Goal: Task Accomplishment & Management: Manage account settings

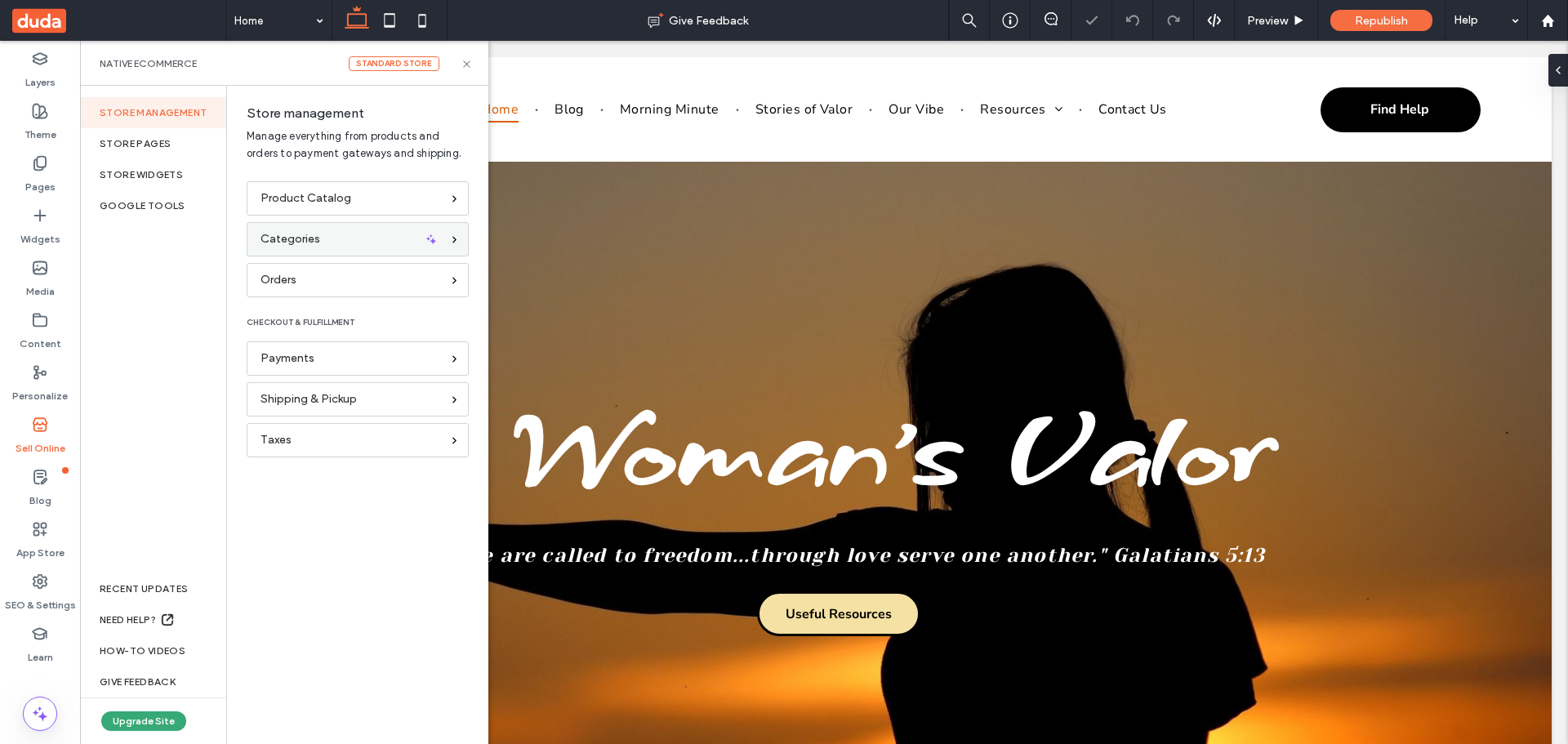
click at [321, 234] on div "Categories" at bounding box center [350, 239] width 180 height 18
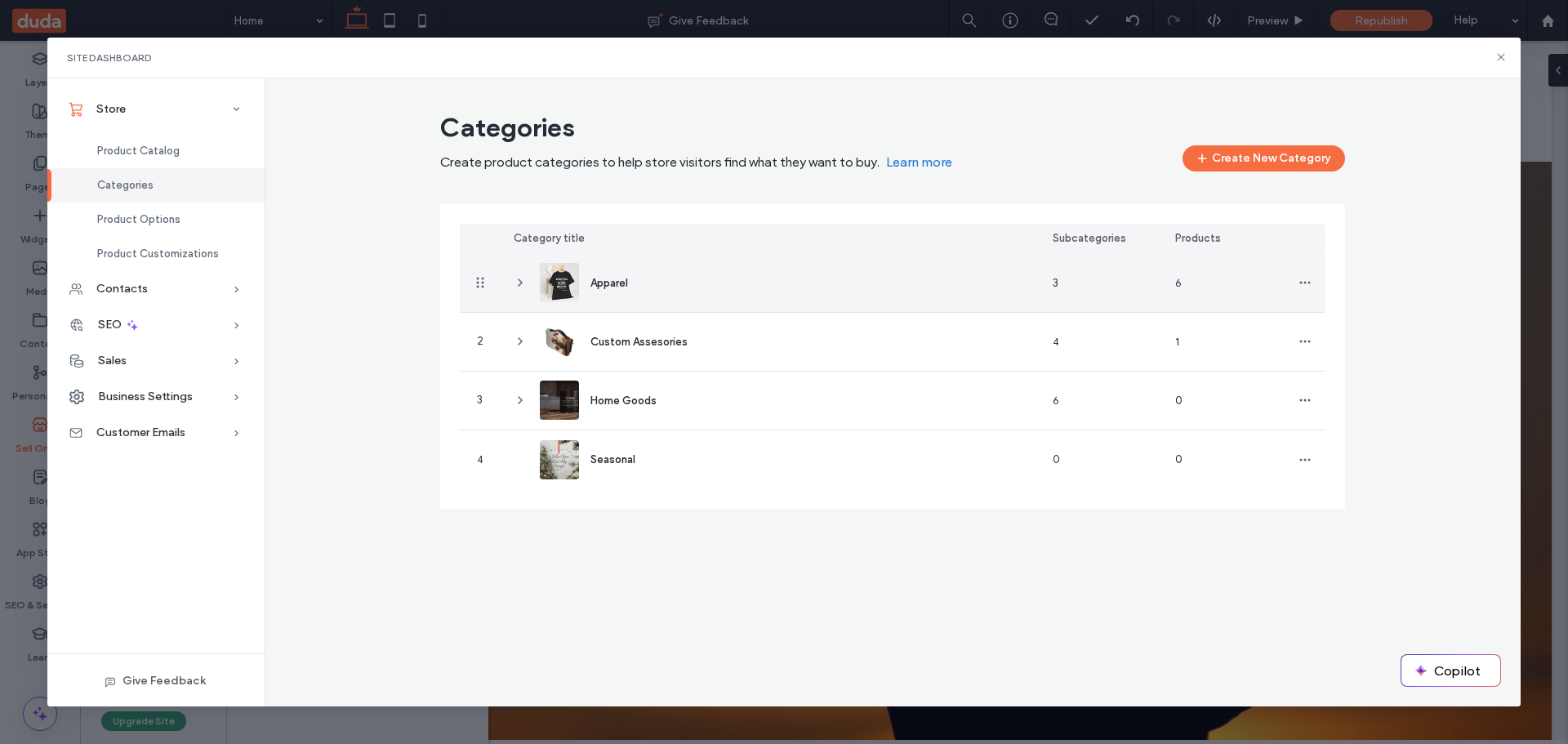
click at [515, 284] on icon at bounding box center [520, 281] width 13 height 13
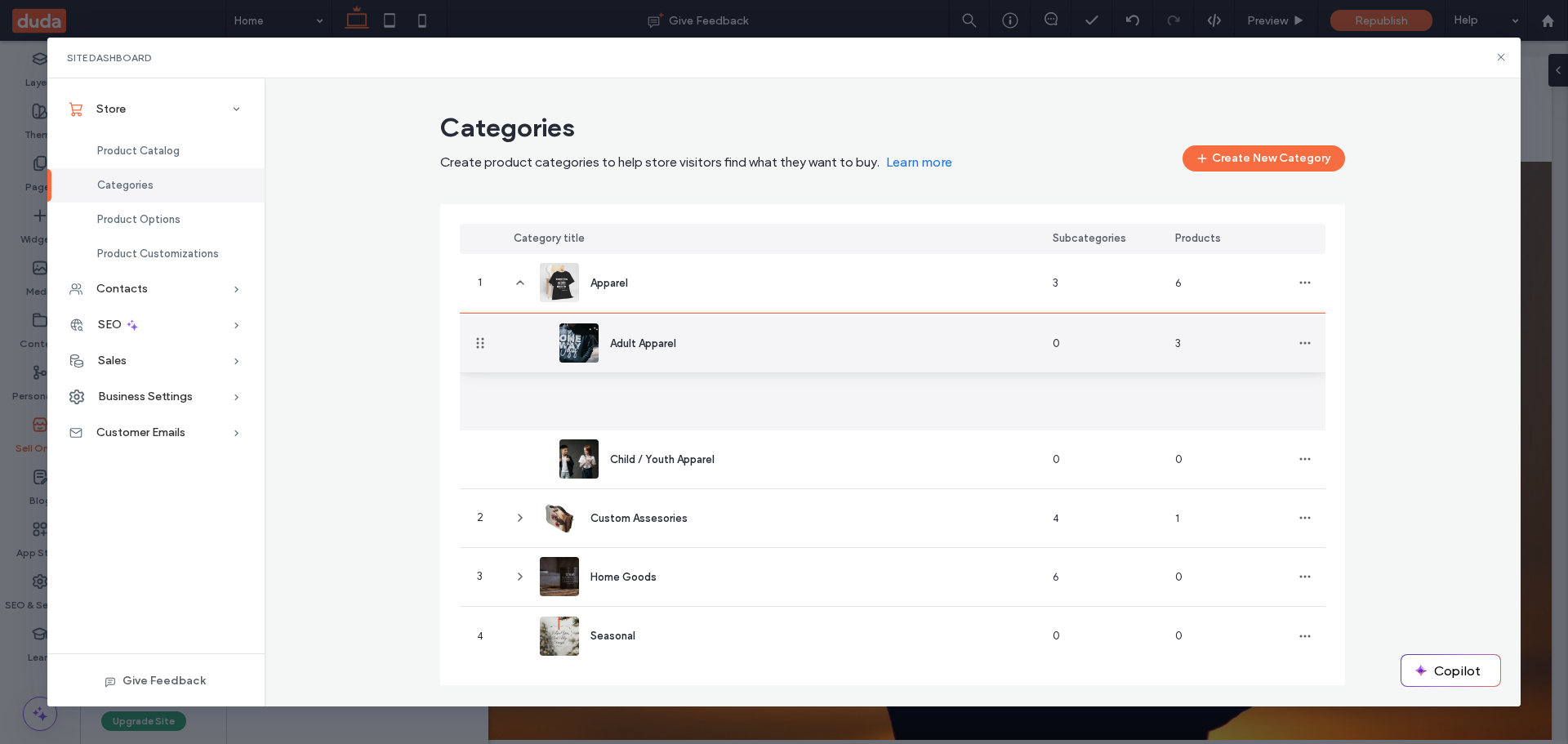
drag, startPoint x: 480, startPoint y: 401, endPoint x: 482, endPoint y: 343, distance: 58.0
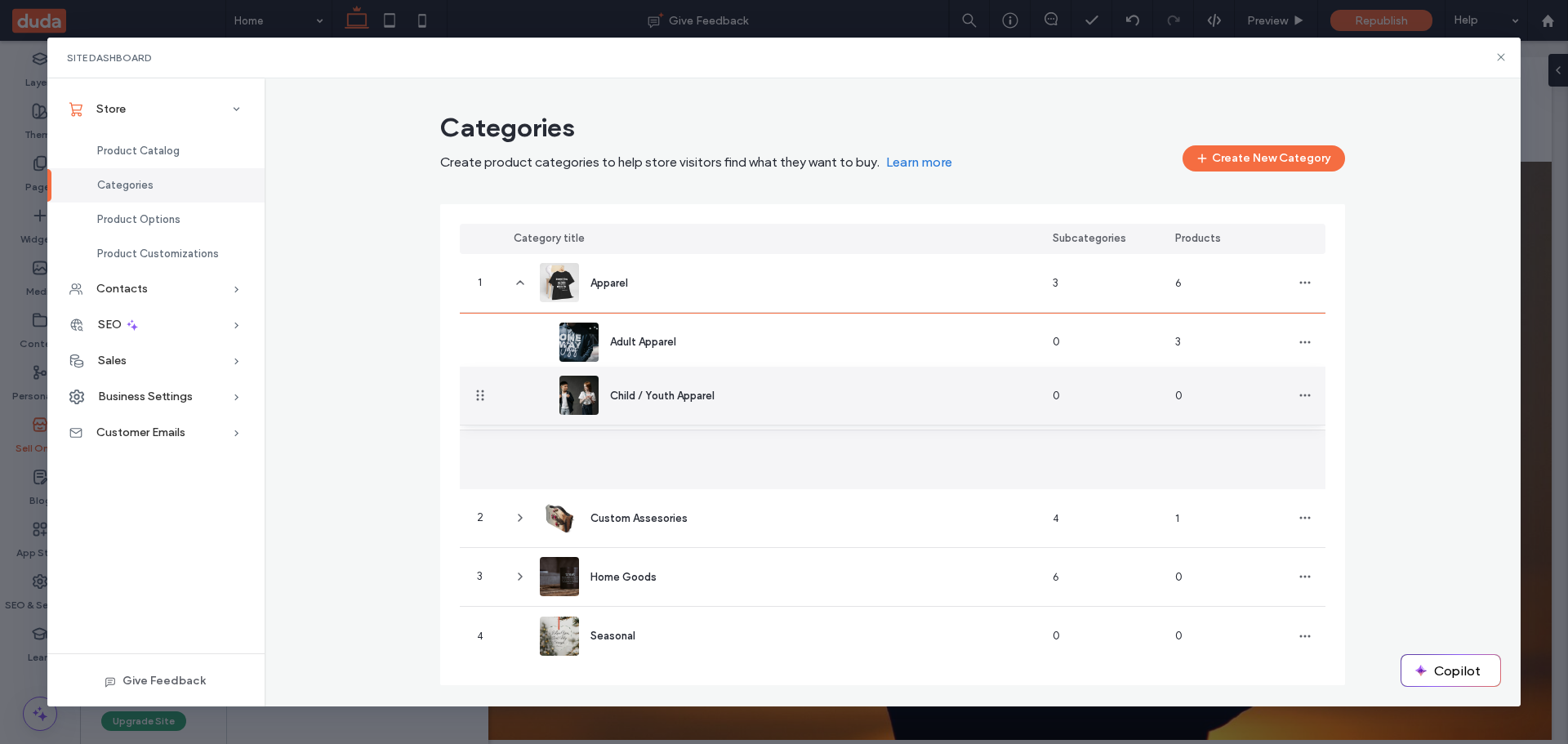
drag, startPoint x: 478, startPoint y: 463, endPoint x: 471, endPoint y: 396, distance: 67.4
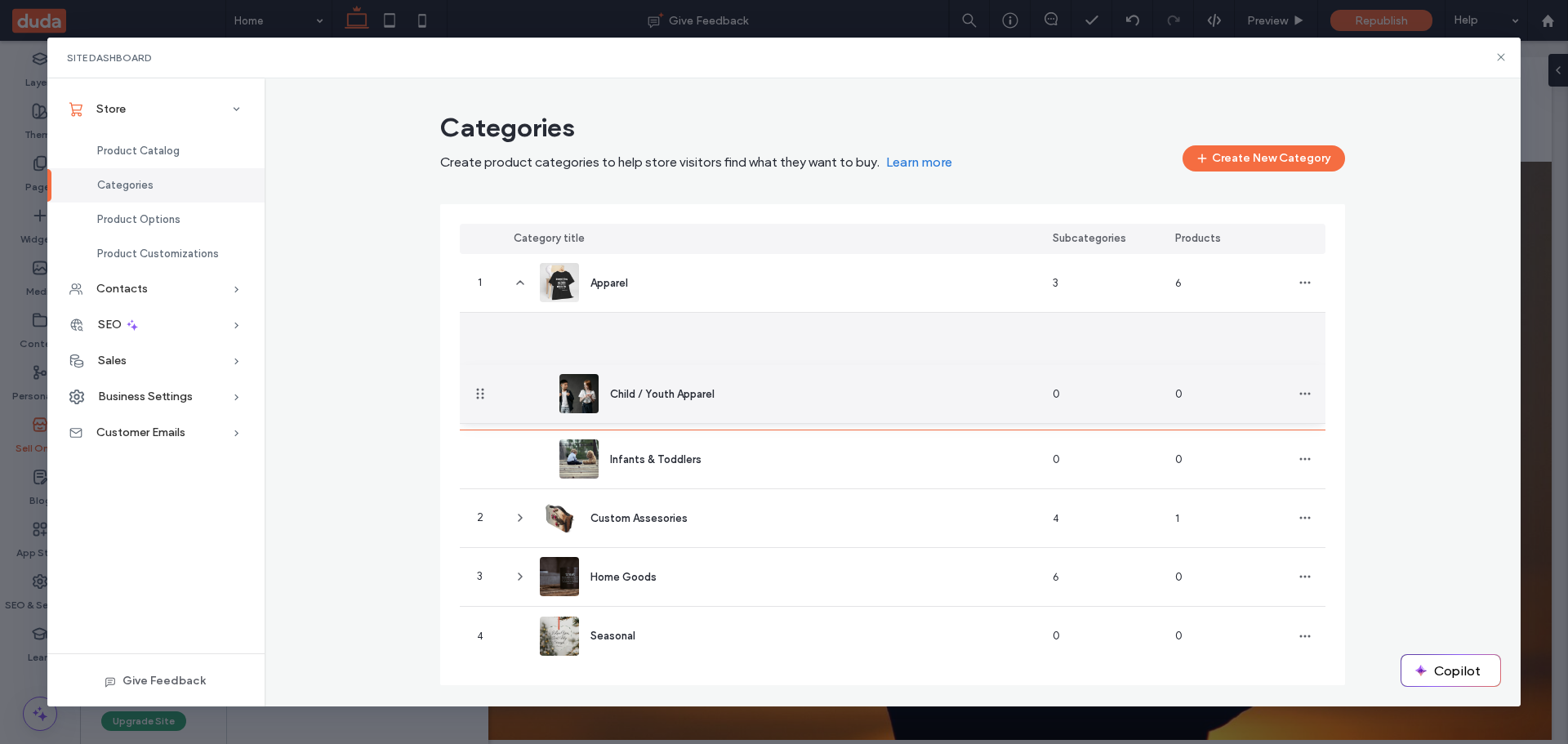
drag, startPoint x: 476, startPoint y: 338, endPoint x: 463, endPoint y: 395, distance: 58.5
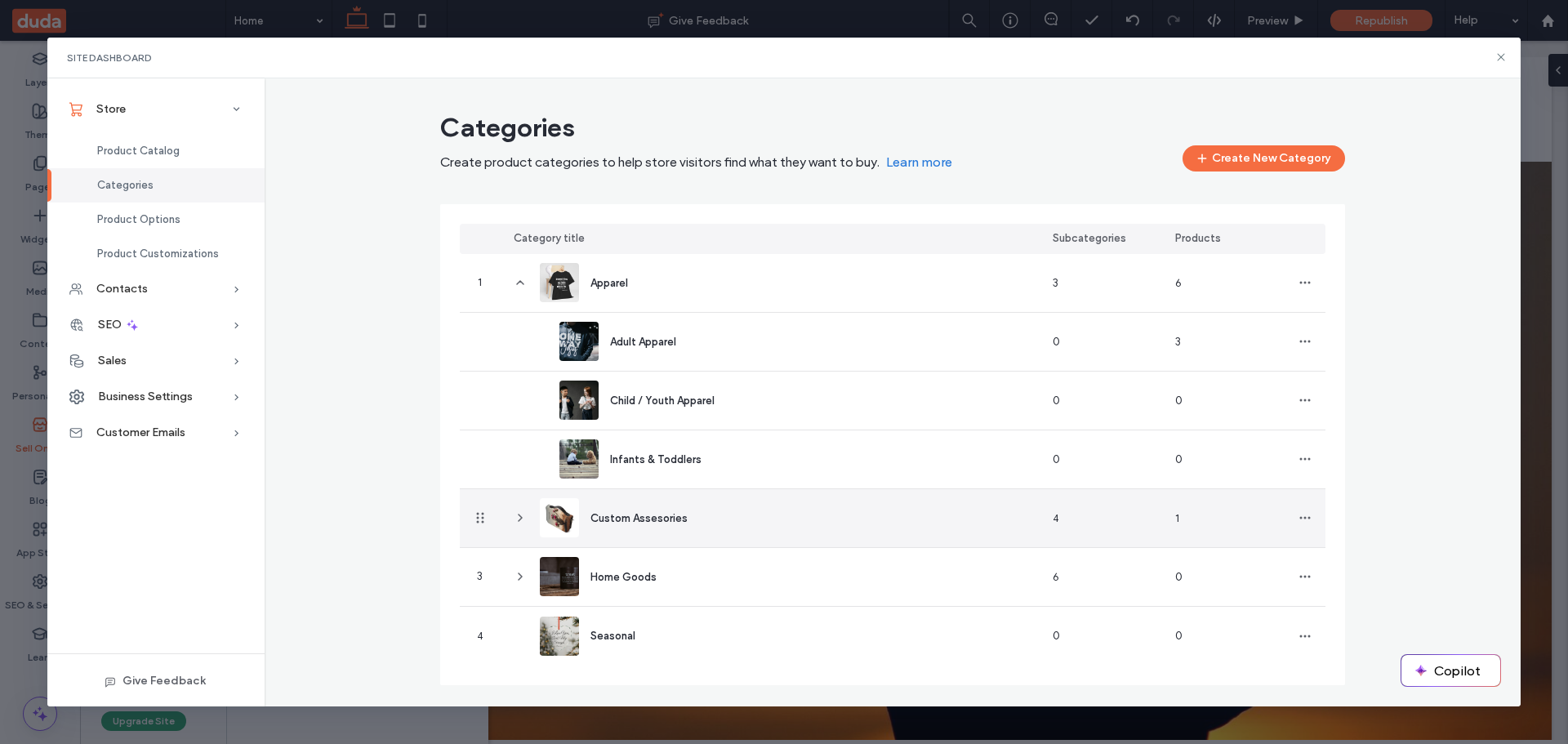
click at [522, 519] on use at bounding box center [520, 518] width 3 height 7
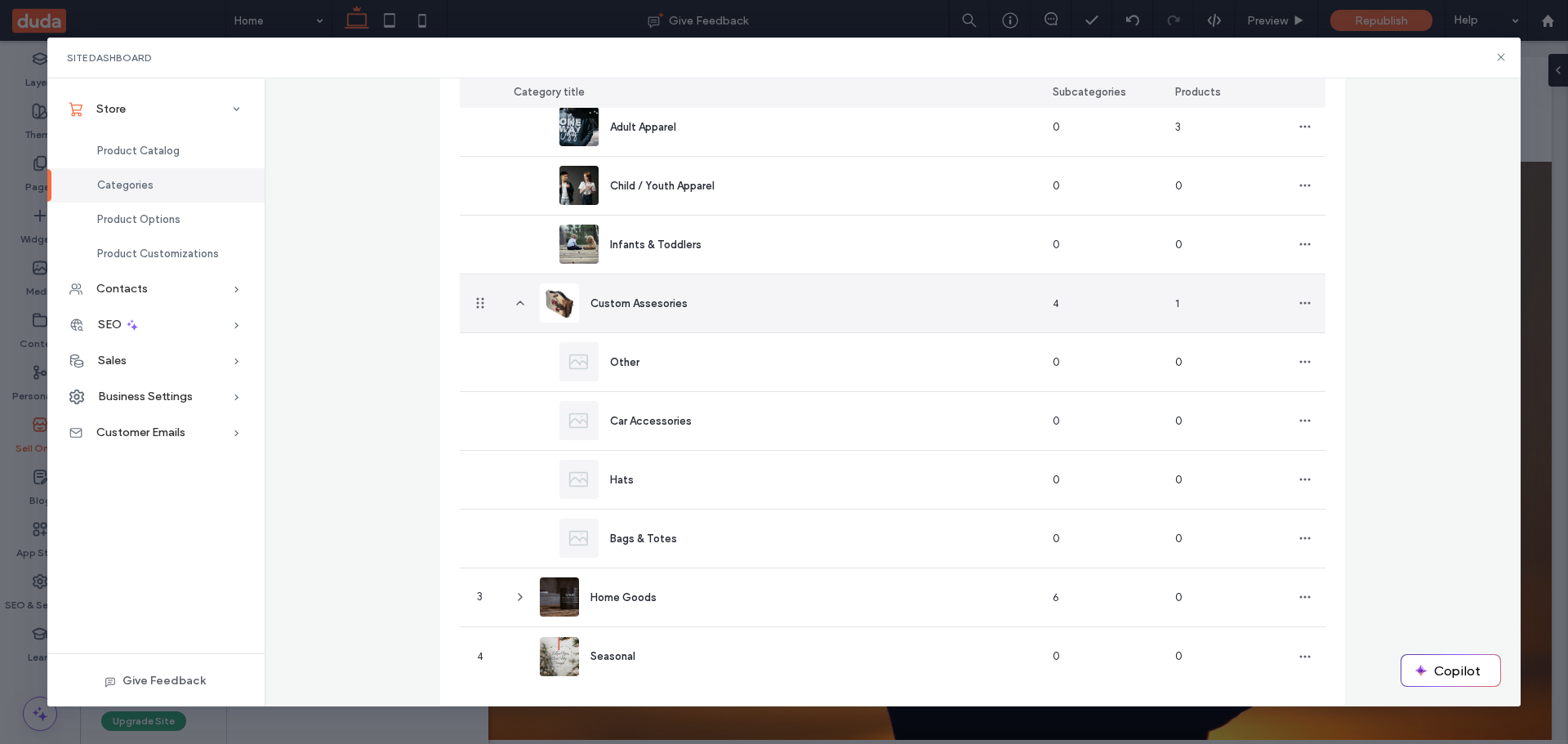
scroll to position [232, 0]
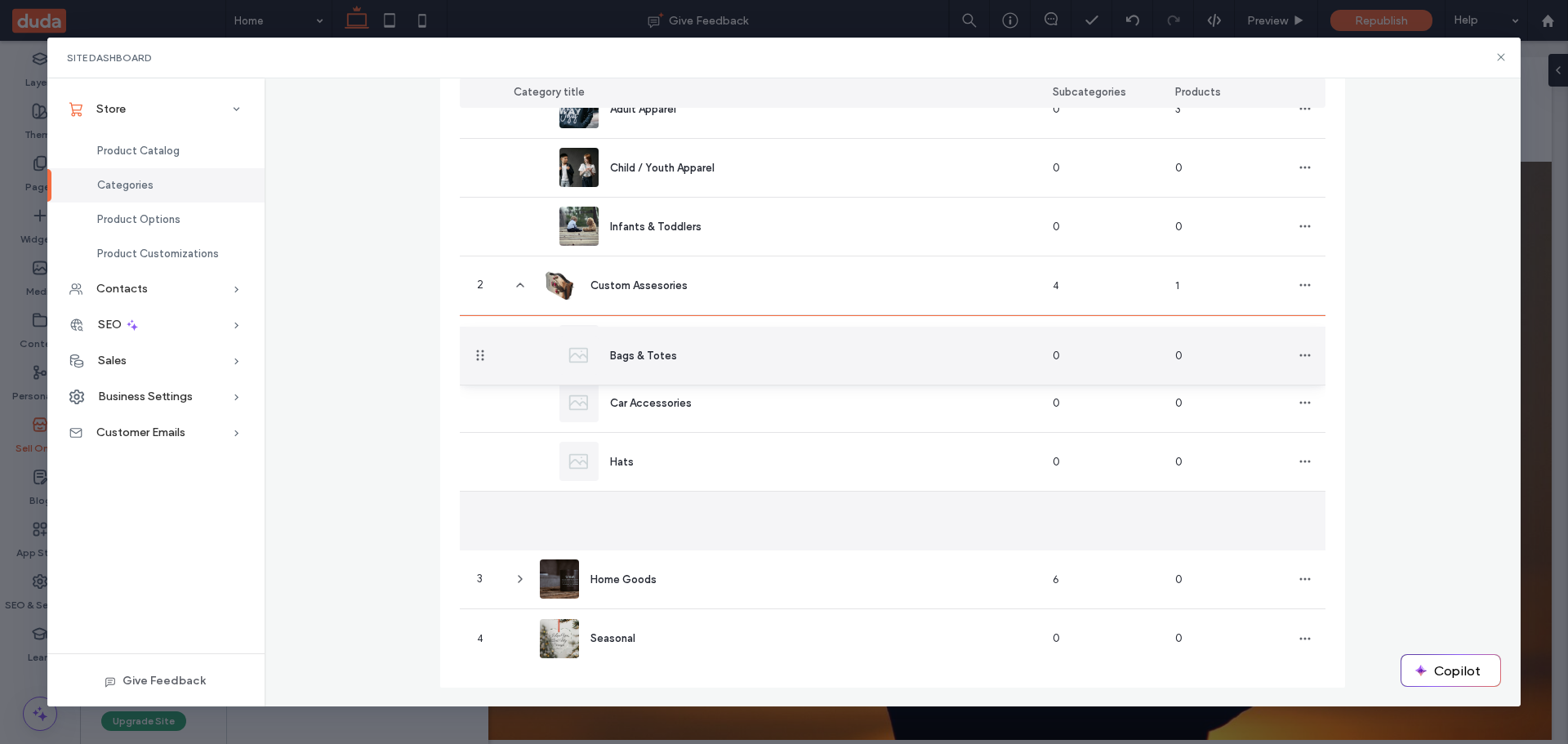
drag, startPoint x: 468, startPoint y: 524, endPoint x: 470, endPoint y: 356, distance: 168.0
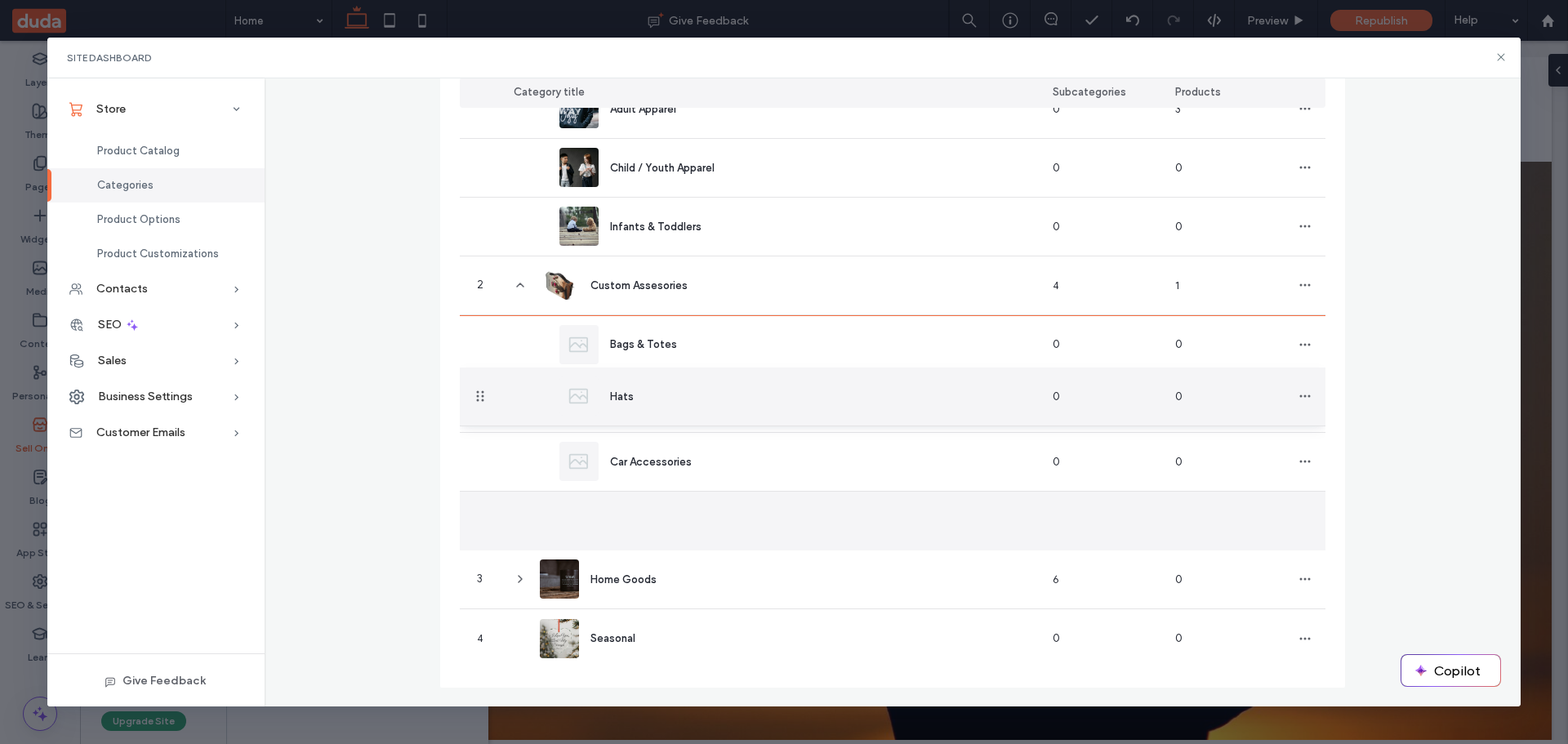
drag, startPoint x: 473, startPoint y: 519, endPoint x: 468, endPoint y: 397, distance: 122.1
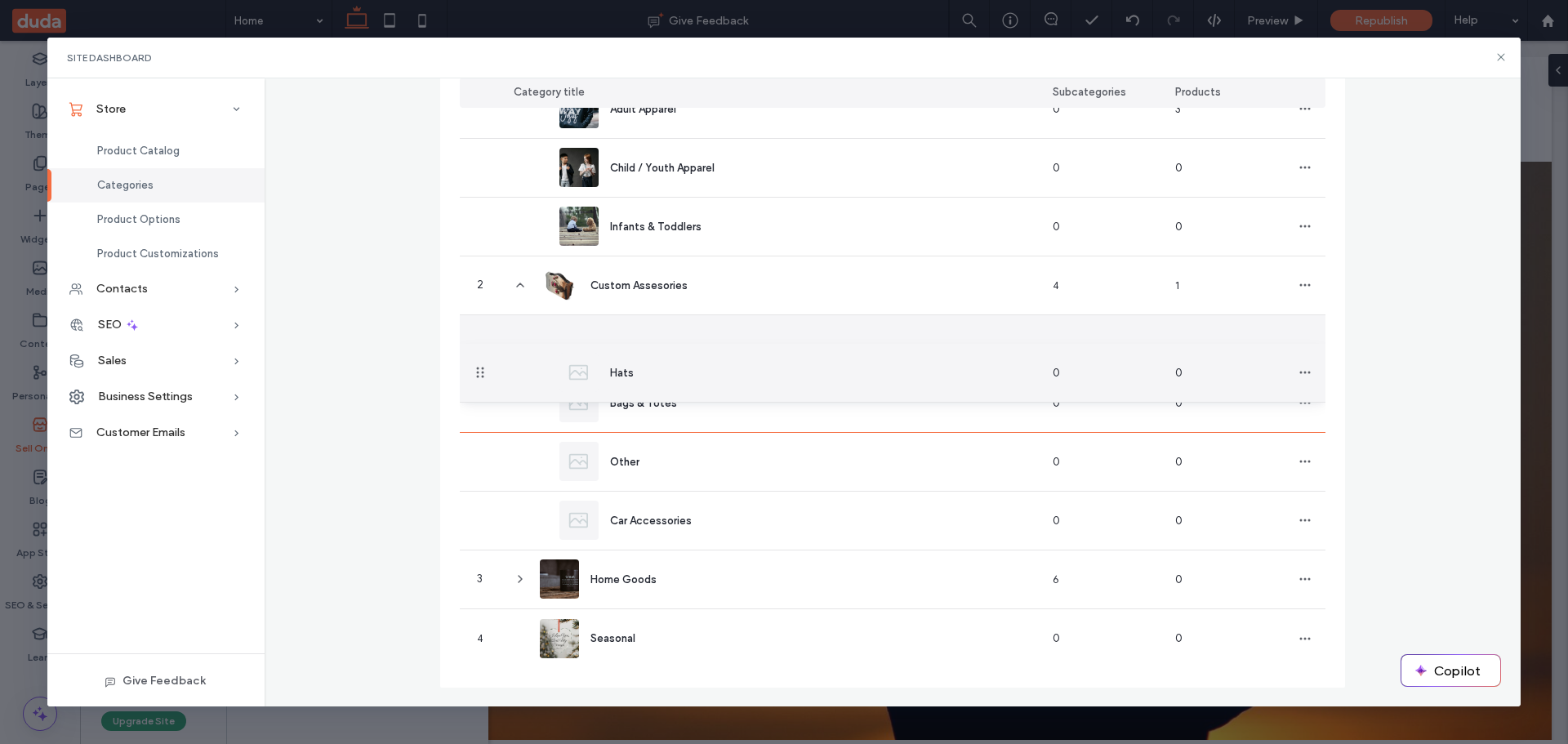
drag, startPoint x: 472, startPoint y: 343, endPoint x: 471, endPoint y: 373, distance: 30.0
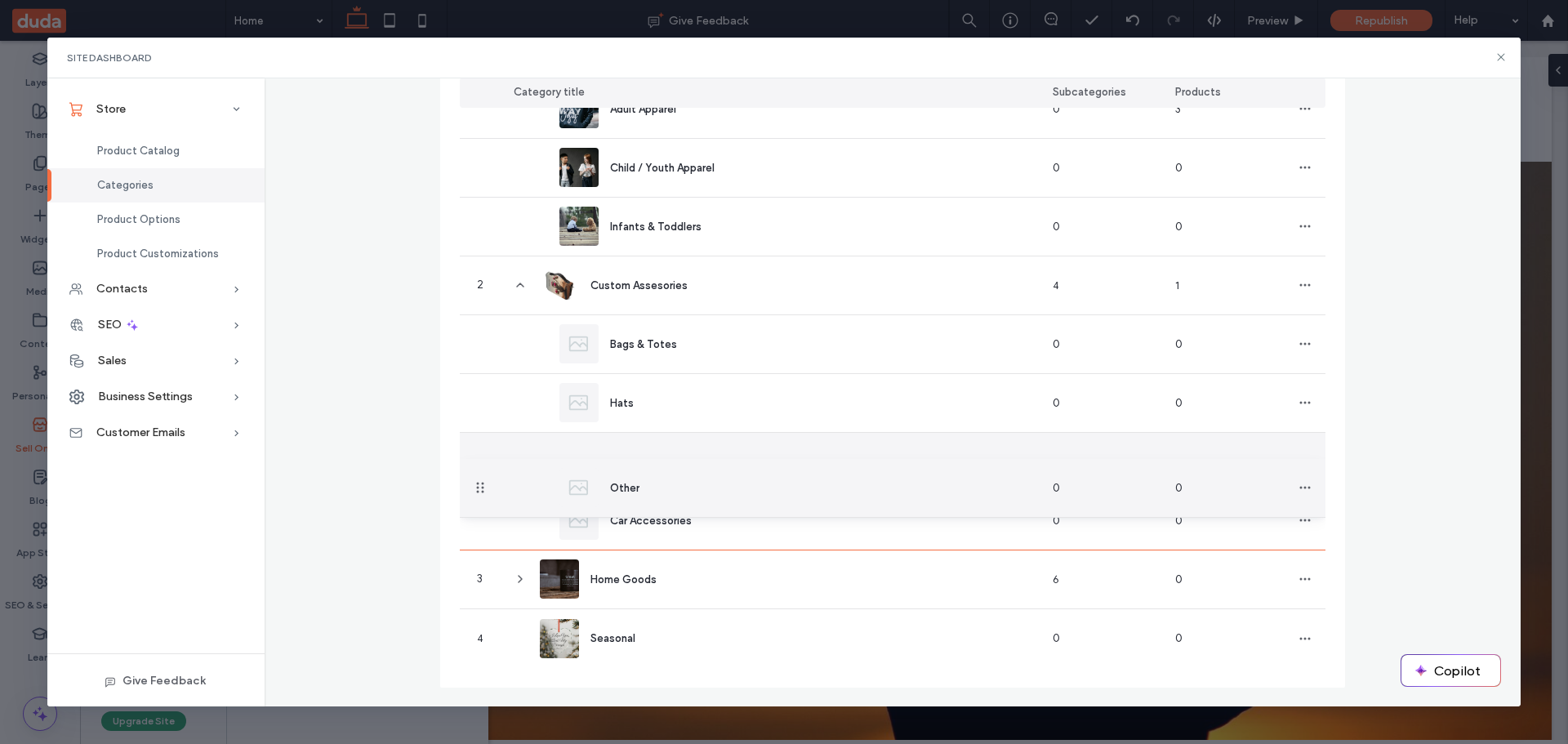
drag, startPoint x: 468, startPoint y: 461, endPoint x: 468, endPoint y: 488, distance: 27.0
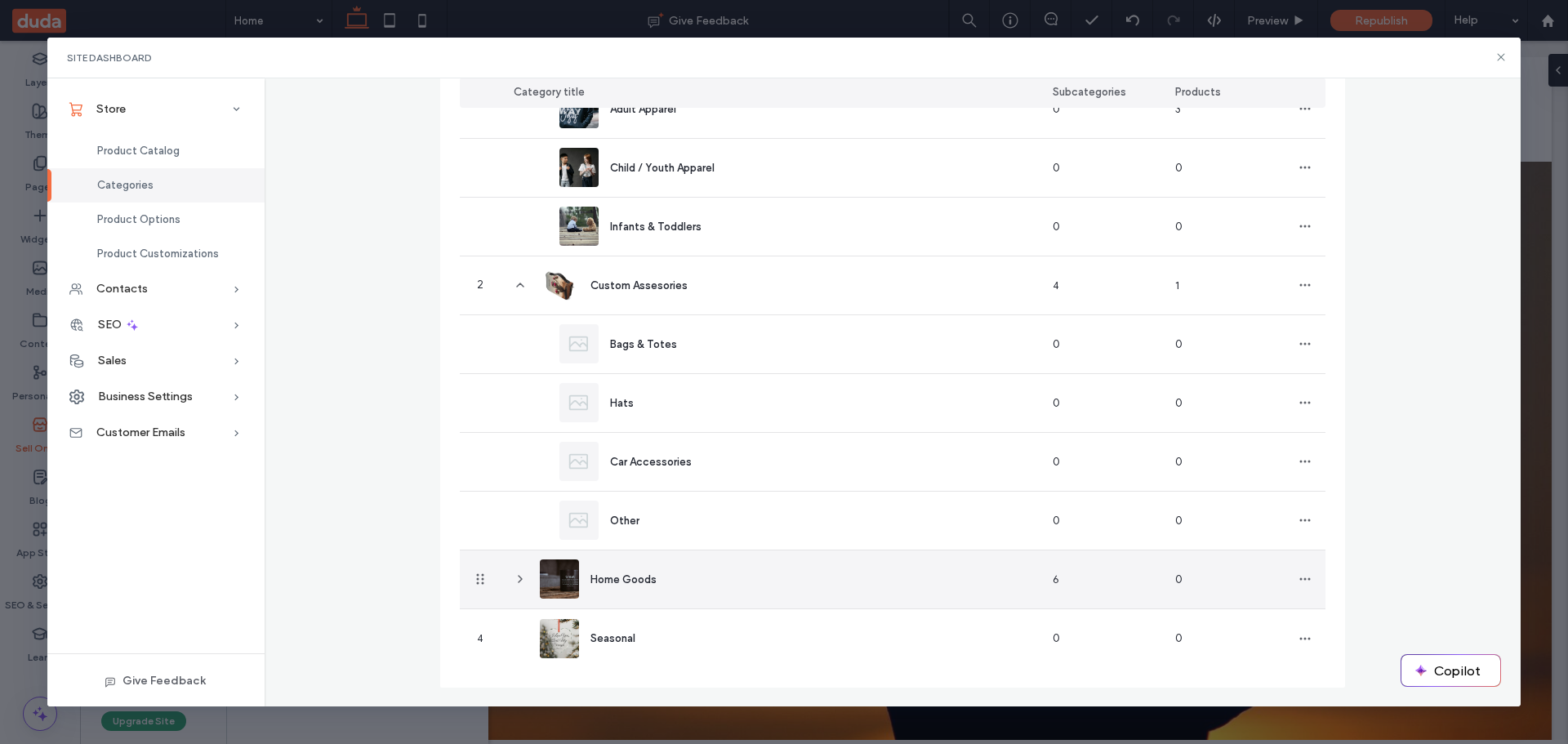
click at [516, 576] on icon at bounding box center [520, 578] width 13 height 13
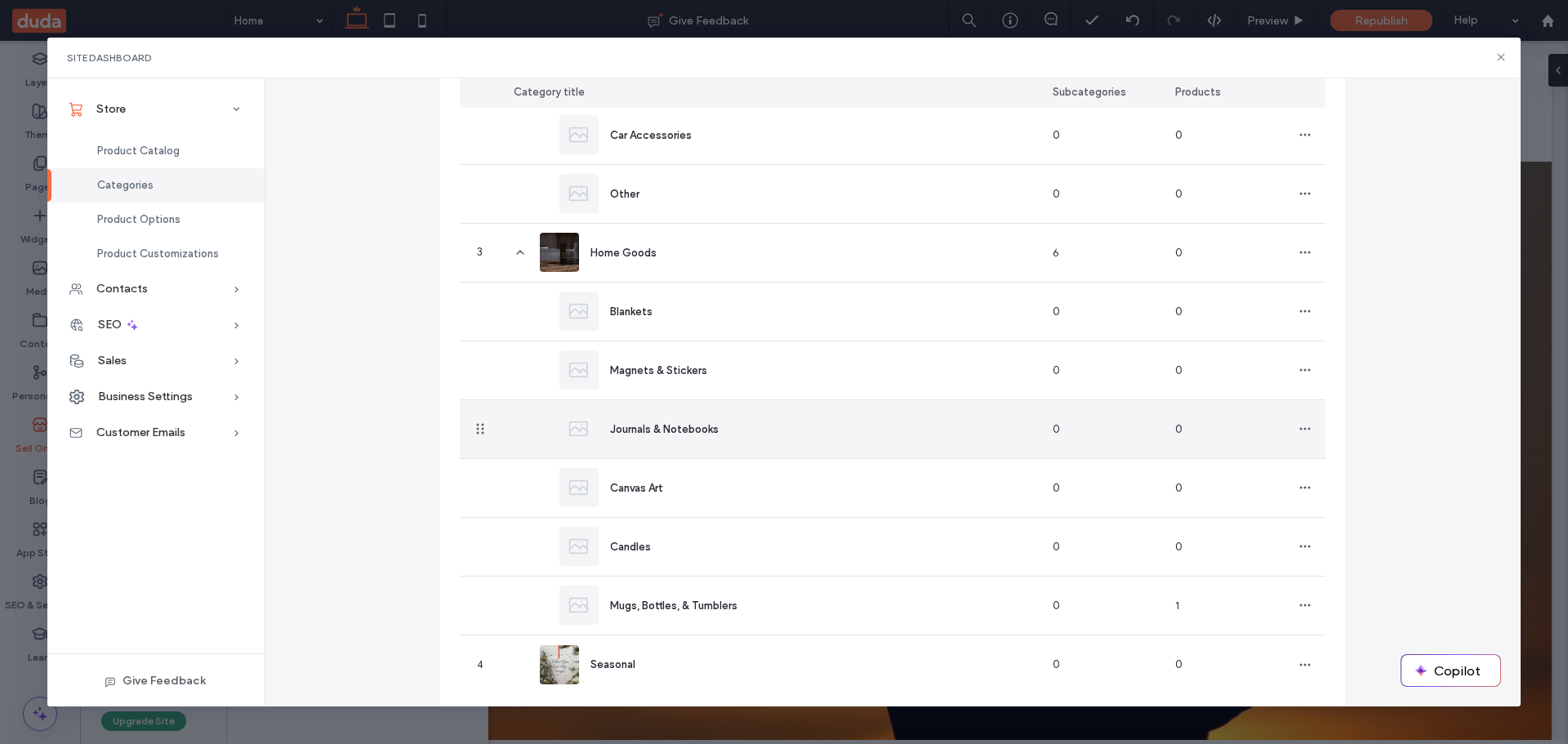
scroll to position [586, 0]
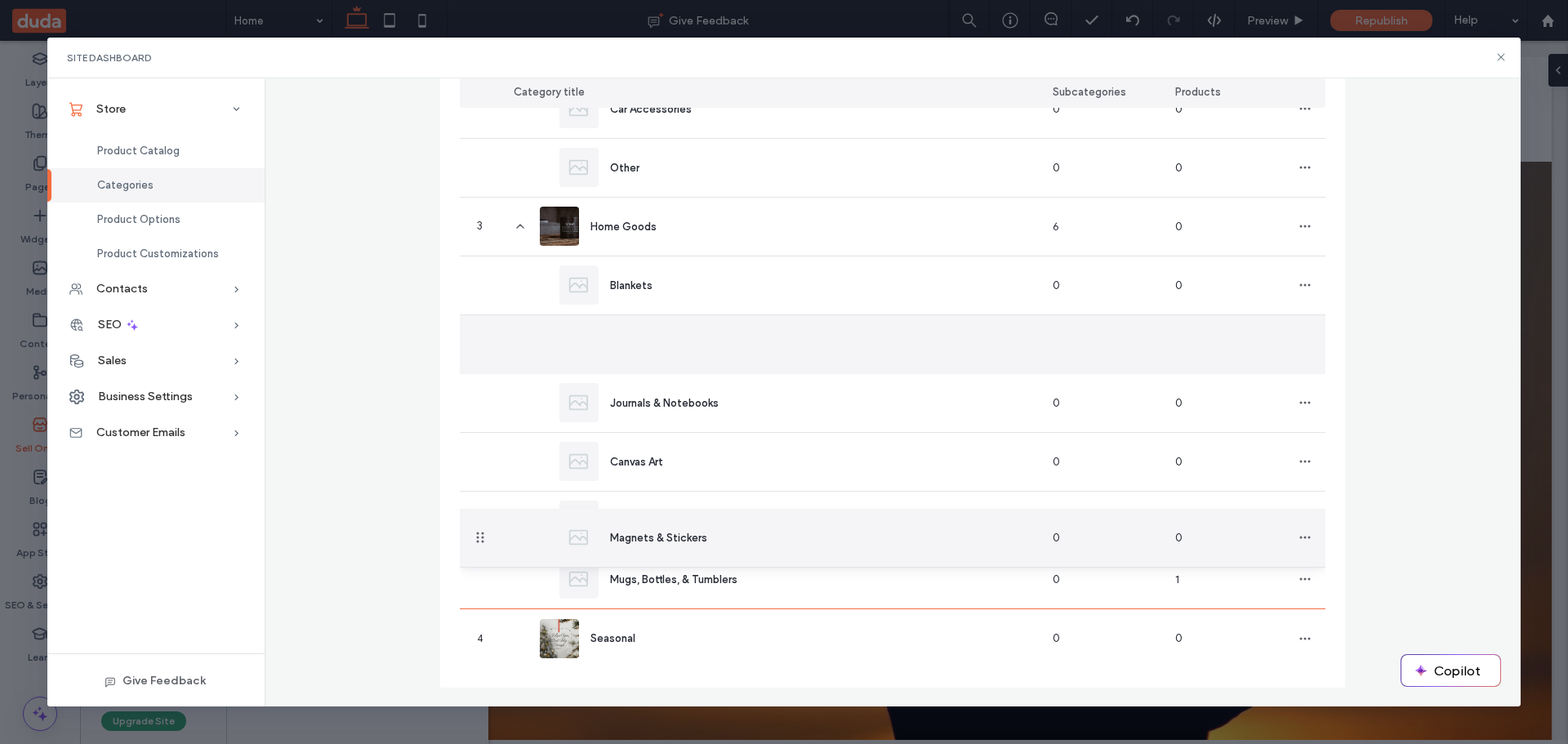
drag, startPoint x: 471, startPoint y: 340, endPoint x: 463, endPoint y: 538, distance: 198.2
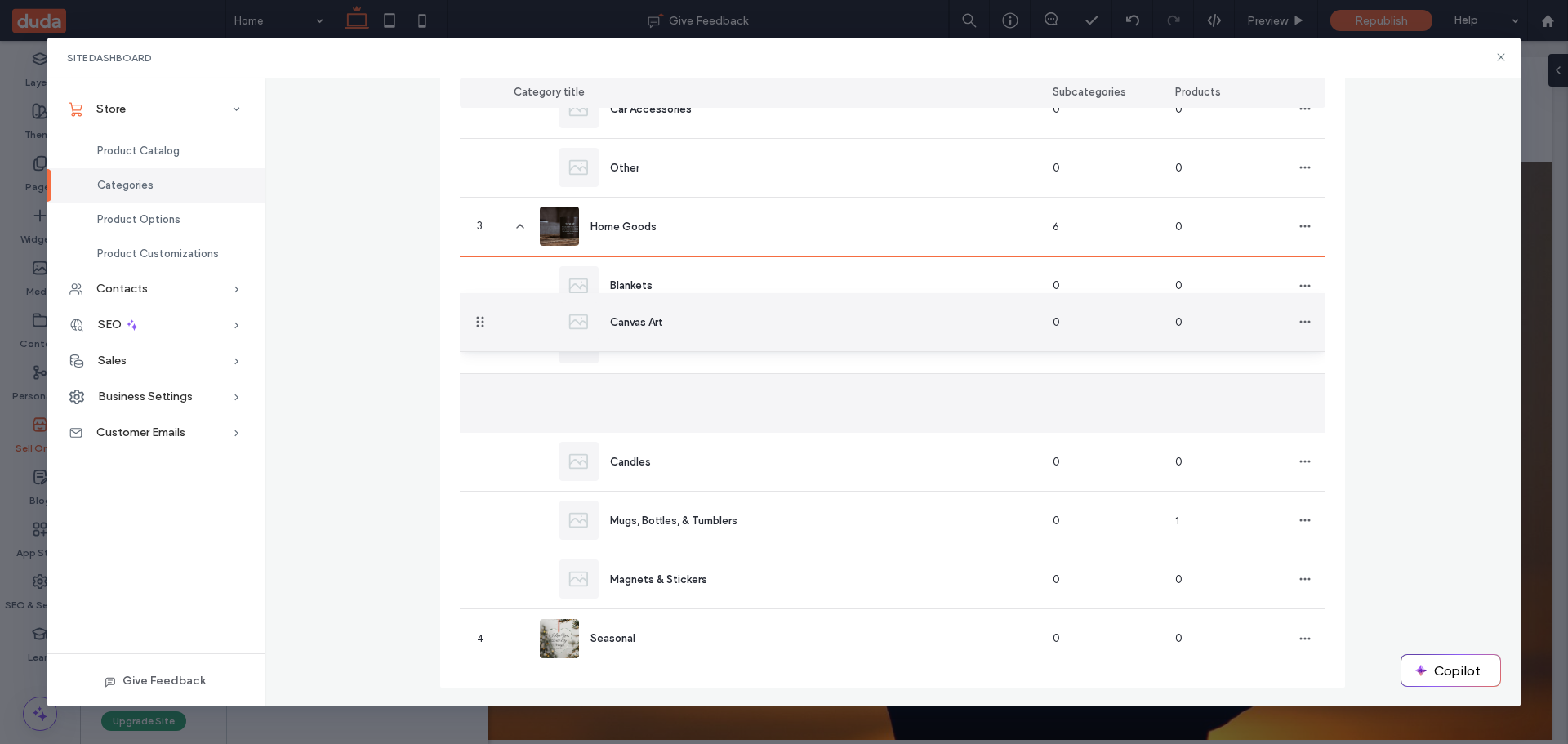
drag, startPoint x: 469, startPoint y: 401, endPoint x: 476, endPoint y: 323, distance: 78.3
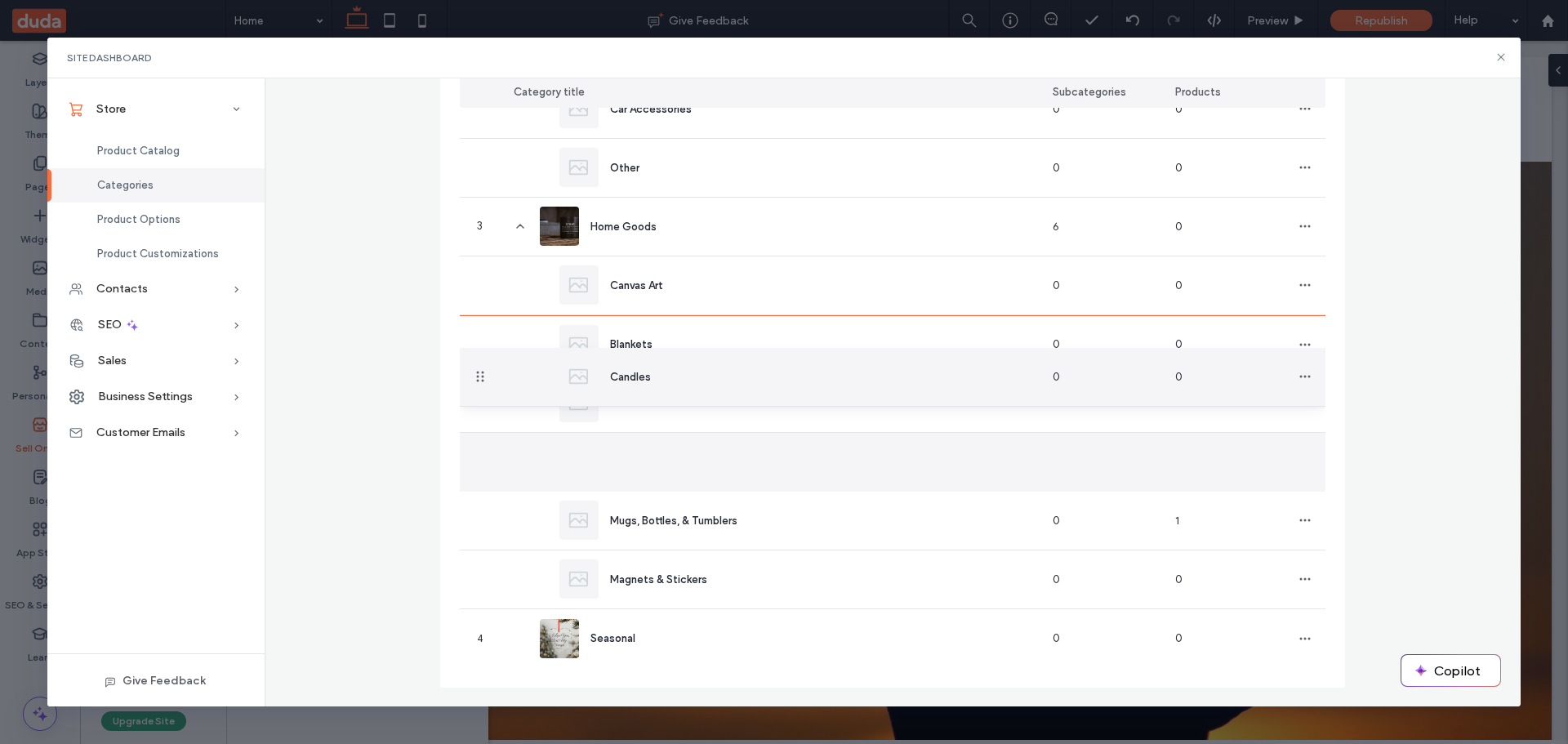
drag, startPoint x: 465, startPoint y: 459, endPoint x: 474, endPoint y: 377, distance: 82.5
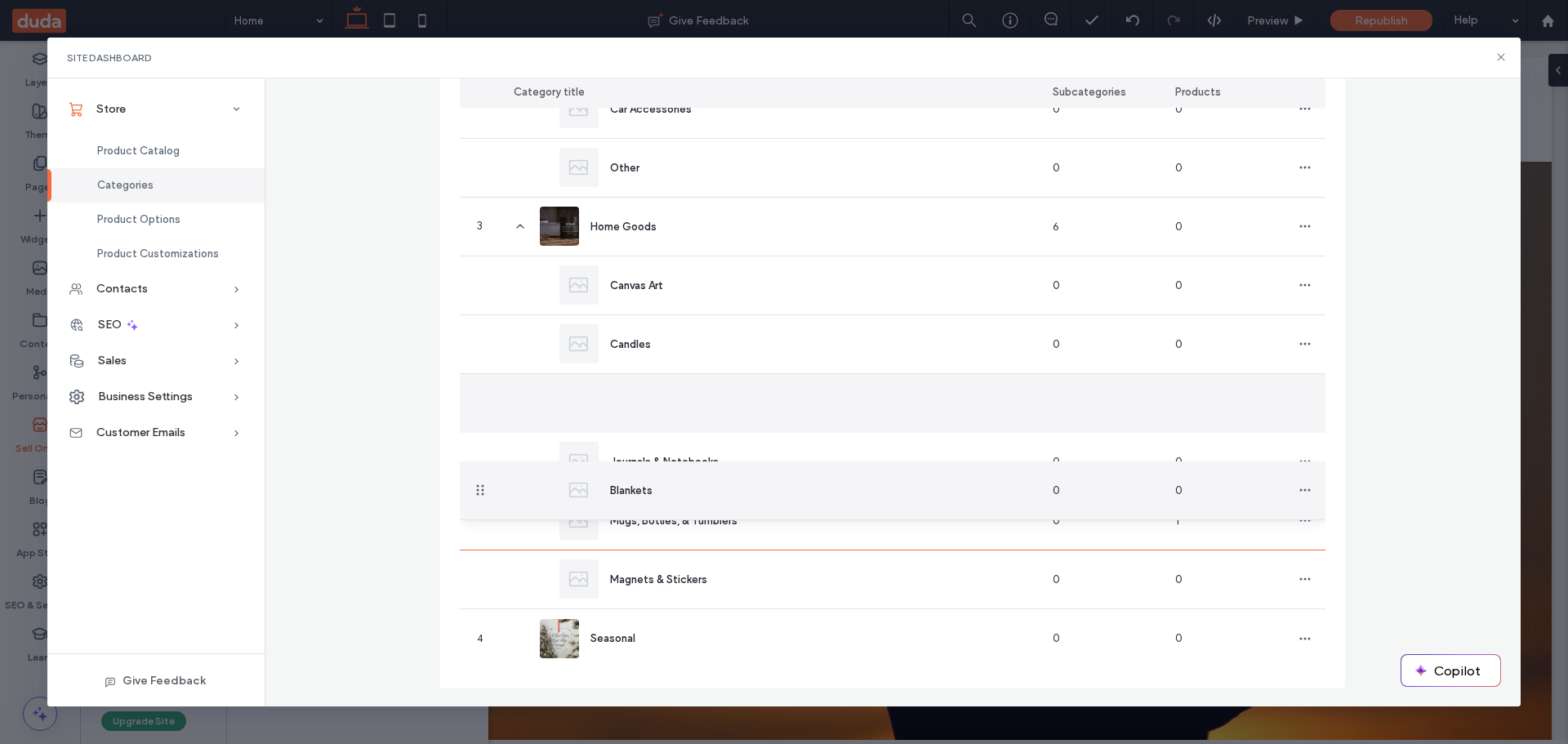
drag, startPoint x: 474, startPoint y: 408, endPoint x: 467, endPoint y: 491, distance: 83.3
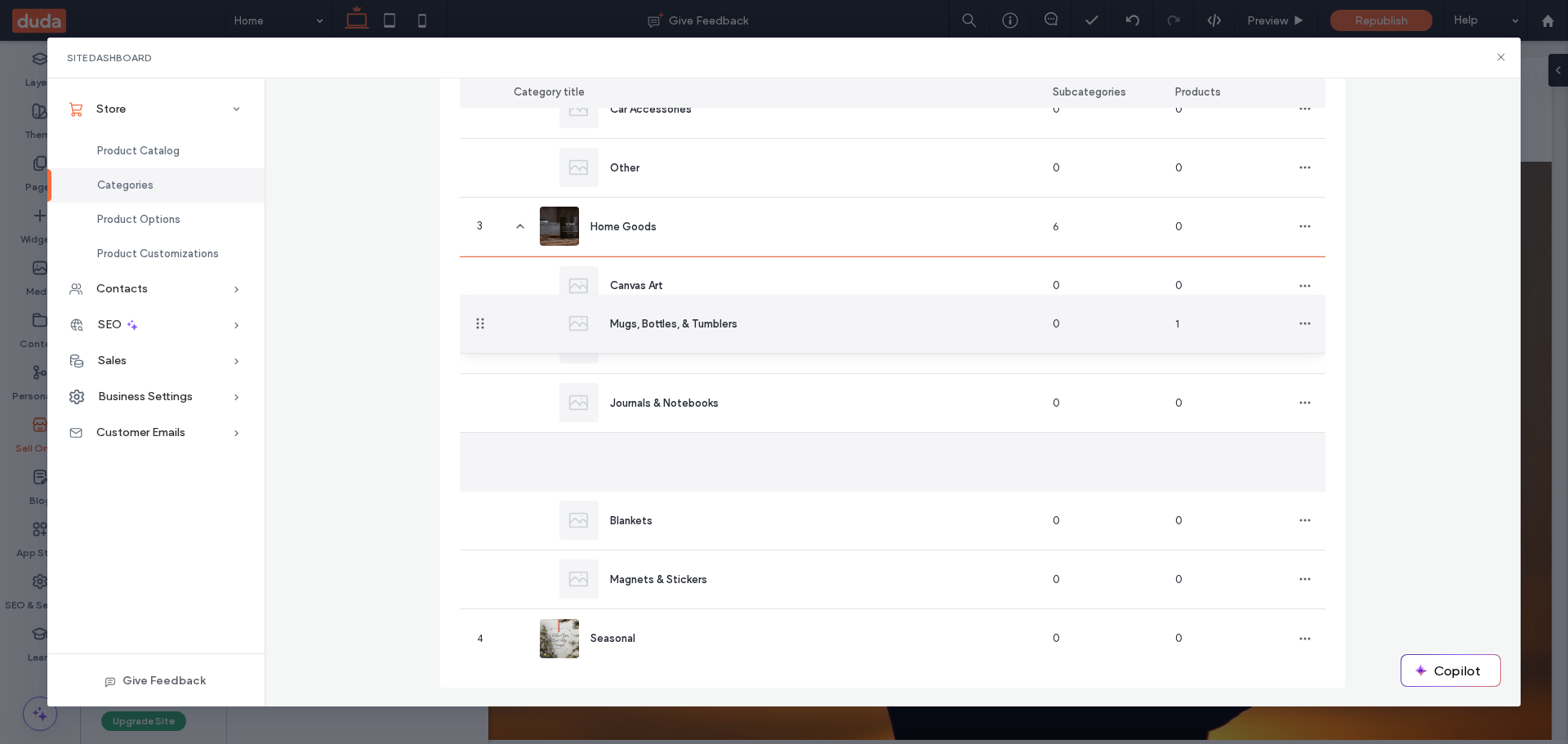
drag, startPoint x: 465, startPoint y: 457, endPoint x: 456, endPoint y: 324, distance: 133.3
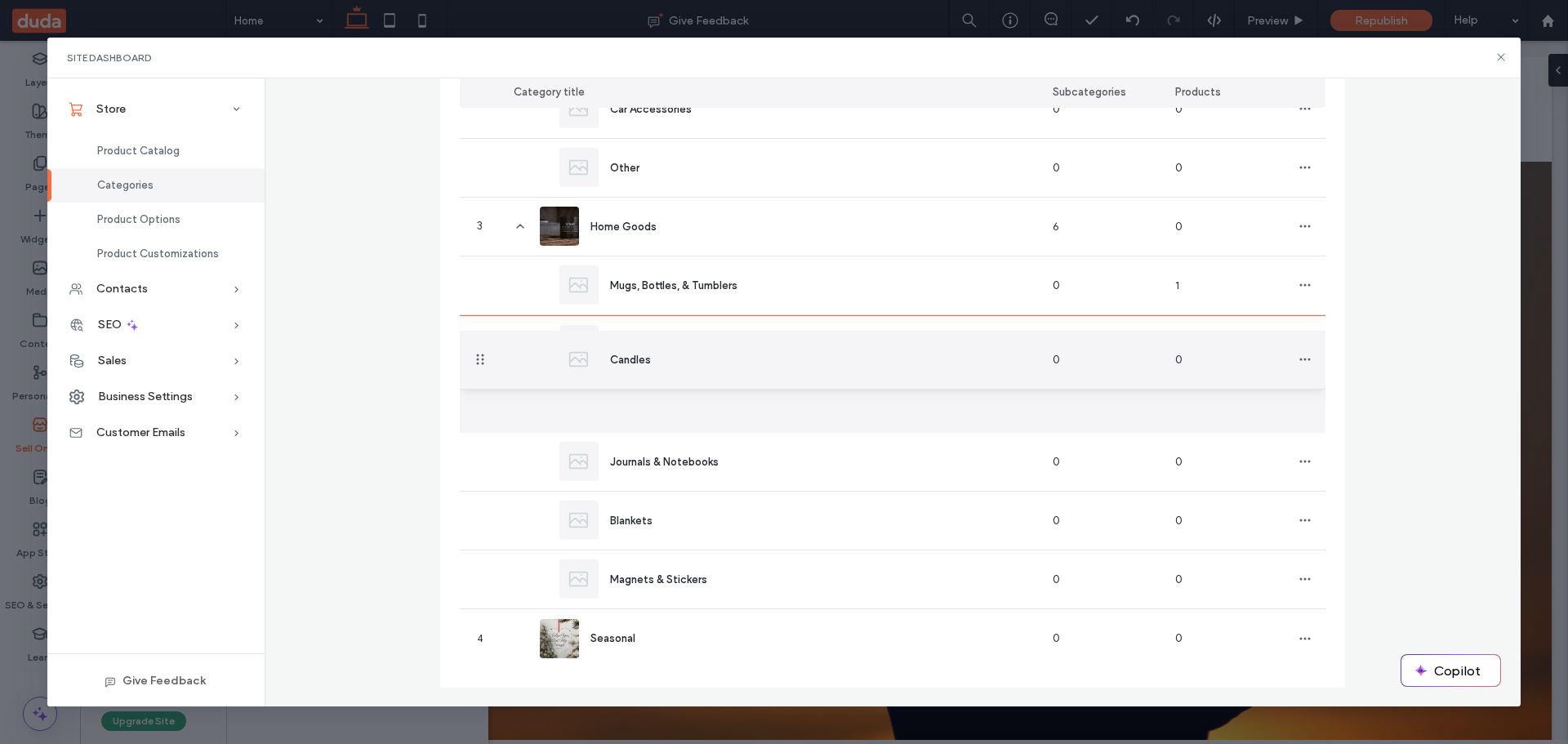
drag, startPoint x: 468, startPoint y: 402, endPoint x: 473, endPoint y: 360, distance: 42.3
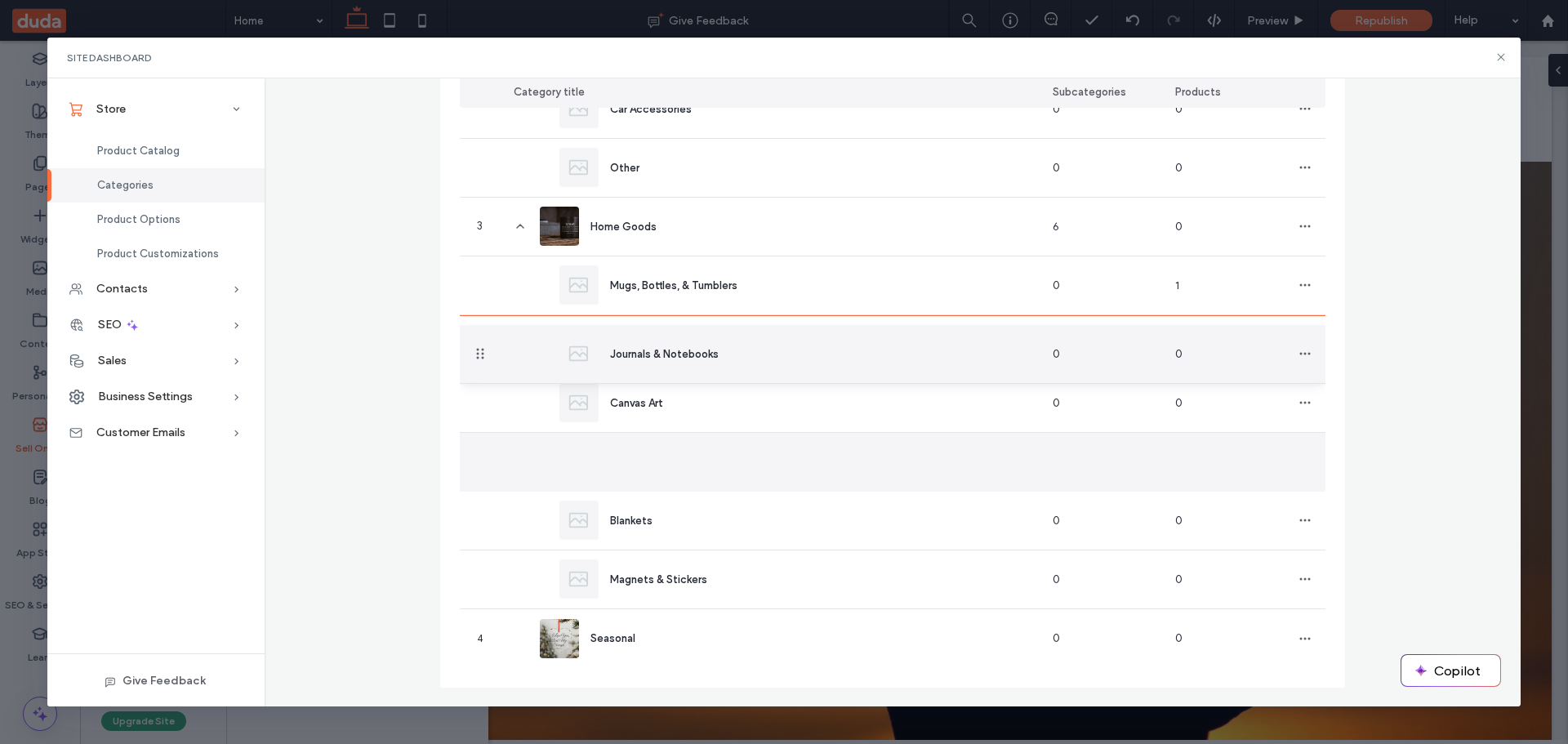
drag, startPoint x: 470, startPoint y: 463, endPoint x: 467, endPoint y: 354, distance: 109.0
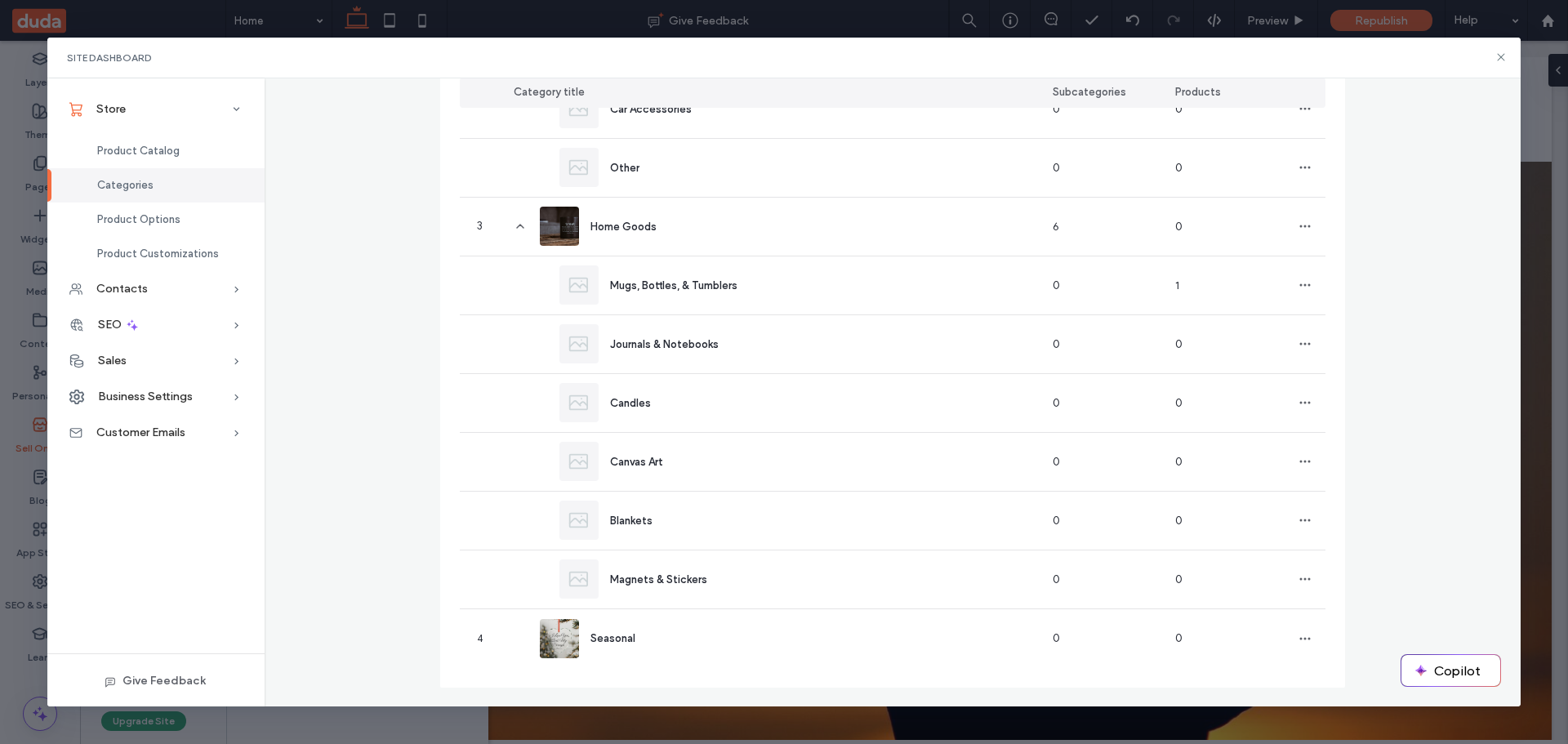
click at [364, 525] on div "Categories Create product categories to help store visitors find what they want…" at bounding box center [893, 106] width 1257 height 1175
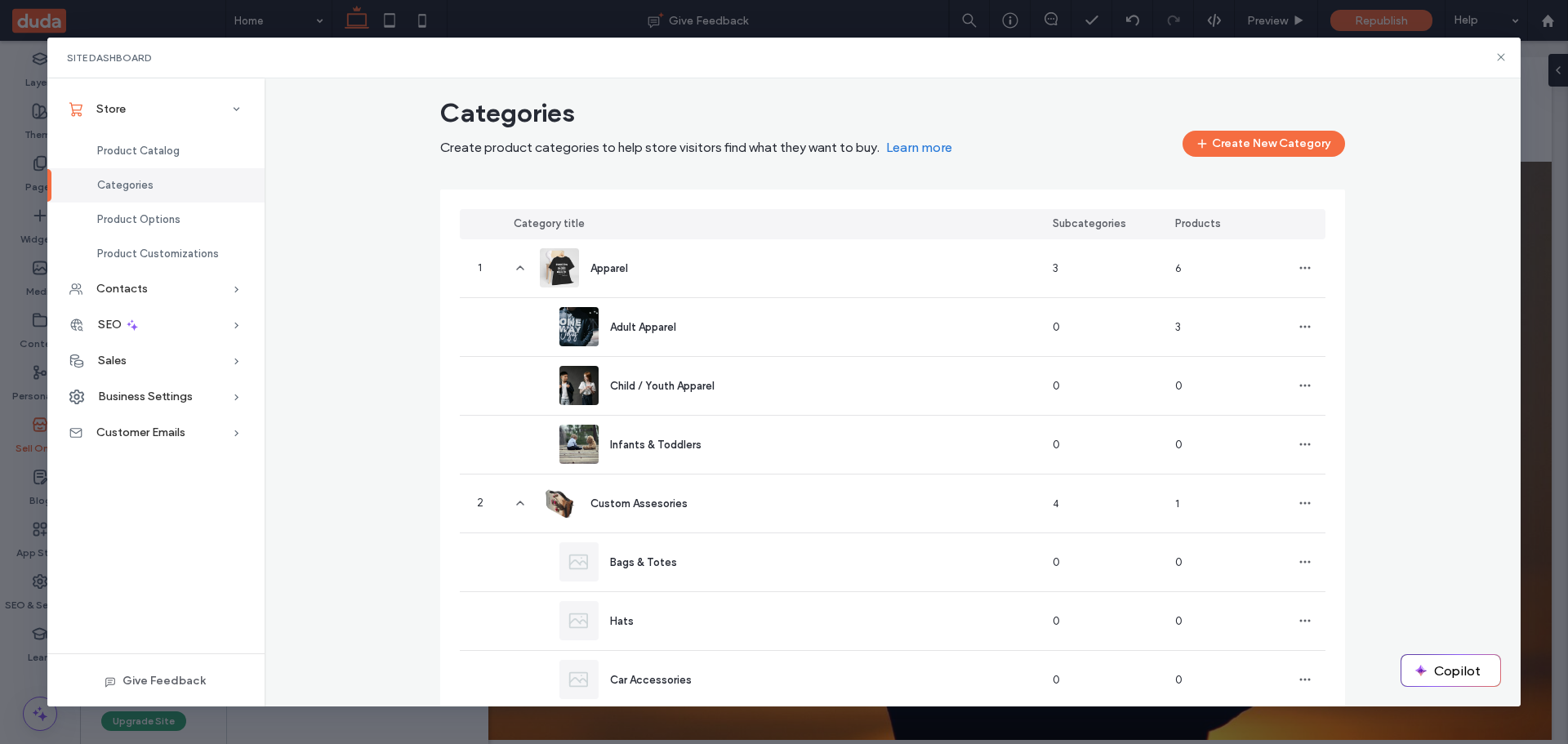
scroll to position [0, 0]
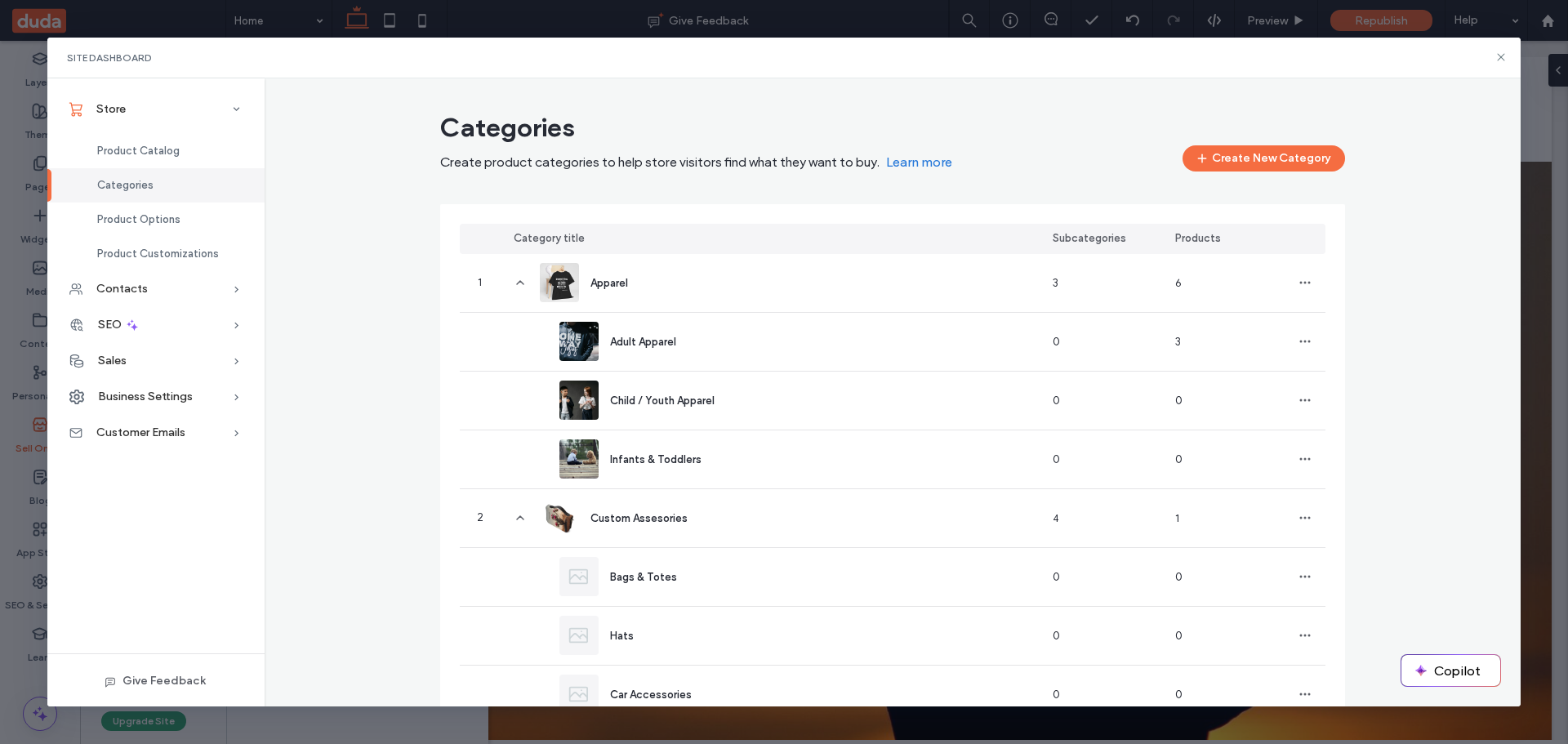
click at [346, 510] on div "Categories Create product categories to help store visitors find what they want…" at bounding box center [893, 692] width 1257 height 1175
click at [137, 356] on div "Sales" at bounding box center [156, 360] width 218 height 35
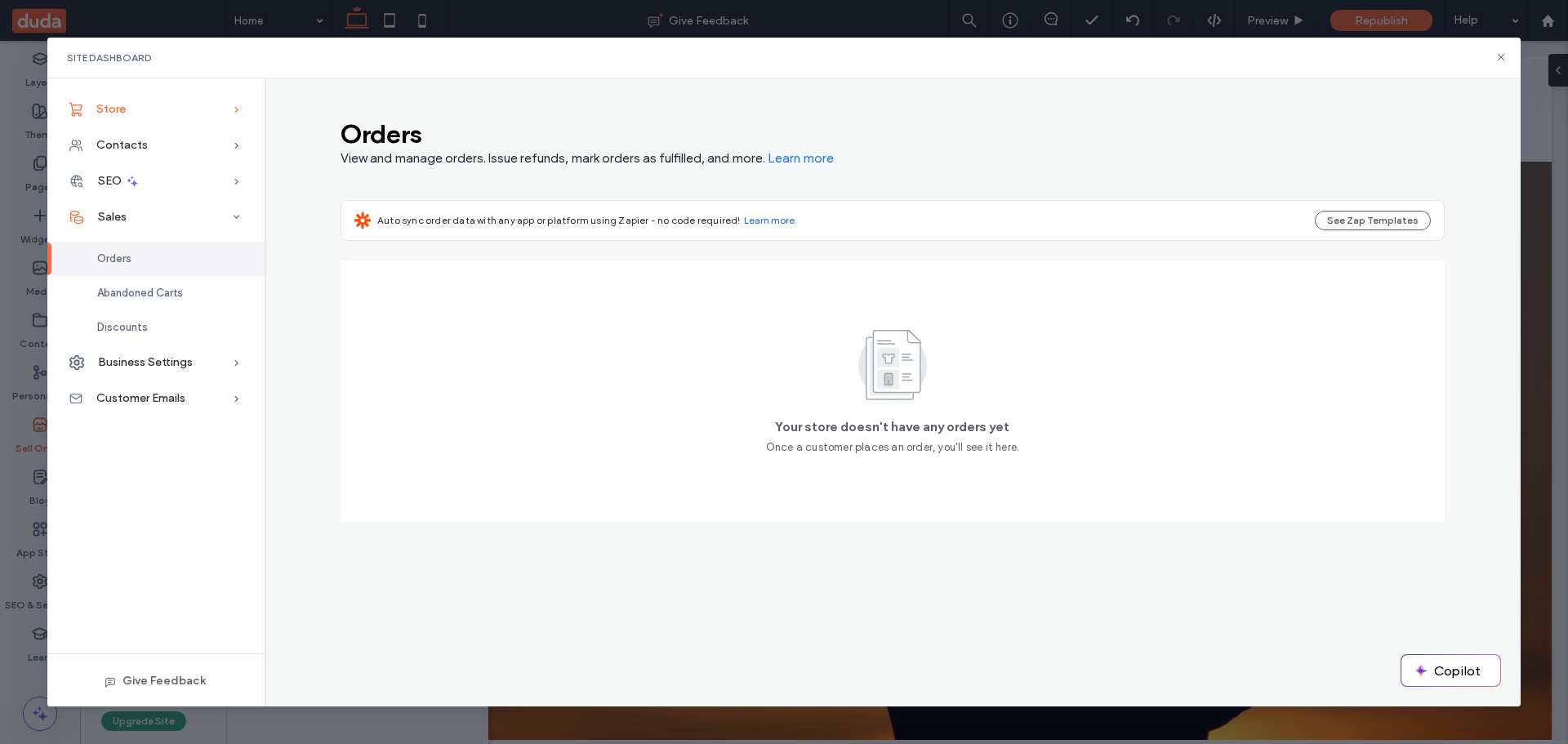
click at [138, 107] on div "Store" at bounding box center [156, 109] width 218 height 35
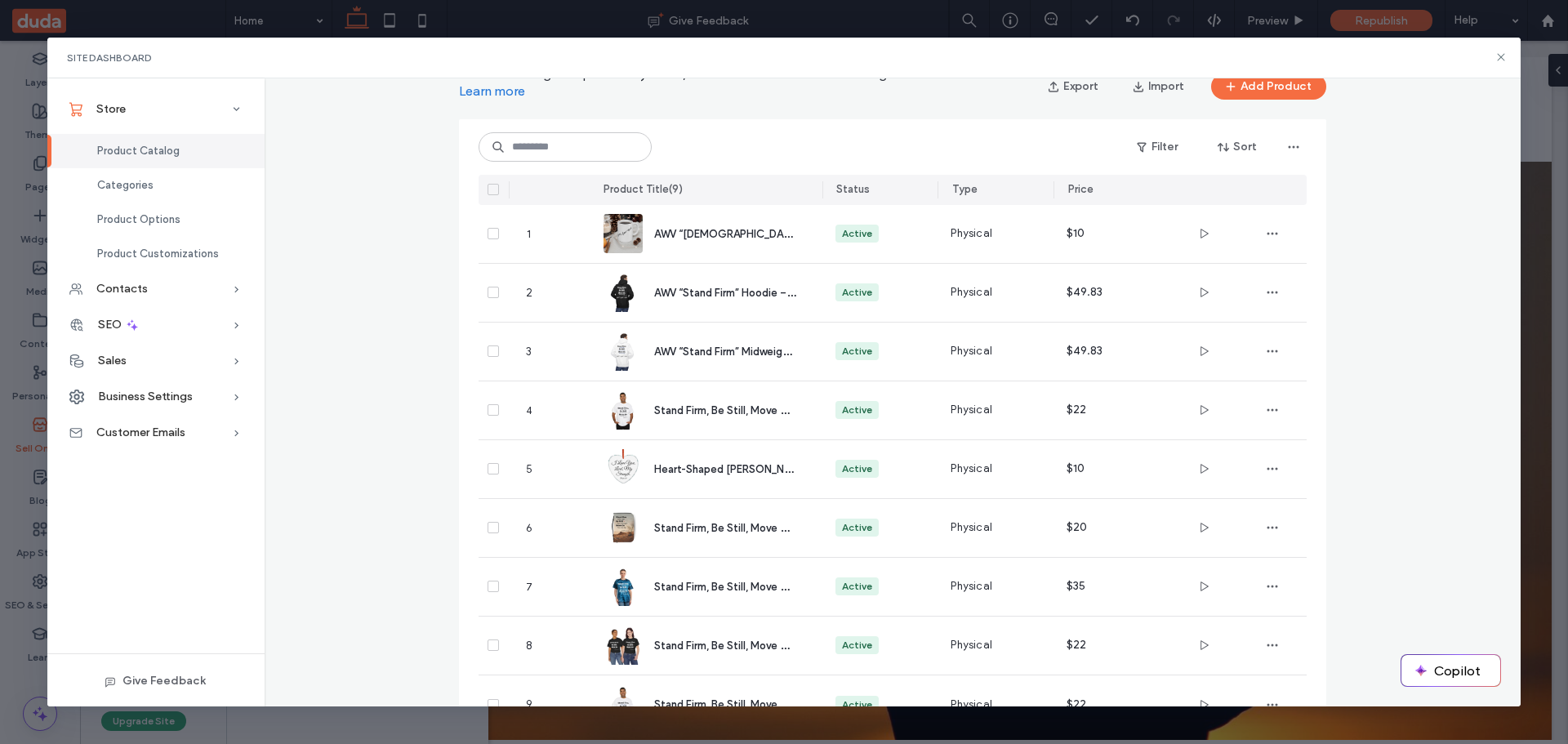
scroll to position [73, 0]
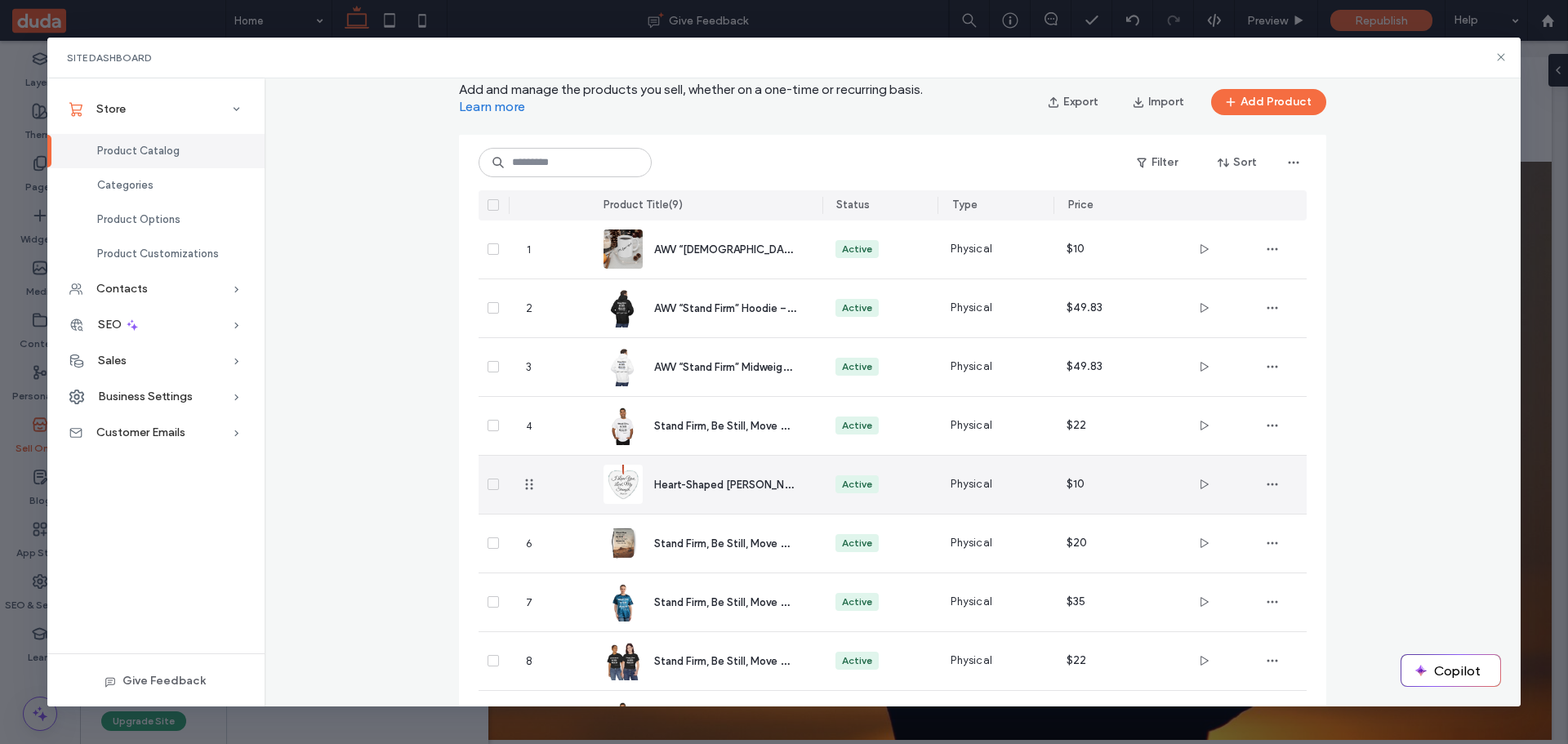
click at [710, 481] on span "Heart-Shaped [PERSON_NAME] Christmas Ornament – [DEMOGRAPHIC_DATA] 18:1" at bounding box center [857, 484] width 408 height 16
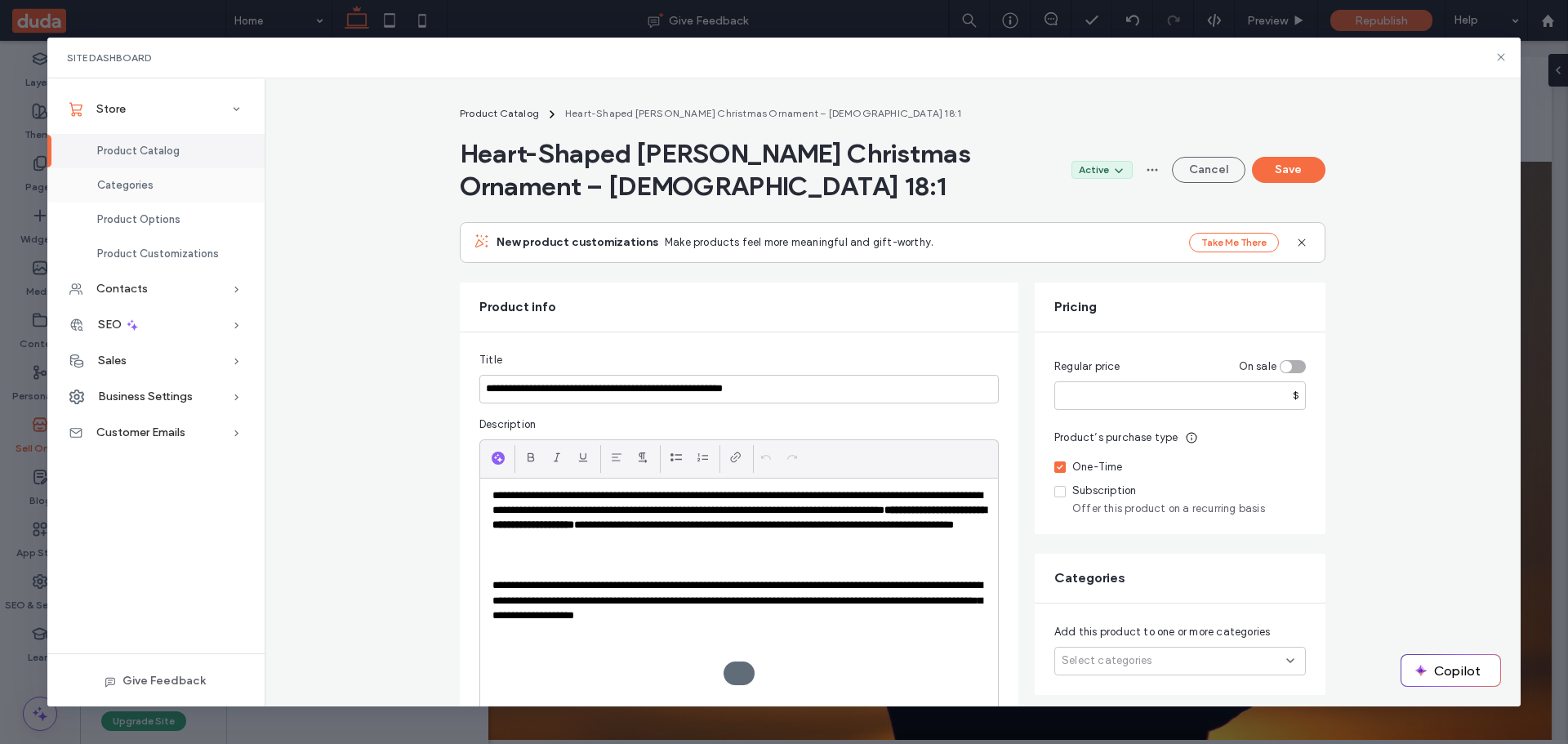
click at [119, 186] on span "Categories" at bounding box center [125, 185] width 56 height 12
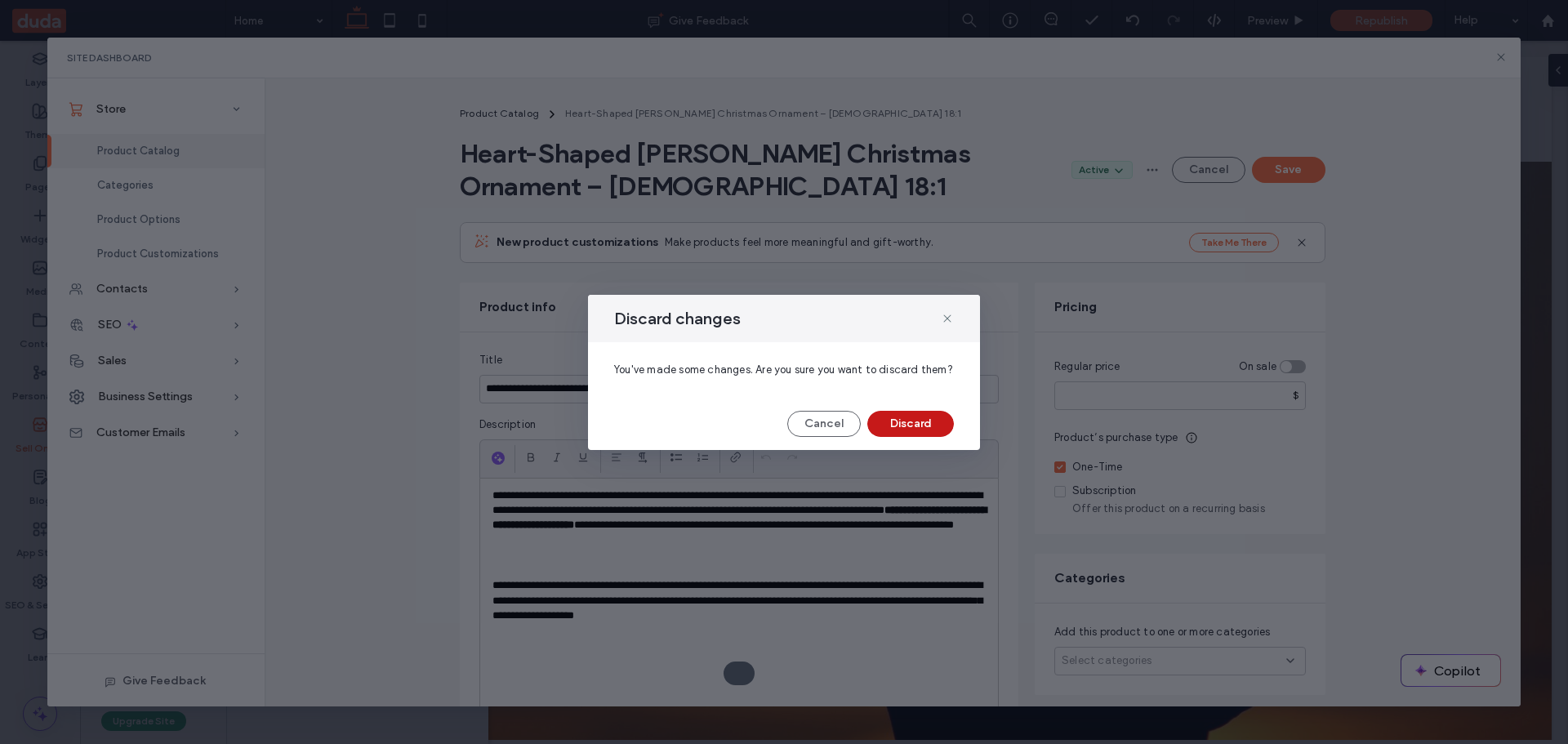
click at [915, 423] on button "Discard" at bounding box center [910, 423] width 87 height 27
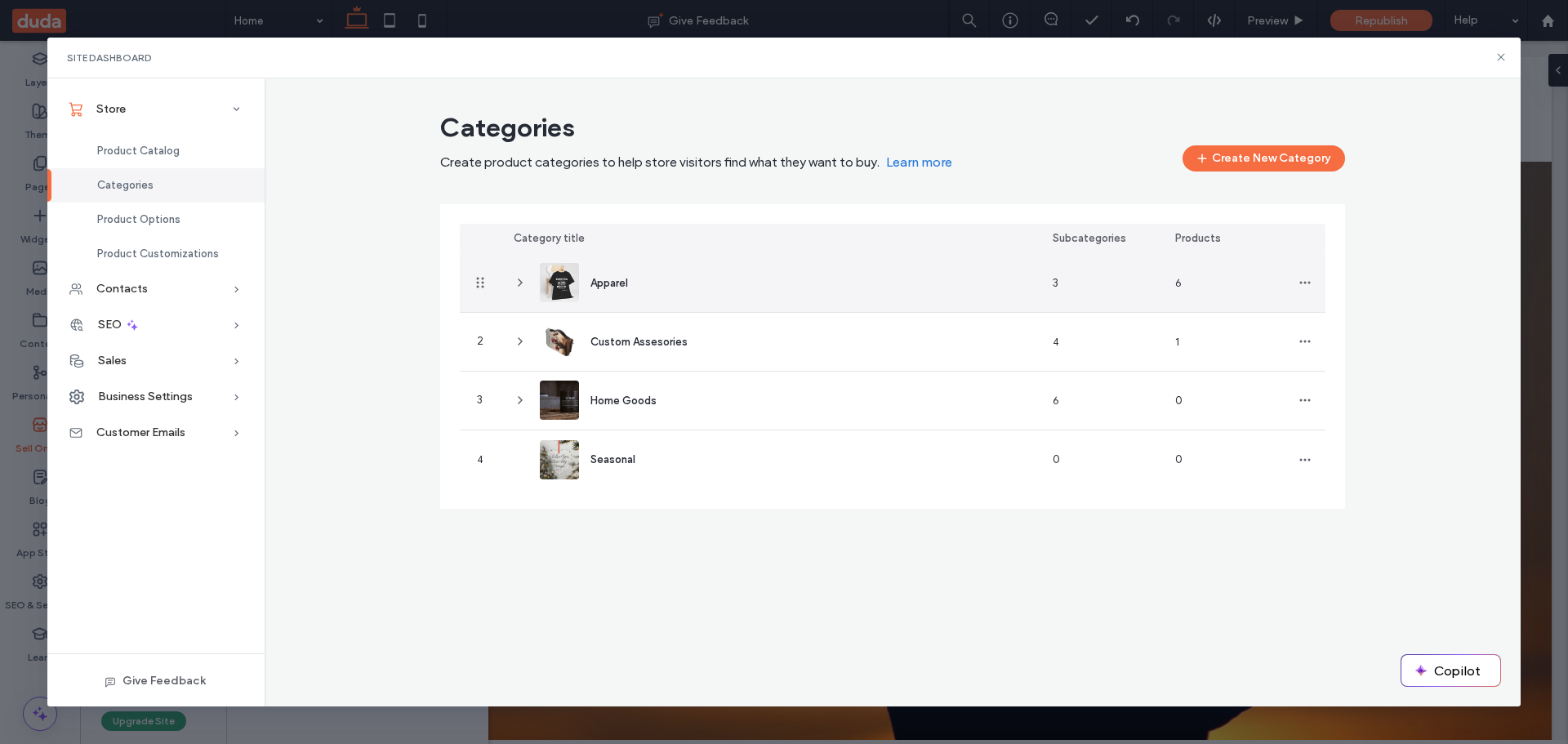
click at [618, 278] on span "Apparel" at bounding box center [609, 282] width 37 height 12
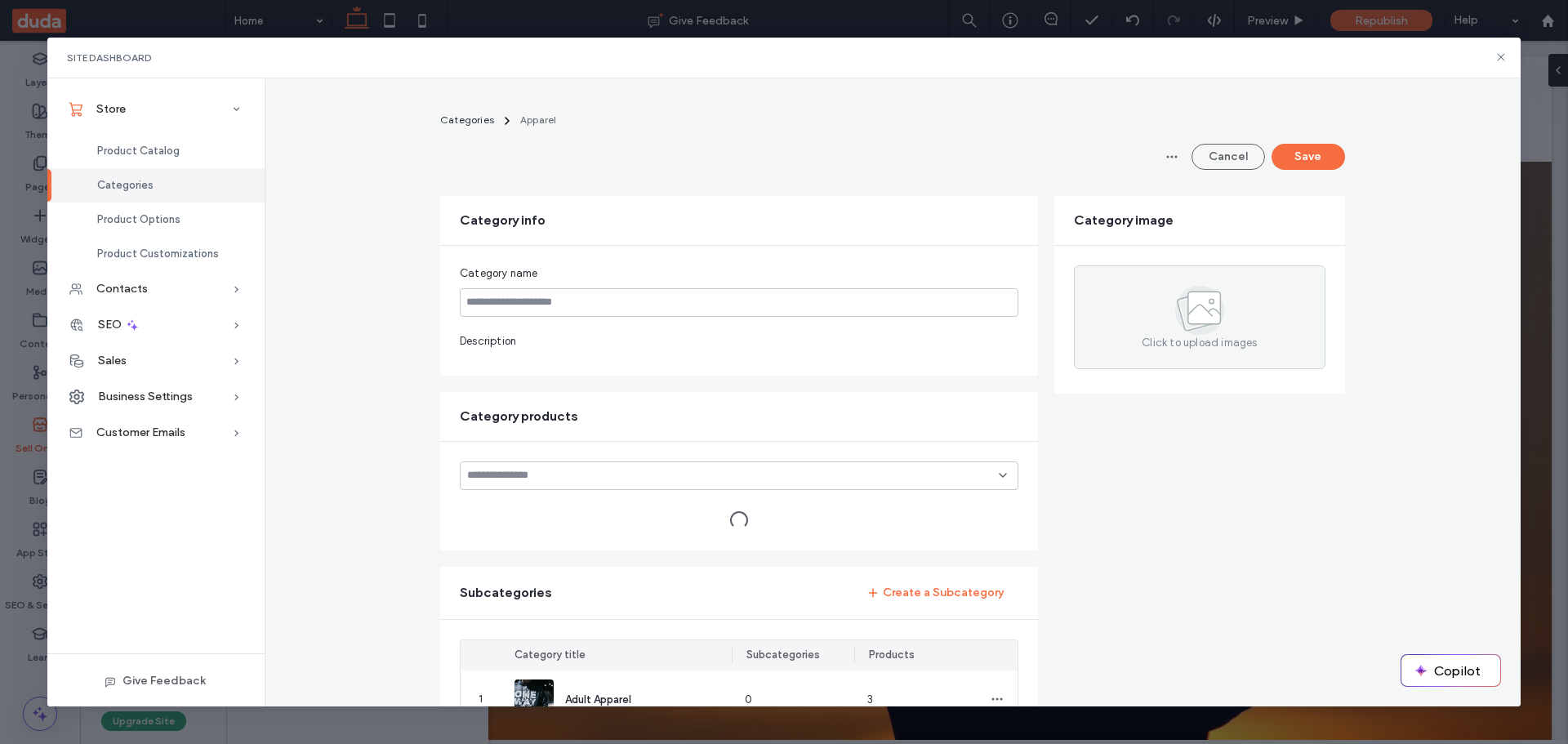
type input "*******"
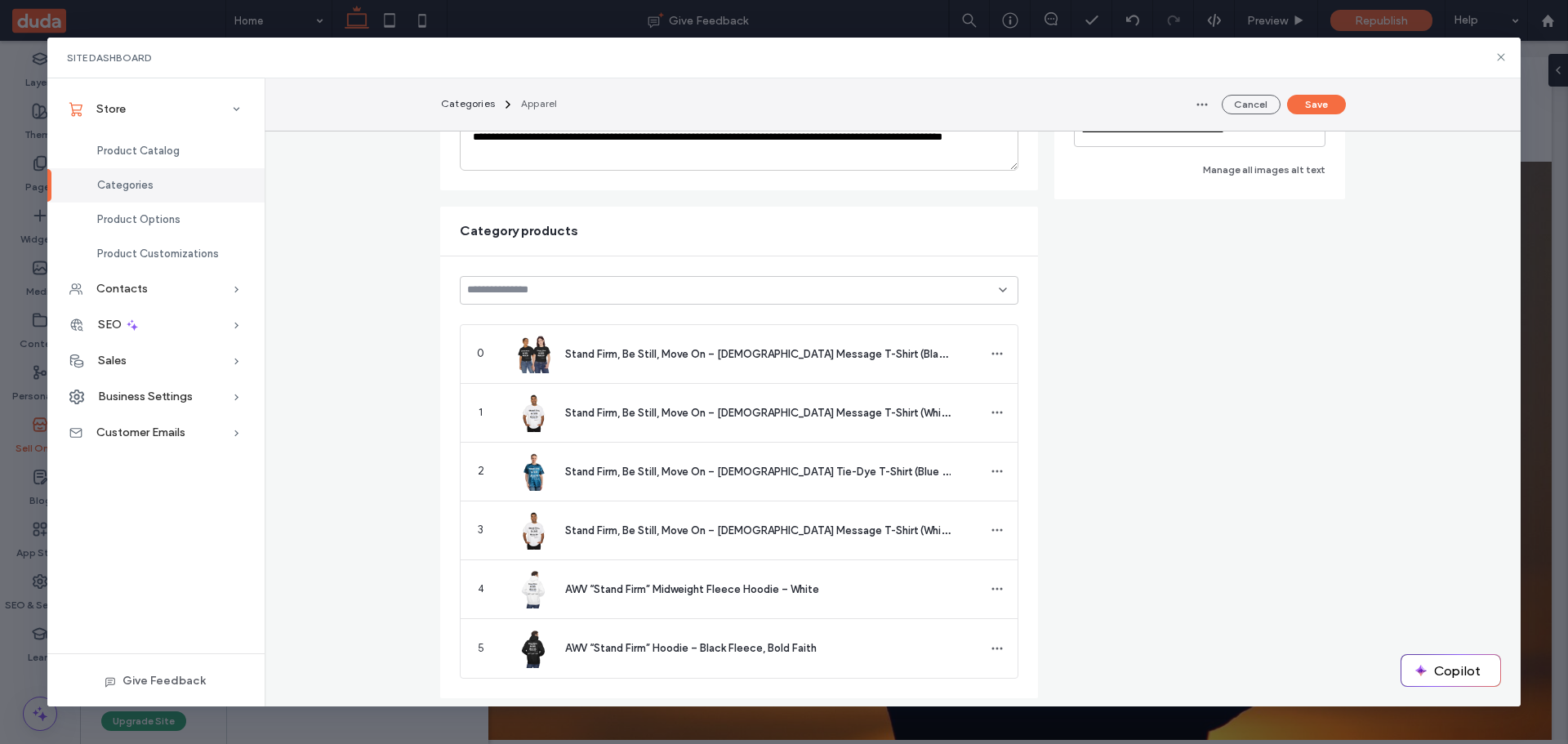
scroll to position [408, 0]
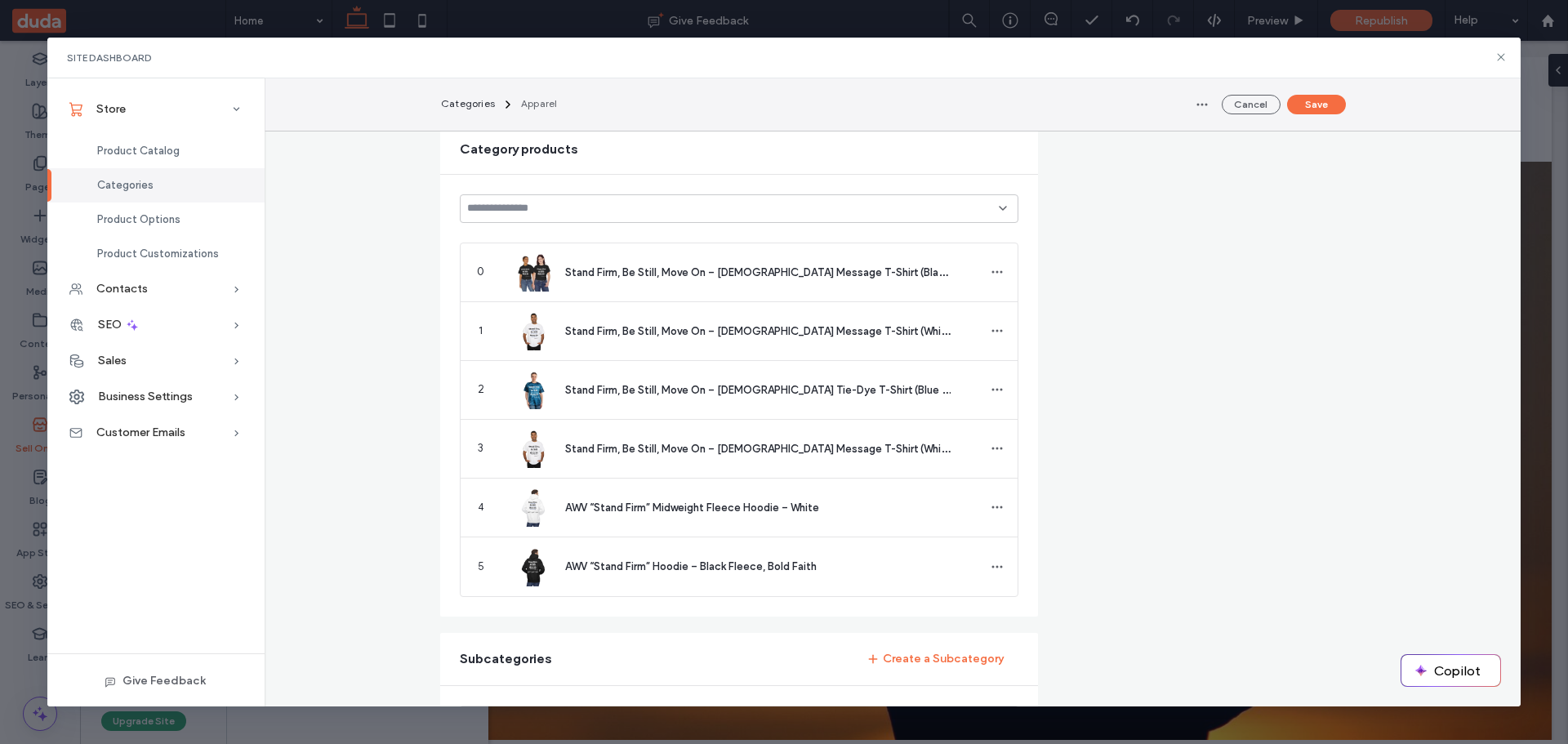
click at [130, 184] on span "Categories" at bounding box center [125, 185] width 56 height 12
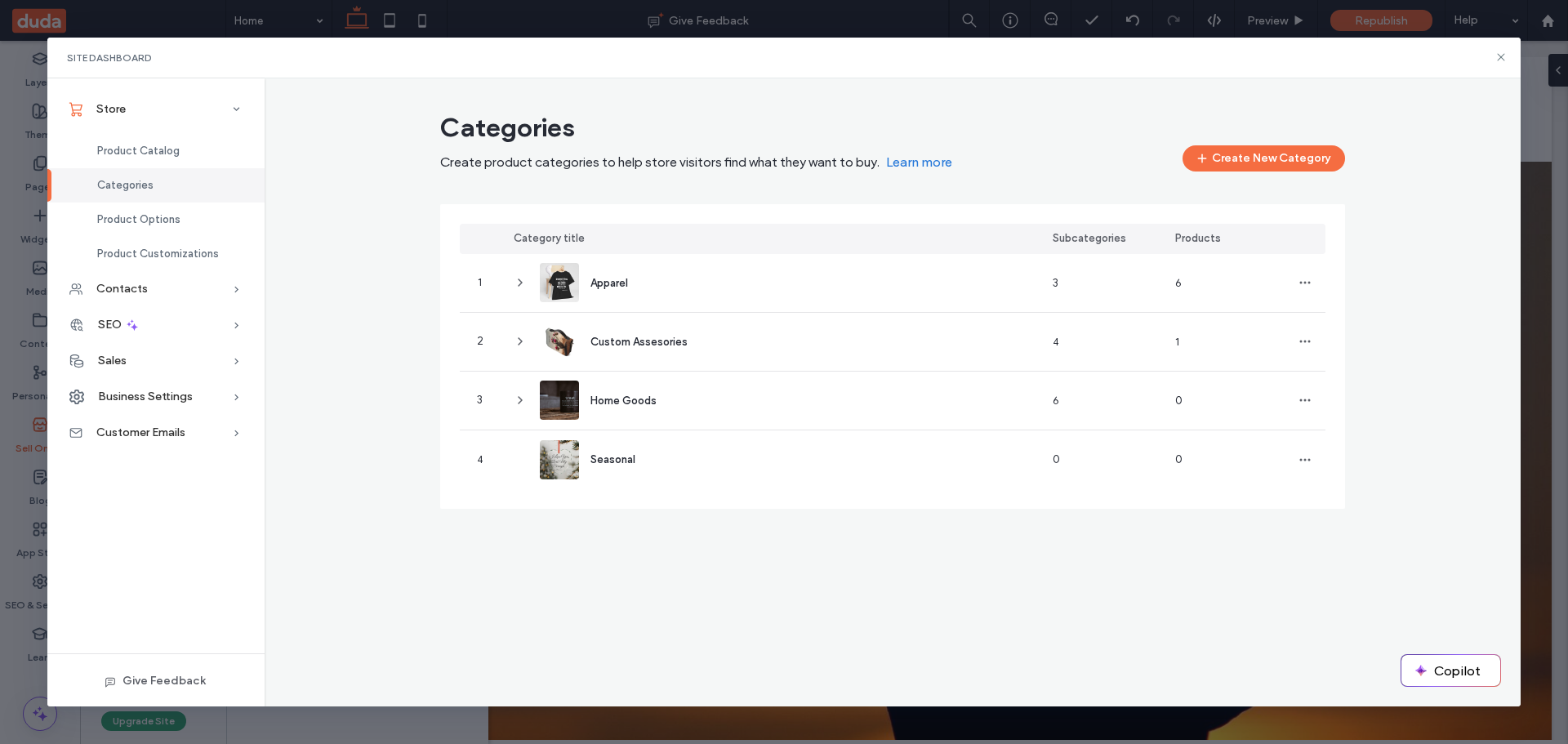
scroll to position [0, 0]
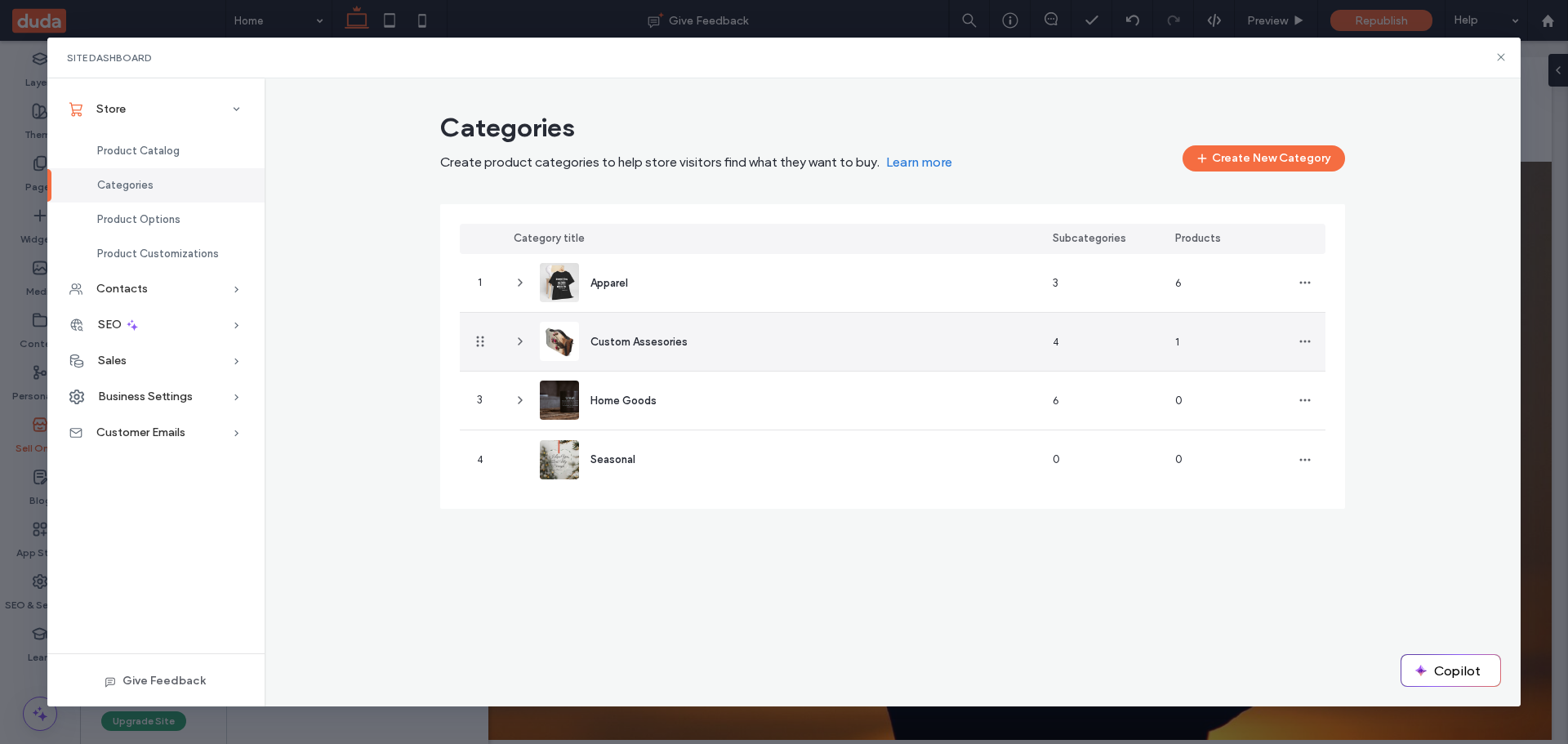
click at [607, 339] on span "Custom Assesories" at bounding box center [639, 341] width 97 height 12
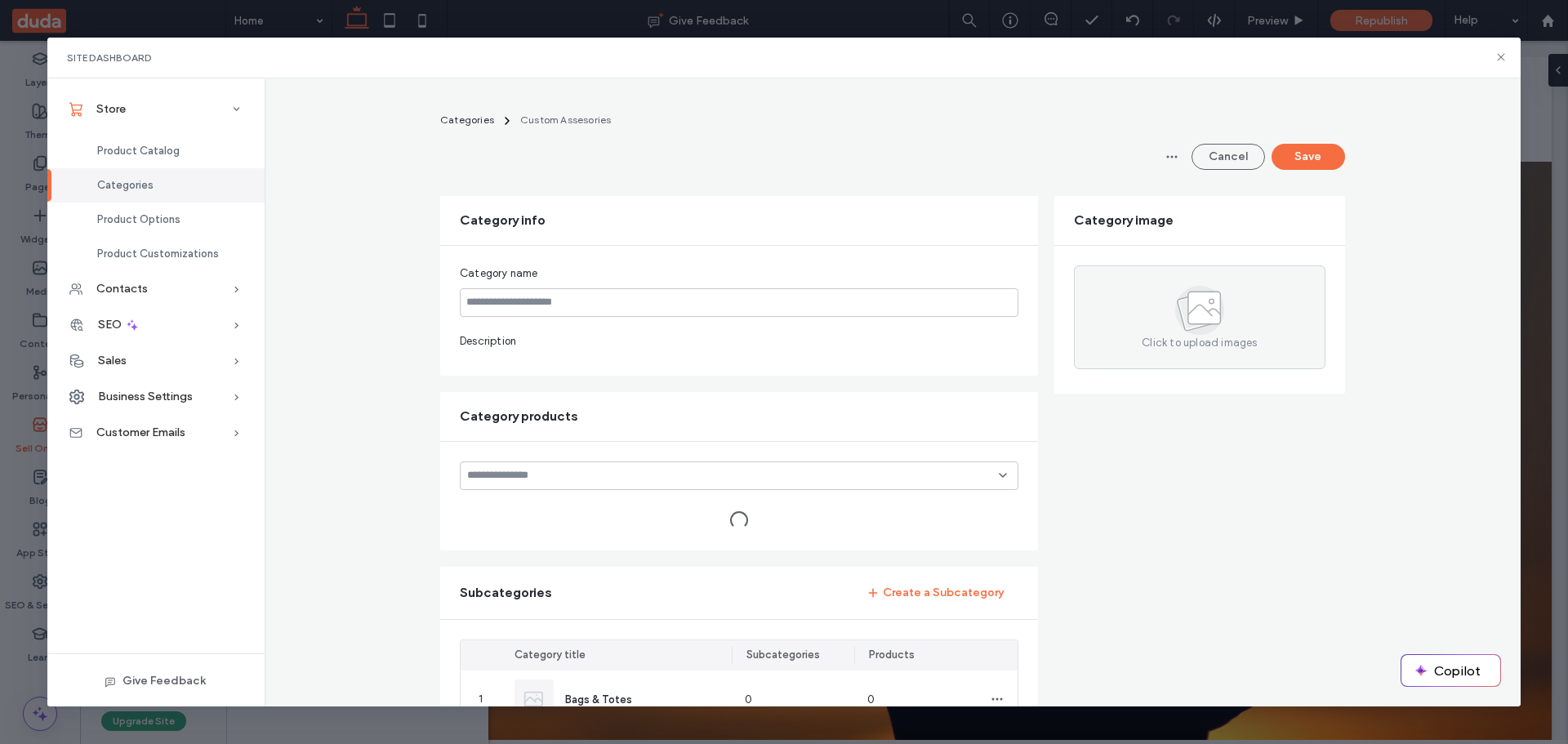
type input "**********"
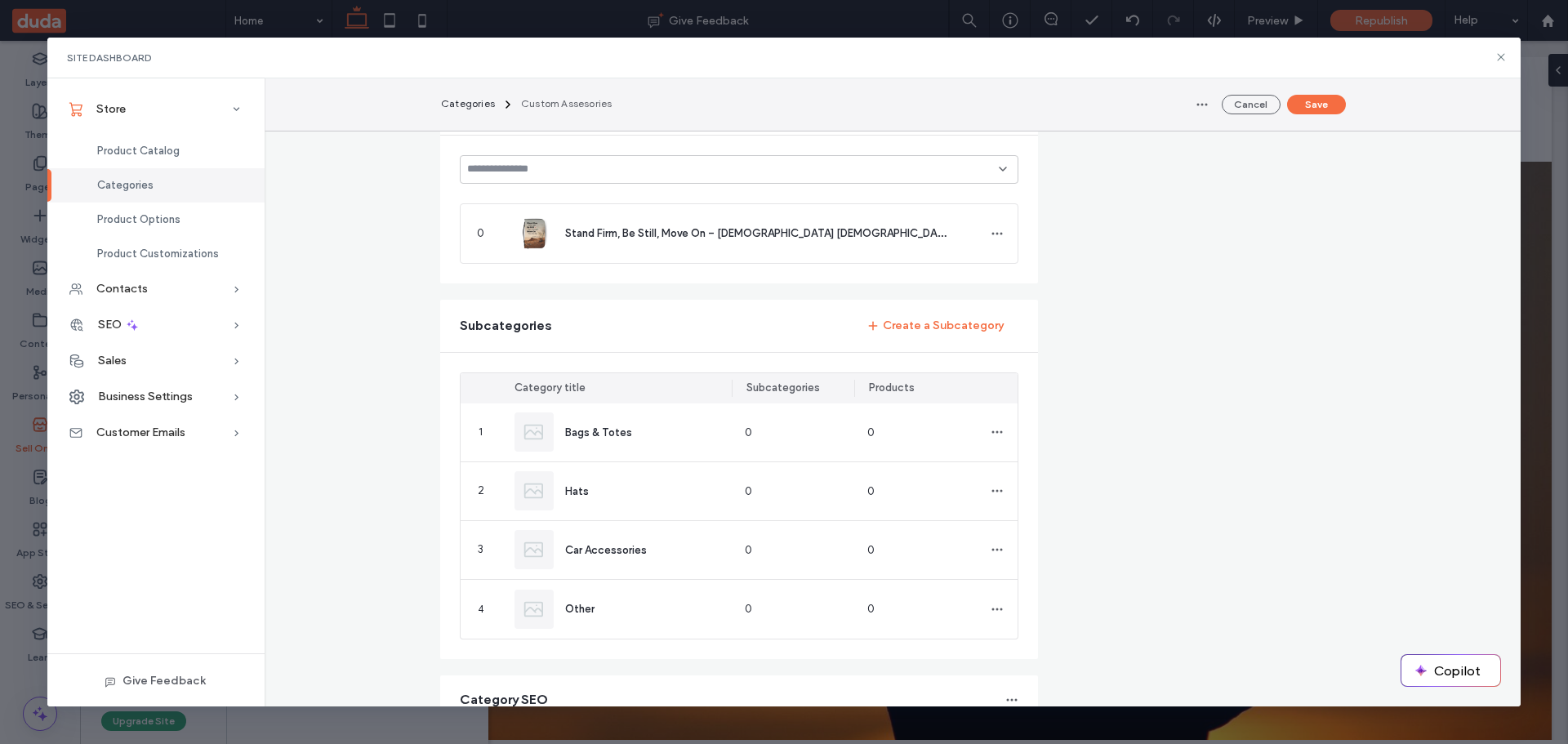
scroll to position [408, 0]
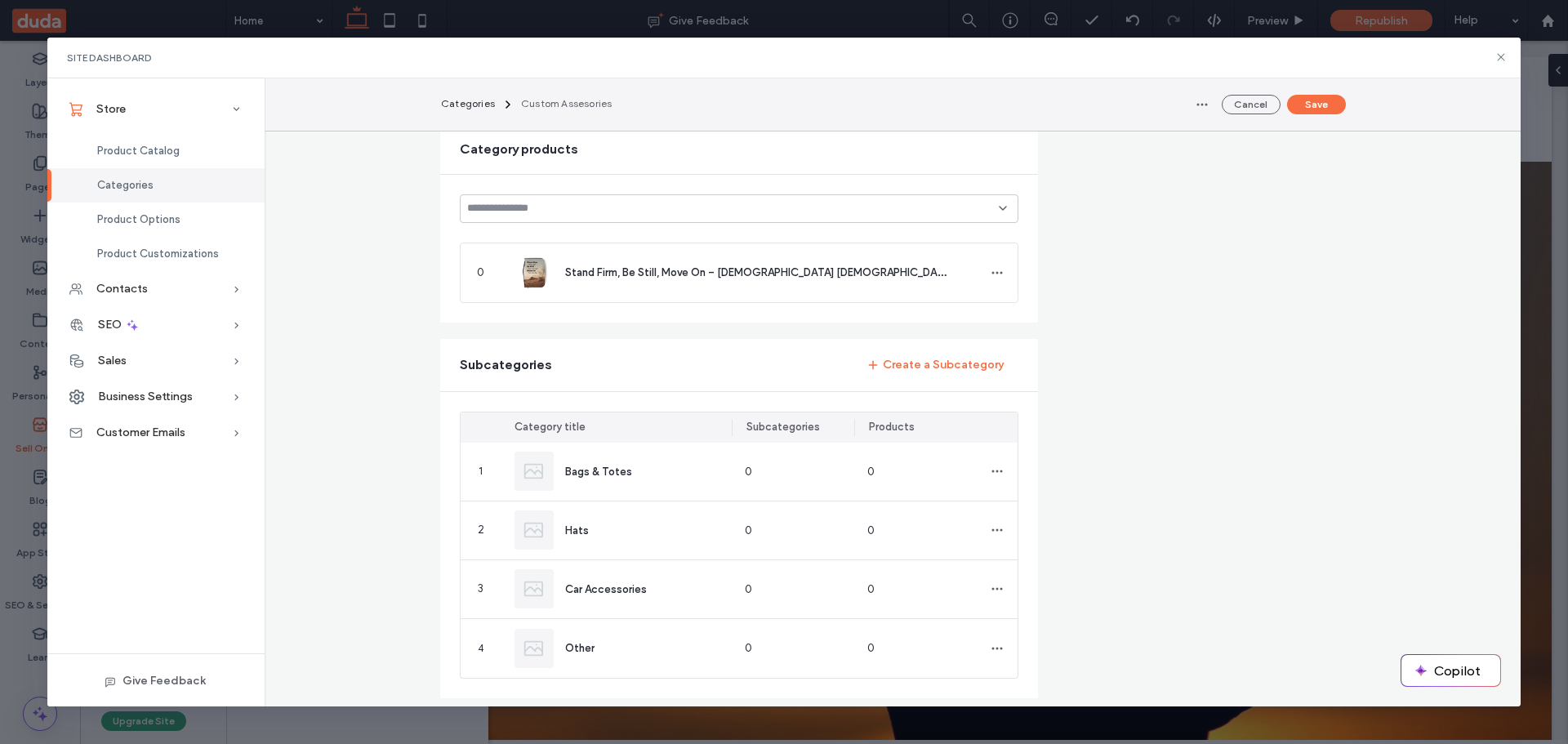
click at [112, 187] on span "Categories" at bounding box center [125, 185] width 56 height 12
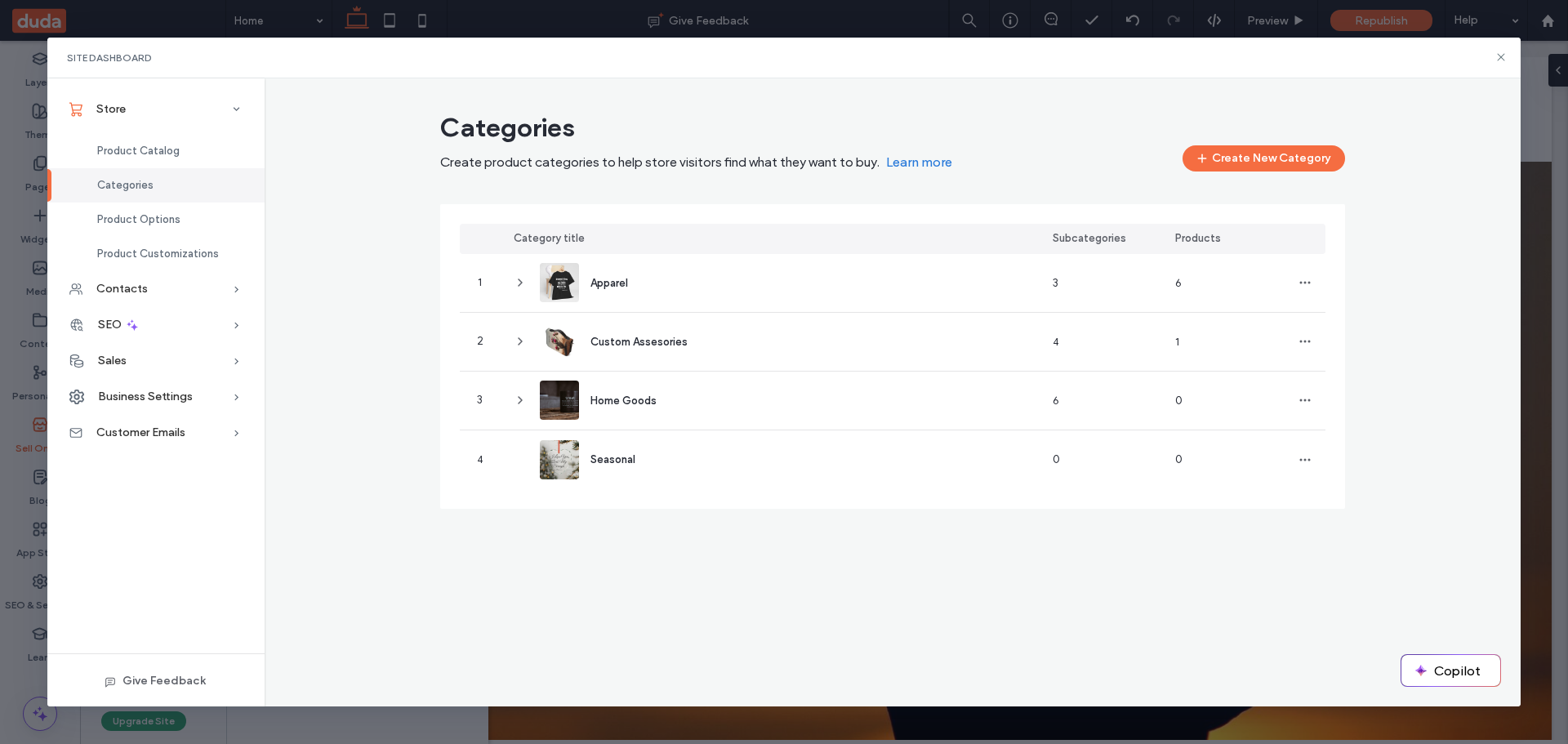
scroll to position [0, 0]
click at [108, 151] on span "Product Catalog" at bounding box center [139, 151] width 83 height 12
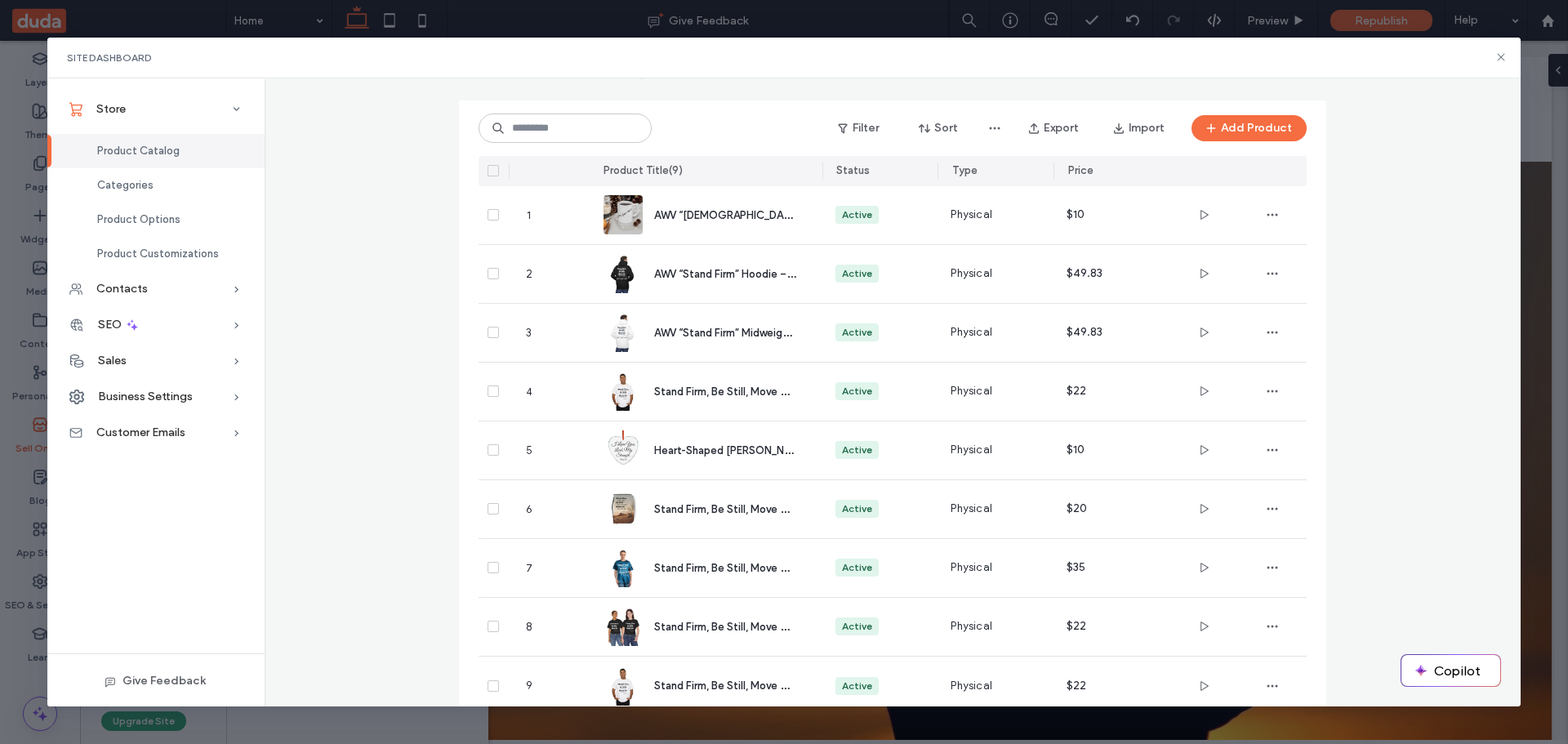
scroll to position [73, 0]
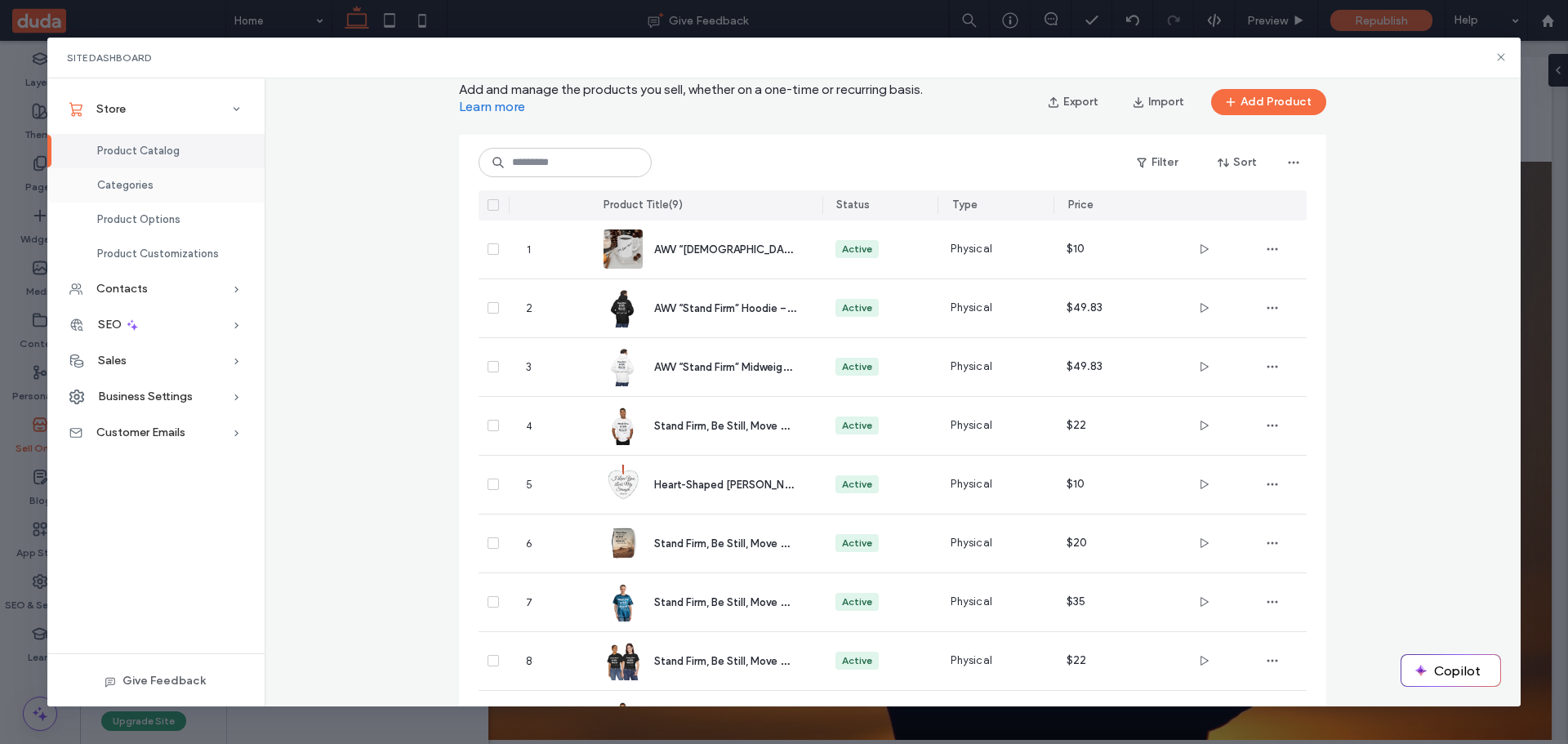
click at [122, 186] on span "Categories" at bounding box center [125, 185] width 56 height 12
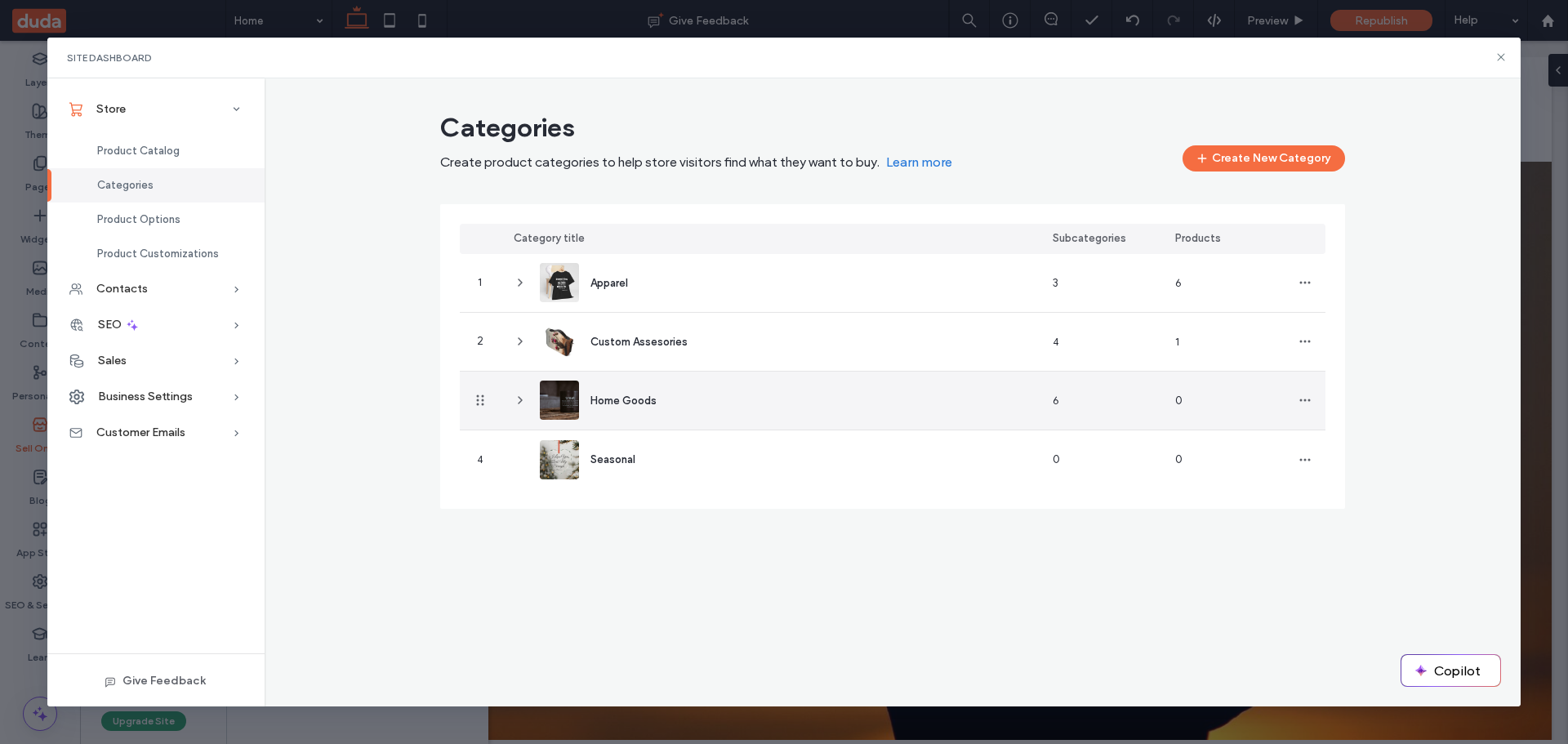
click at [519, 400] on icon at bounding box center [520, 400] width 13 height 13
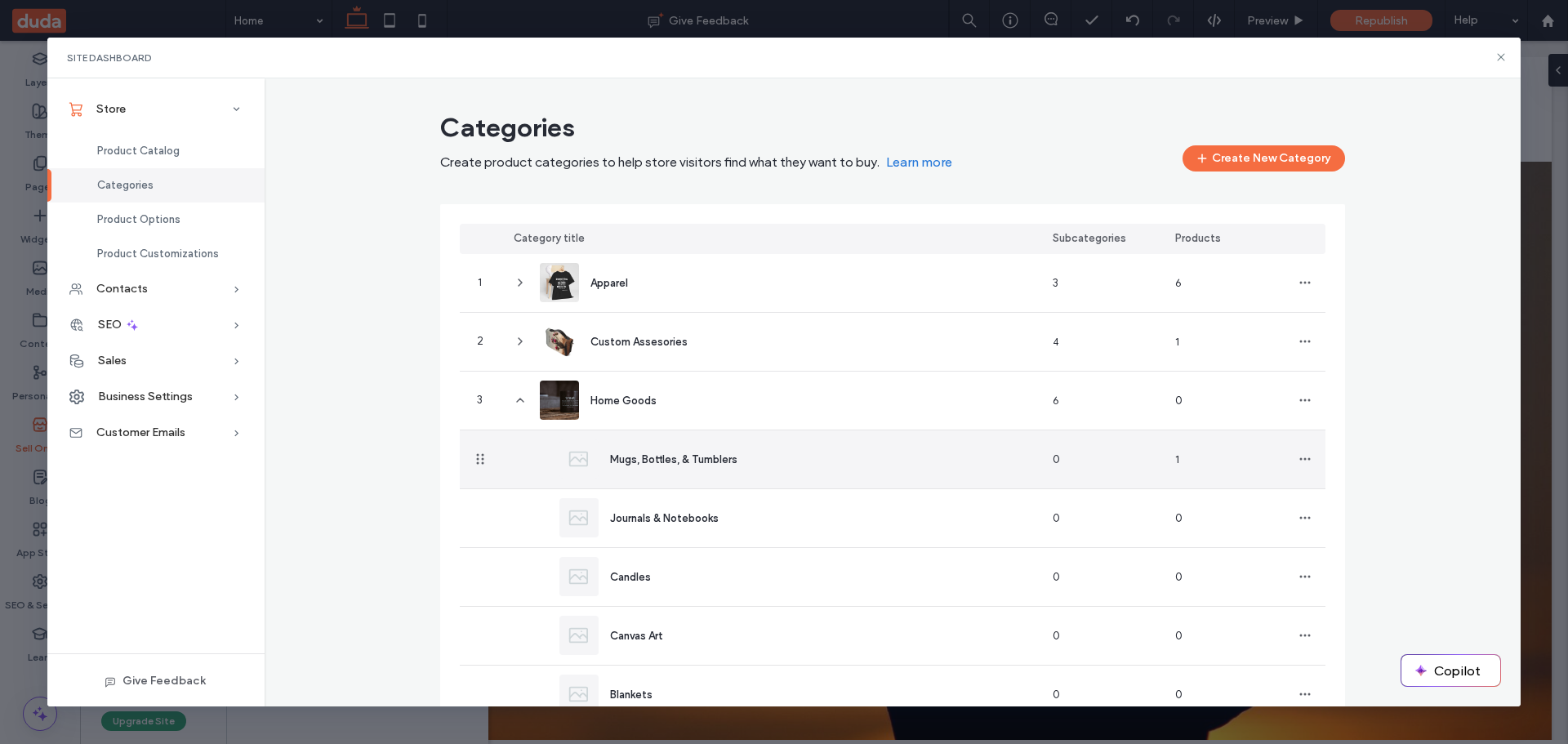
click at [662, 463] on span "Mugs, Bottles, & Tumblers" at bounding box center [673, 459] width 127 height 12
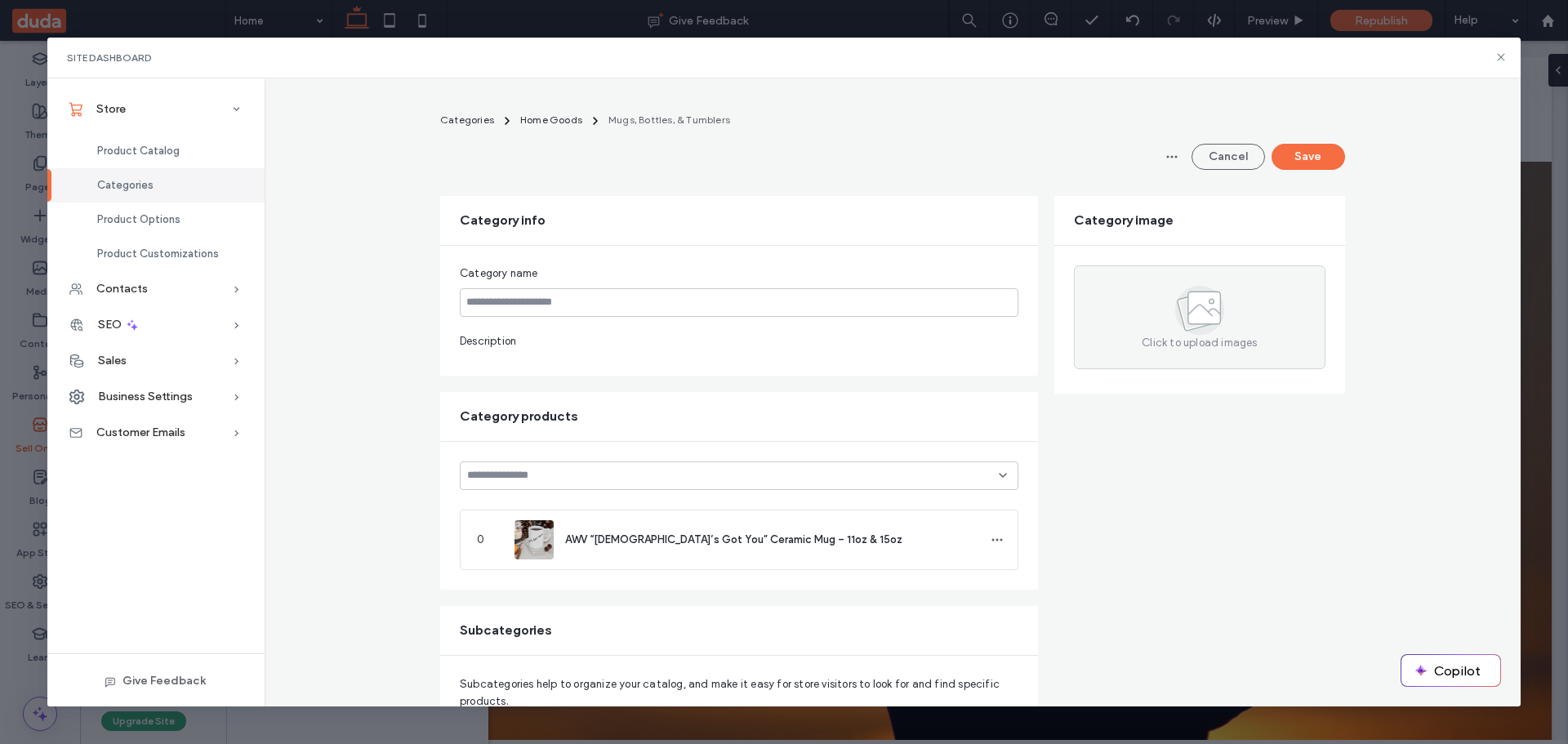
type input "**********"
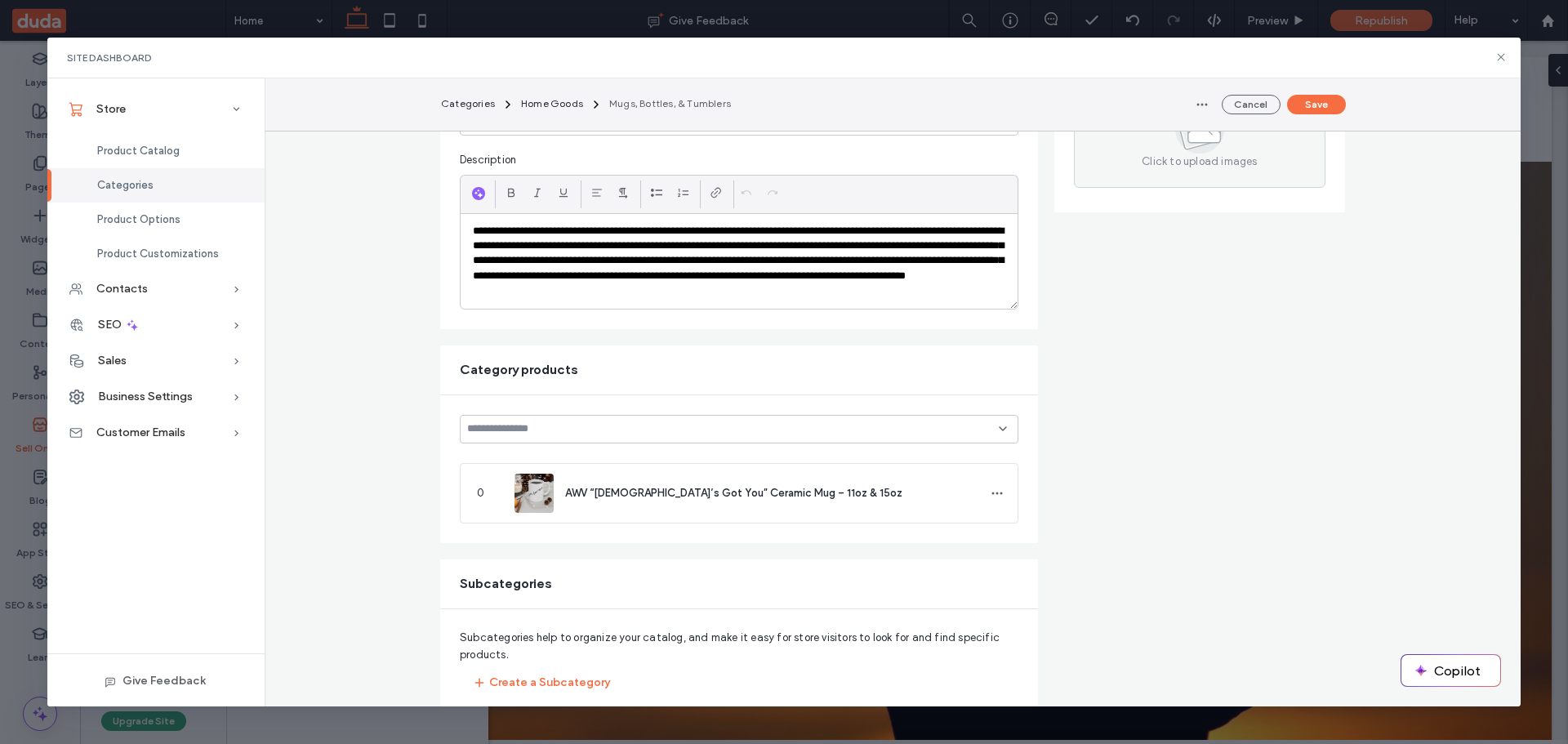
scroll to position [245, 0]
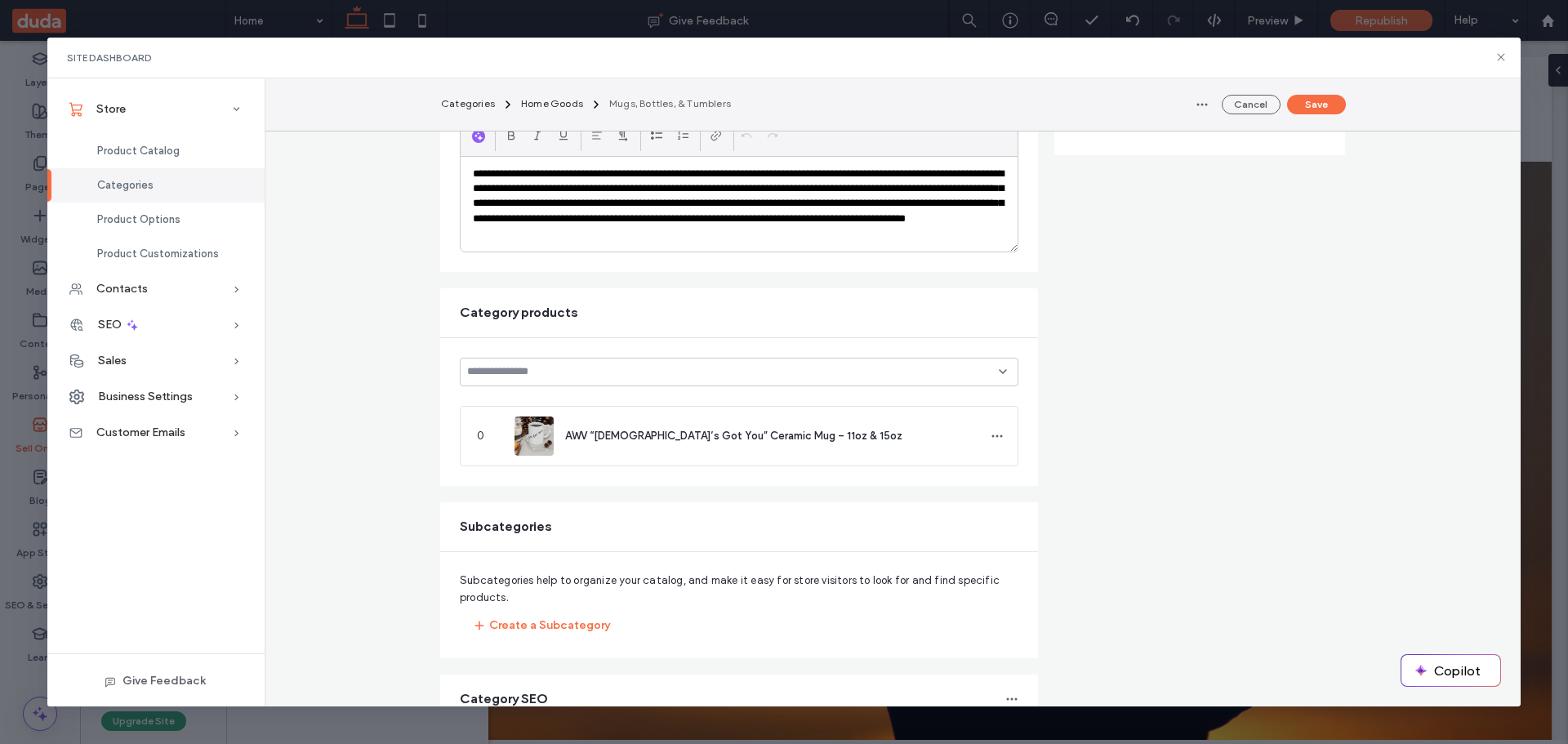
click at [363, 371] on div "**********" at bounding box center [893, 408] width 1257 height 1099
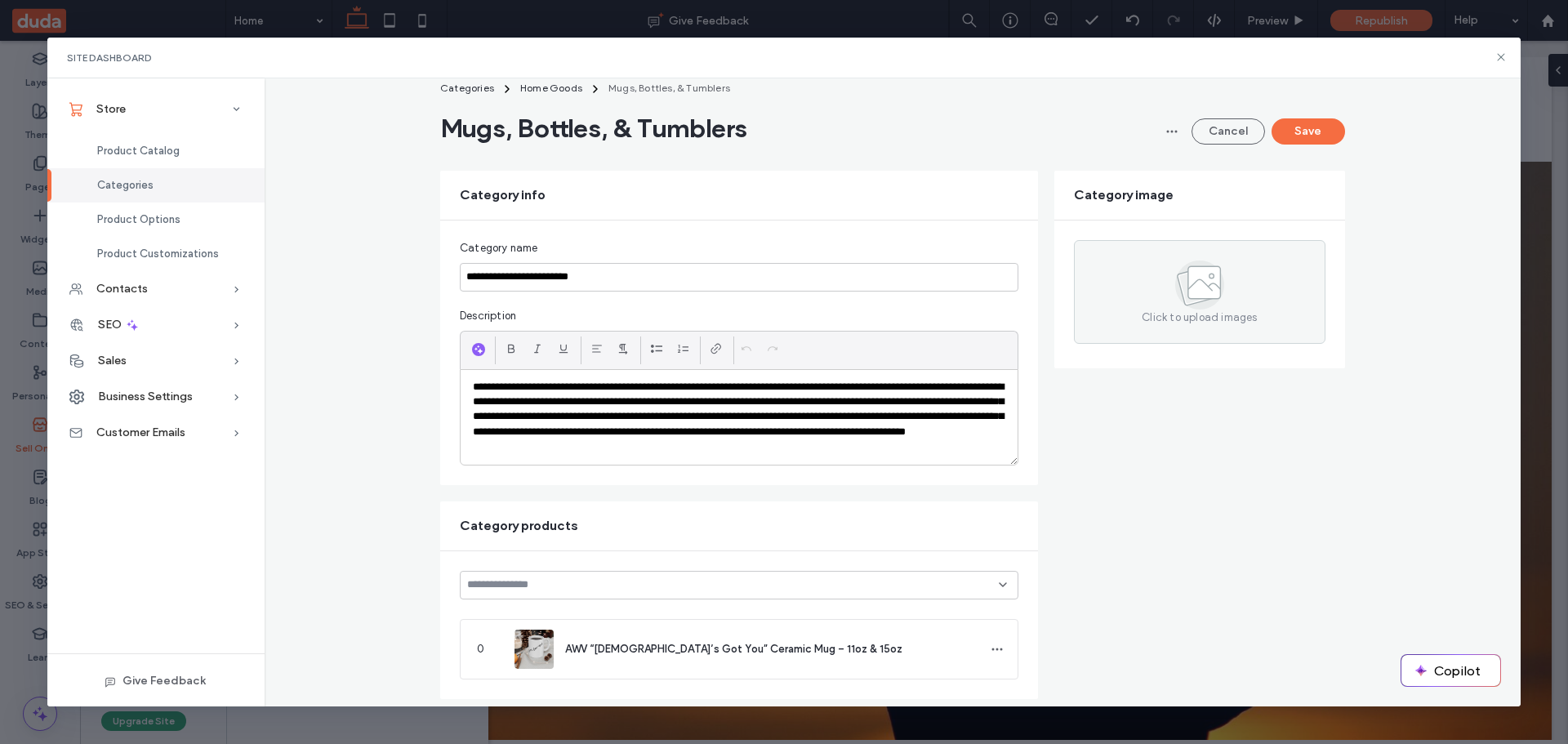
scroll to position [0, 0]
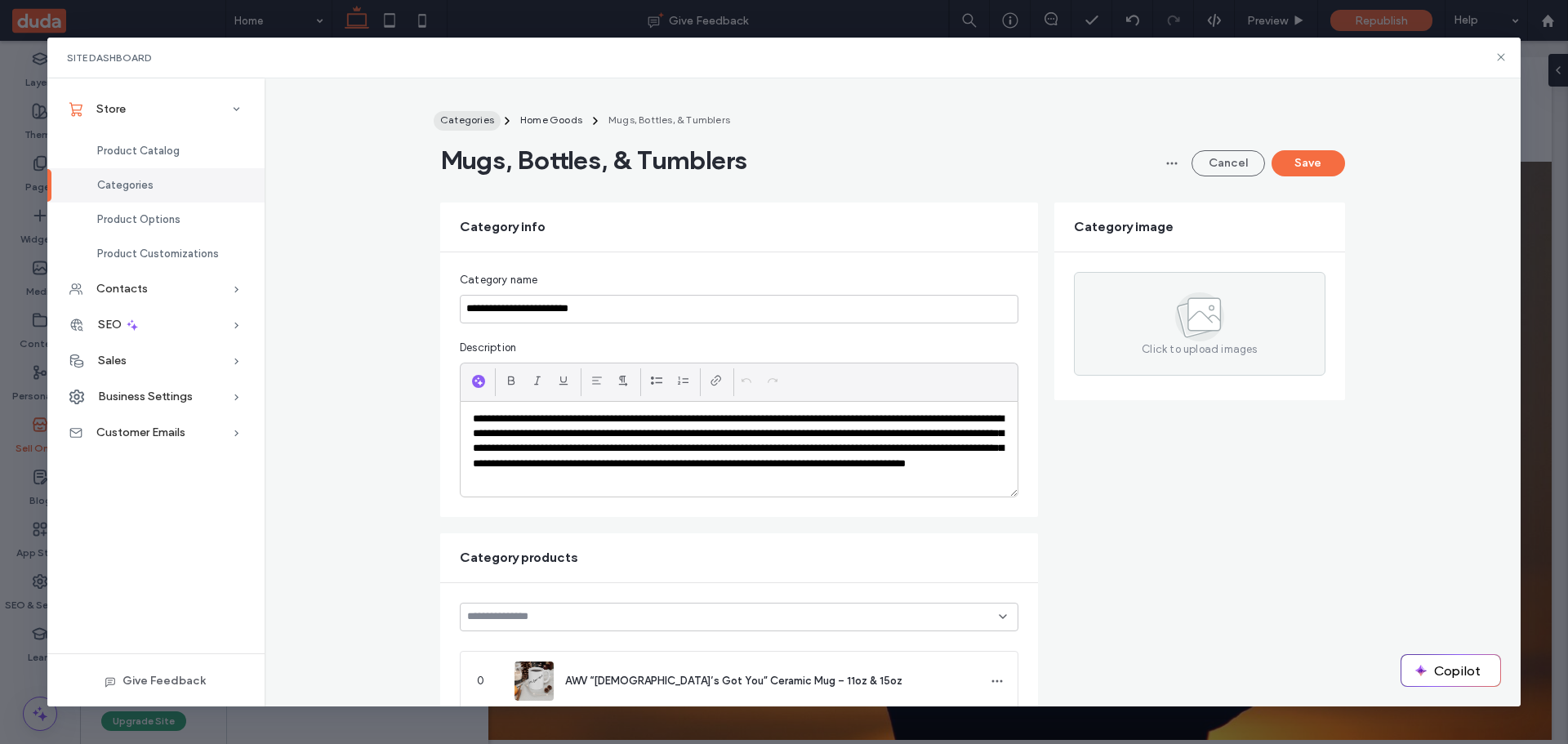
click at [471, 122] on span "Categories" at bounding box center [467, 119] width 54 height 12
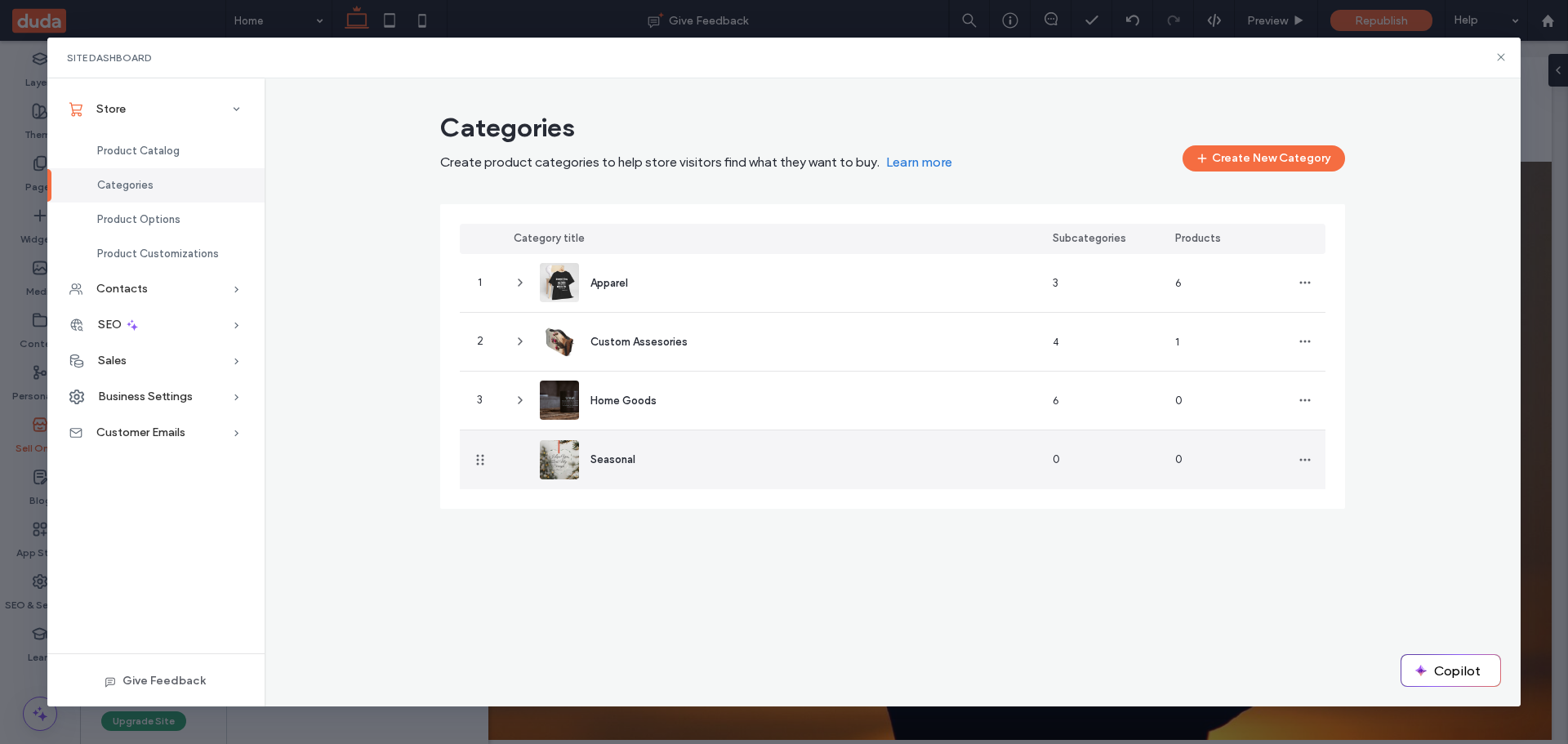
click at [578, 452] on img at bounding box center [559, 460] width 39 height 39
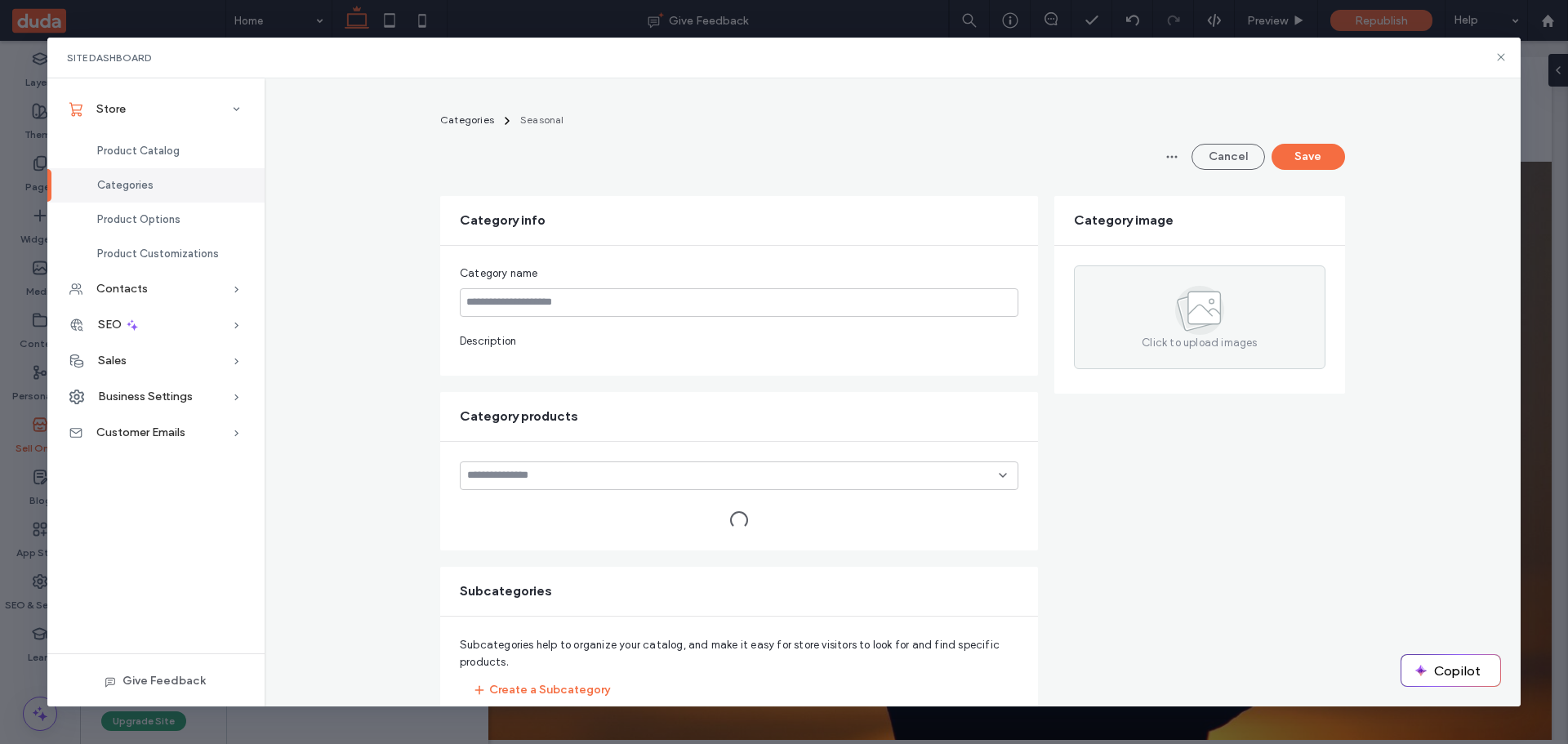
type input "********"
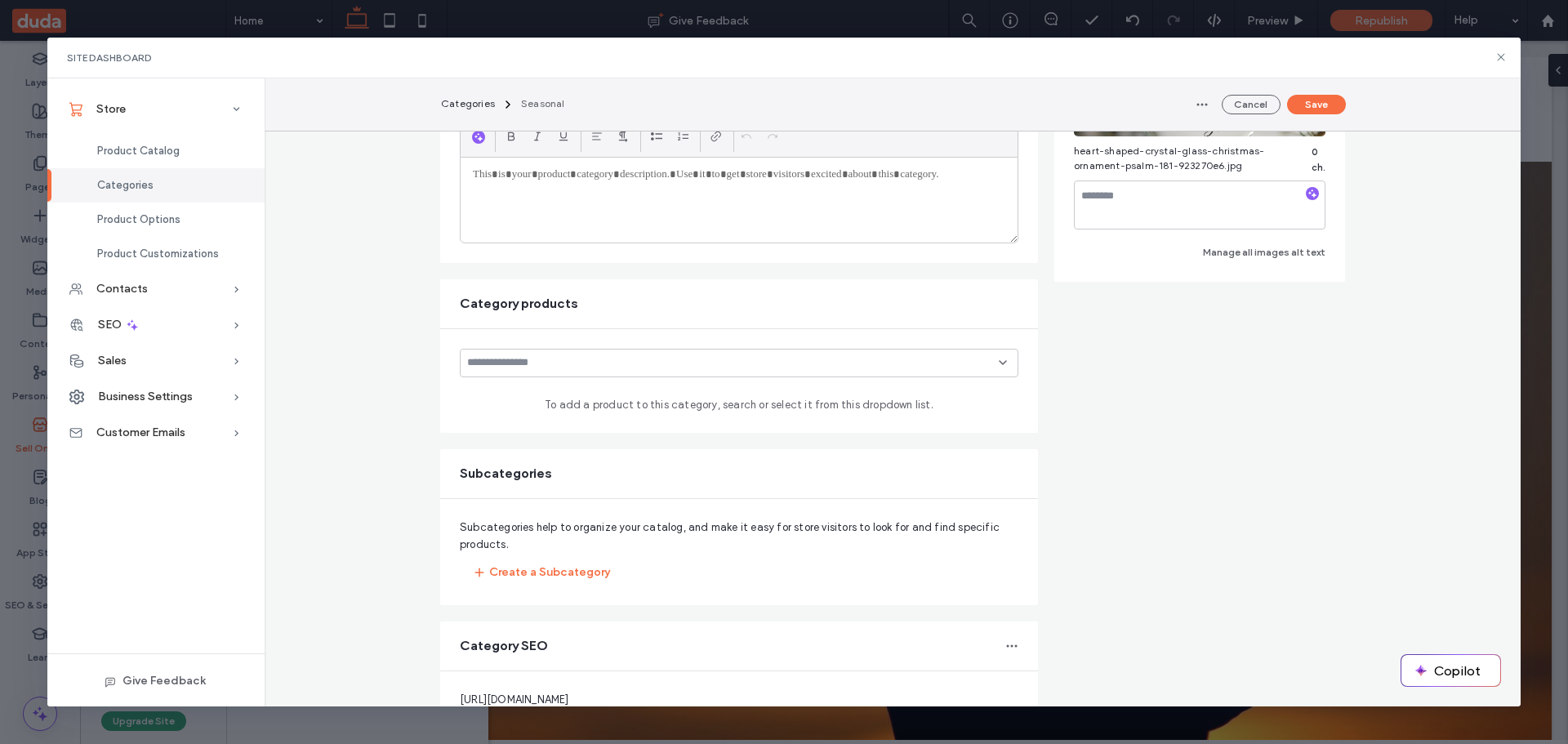
scroll to position [245, 0]
click at [649, 343] on div "To add a product to this category, search or select it from this dropdown list." at bounding box center [738, 379] width 597 height 103
click at [648, 356] on input at bounding box center [732, 361] width 532 height 13
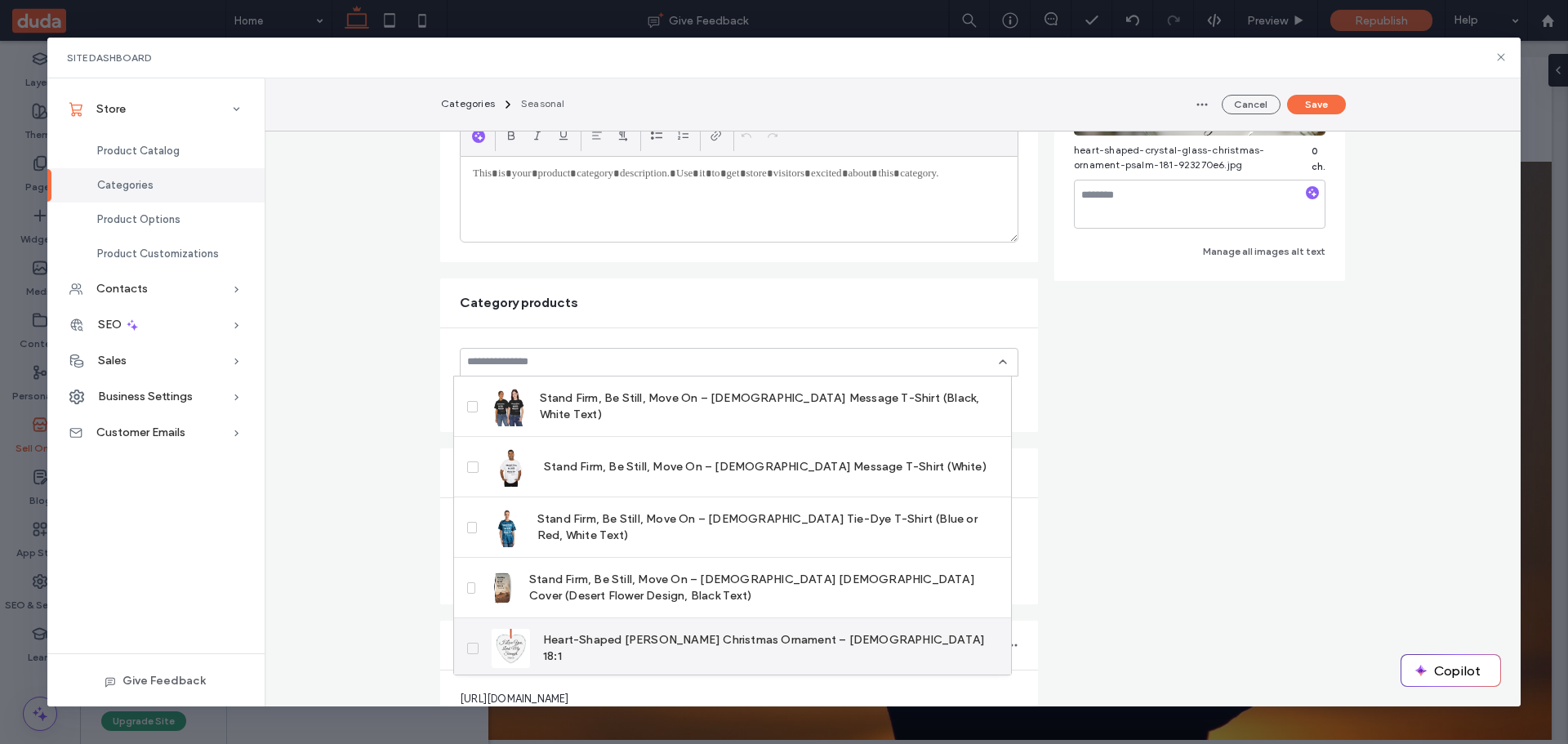
click at [583, 646] on span "Heart-Shaped [PERSON_NAME] Christmas Ornament – [DEMOGRAPHIC_DATA] 18:1" at bounding box center [771, 648] width 455 height 32
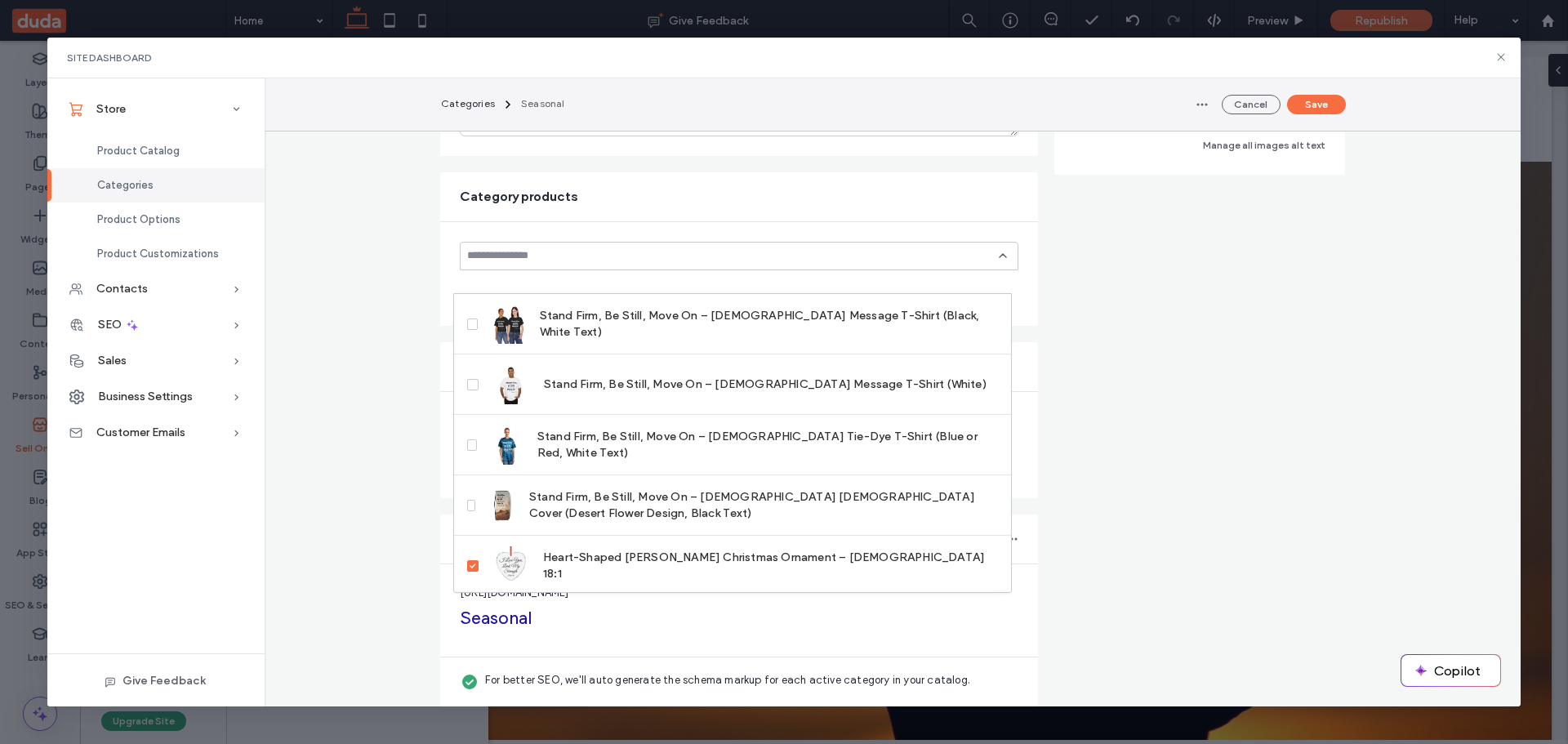
scroll to position [370, 0]
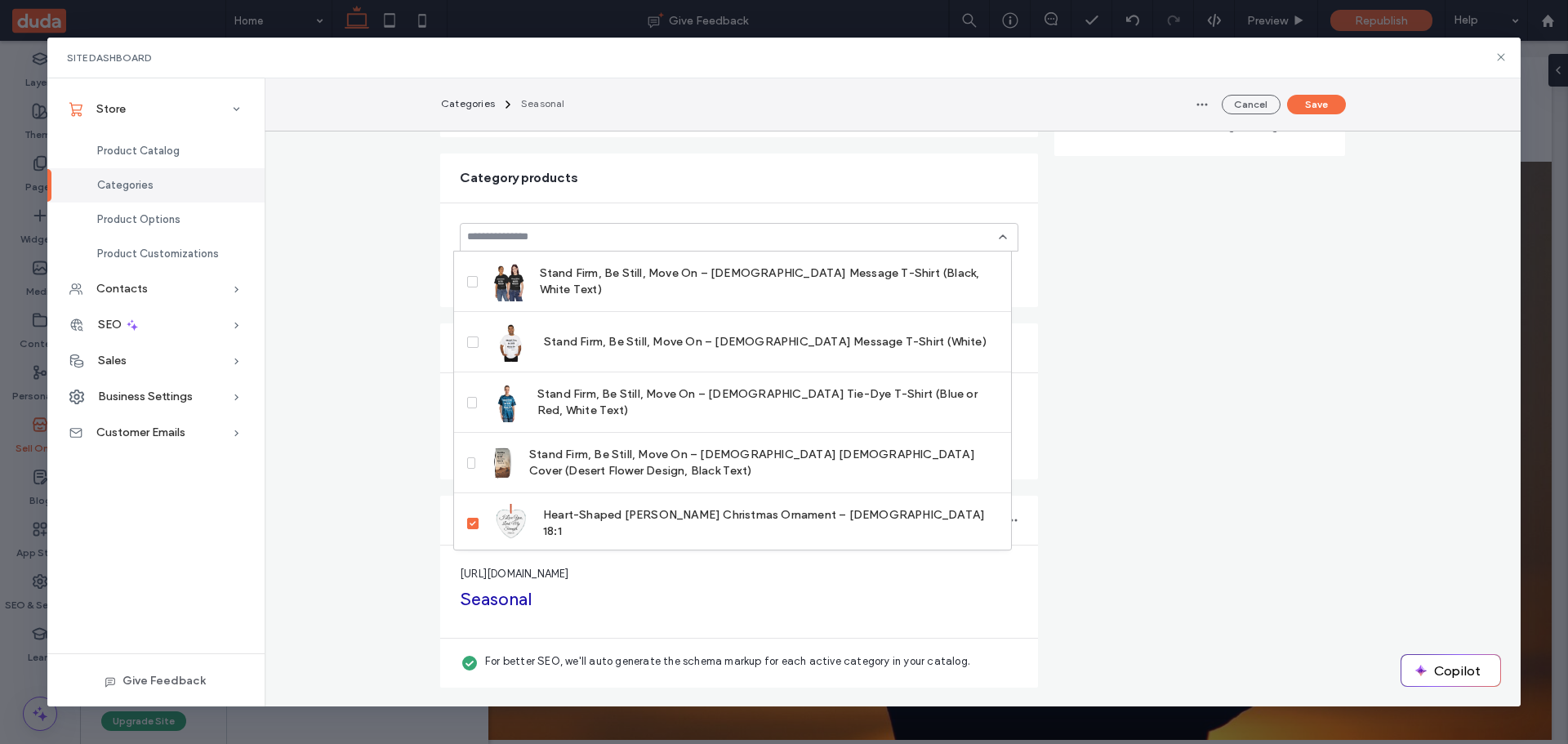
click at [1114, 456] on form "Category info Category name ******** Description Category image heart-shaped-cr…" at bounding box center [892, 260] width 905 height 854
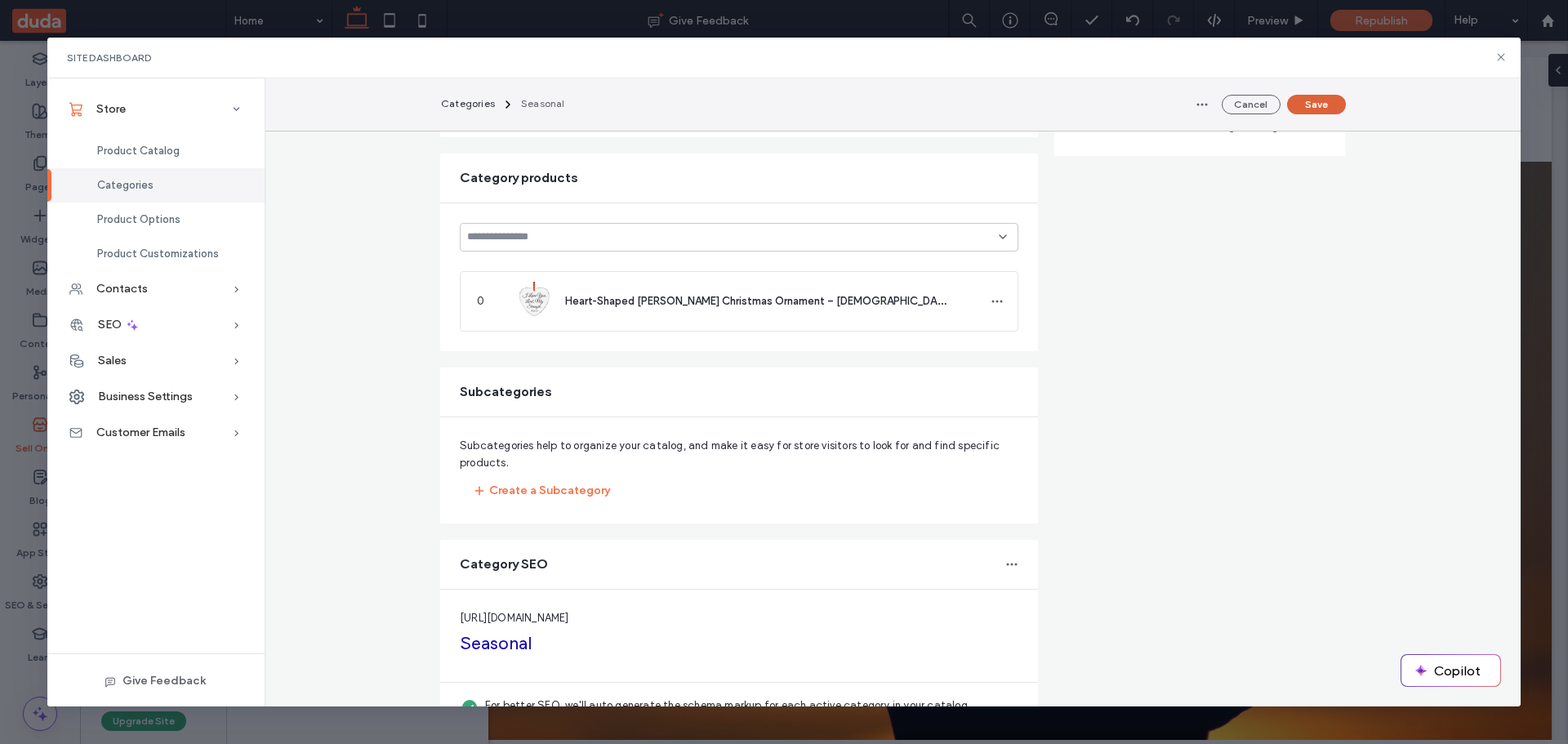
click at [1313, 104] on button "Save" at bounding box center [1316, 104] width 59 height 20
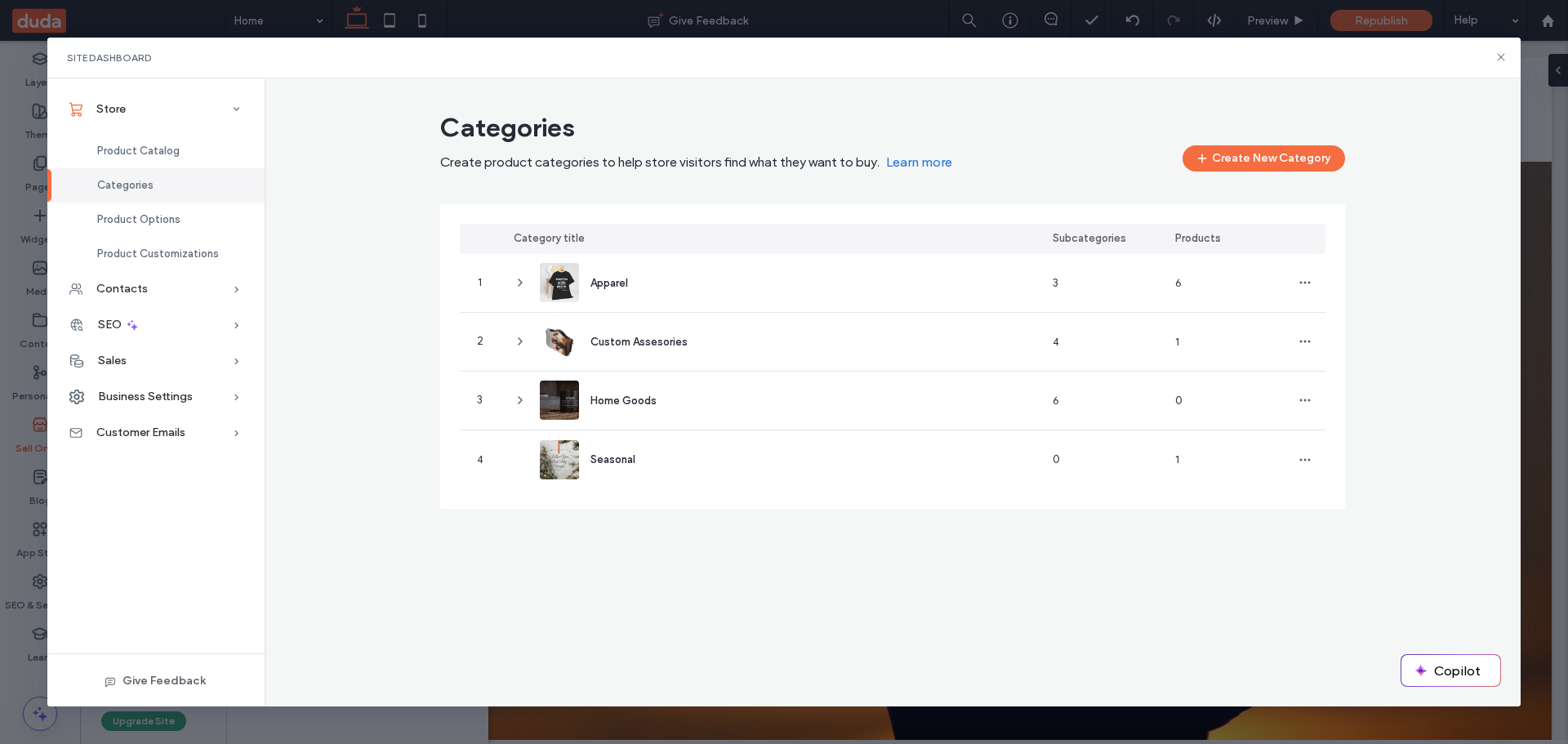
click at [776, 661] on div "Categories Create product categories to help store visitors find what they want…" at bounding box center [893, 393] width 1257 height 629
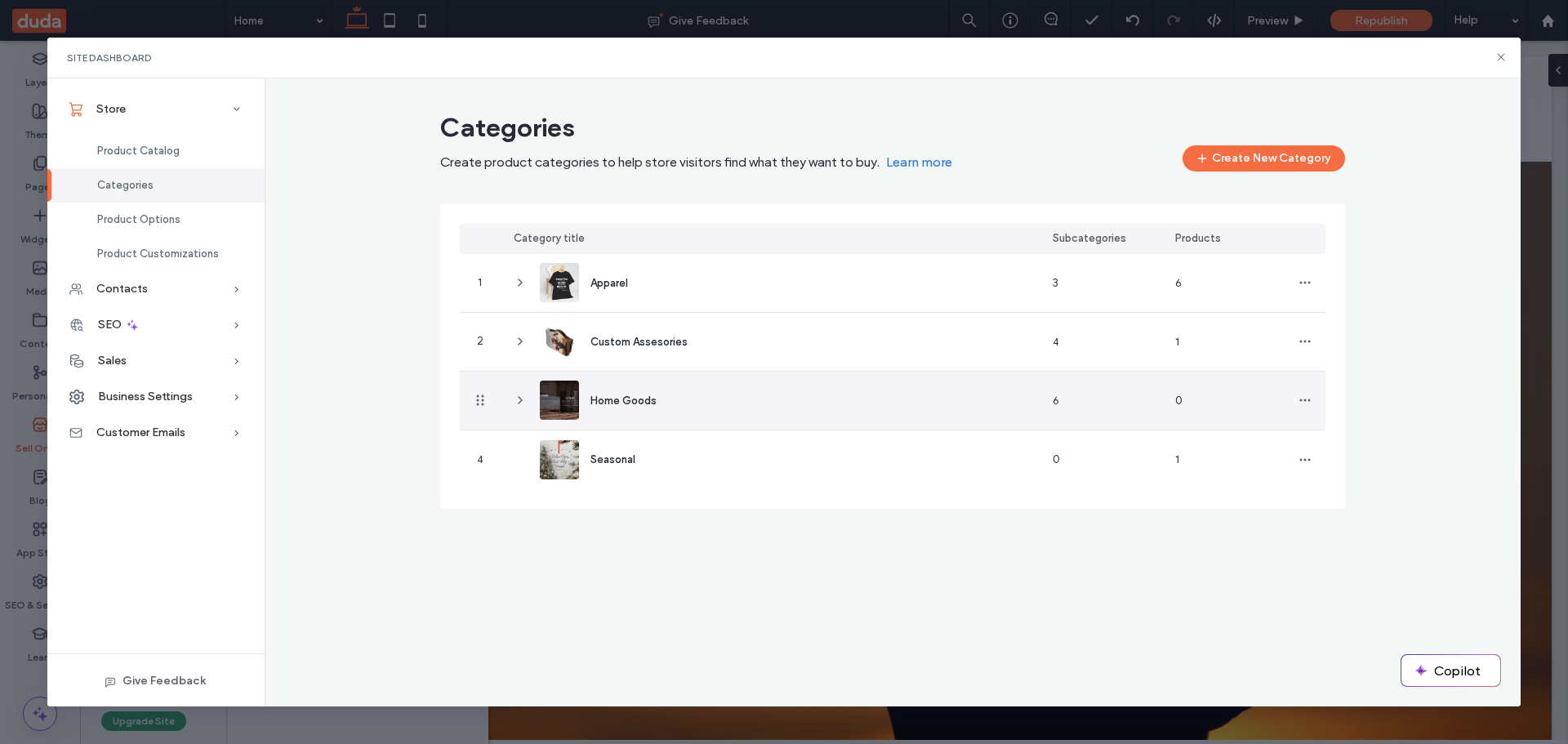
click at [658, 394] on div "Home Goods" at bounding box center [604, 401] width 130 height 39
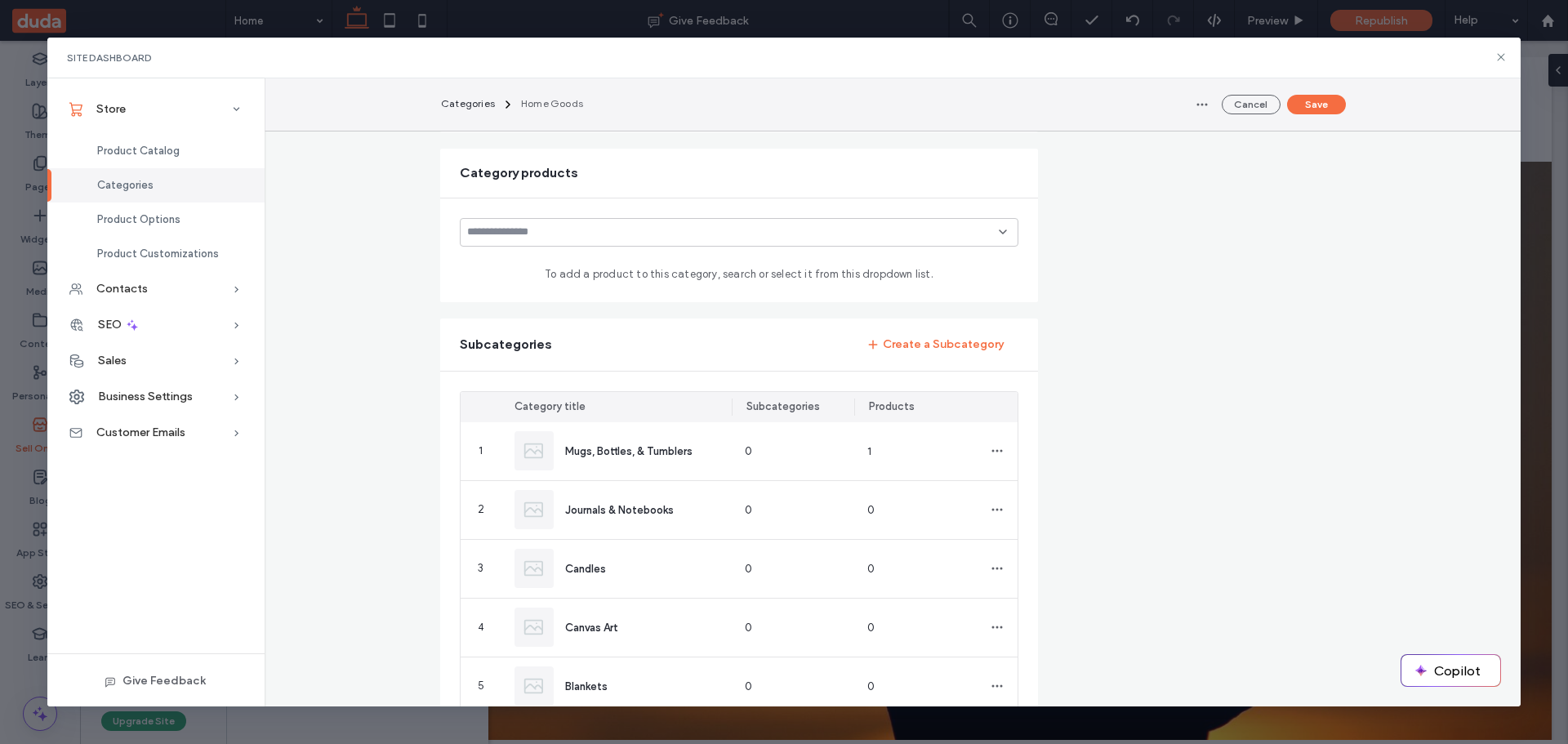
scroll to position [408, 0]
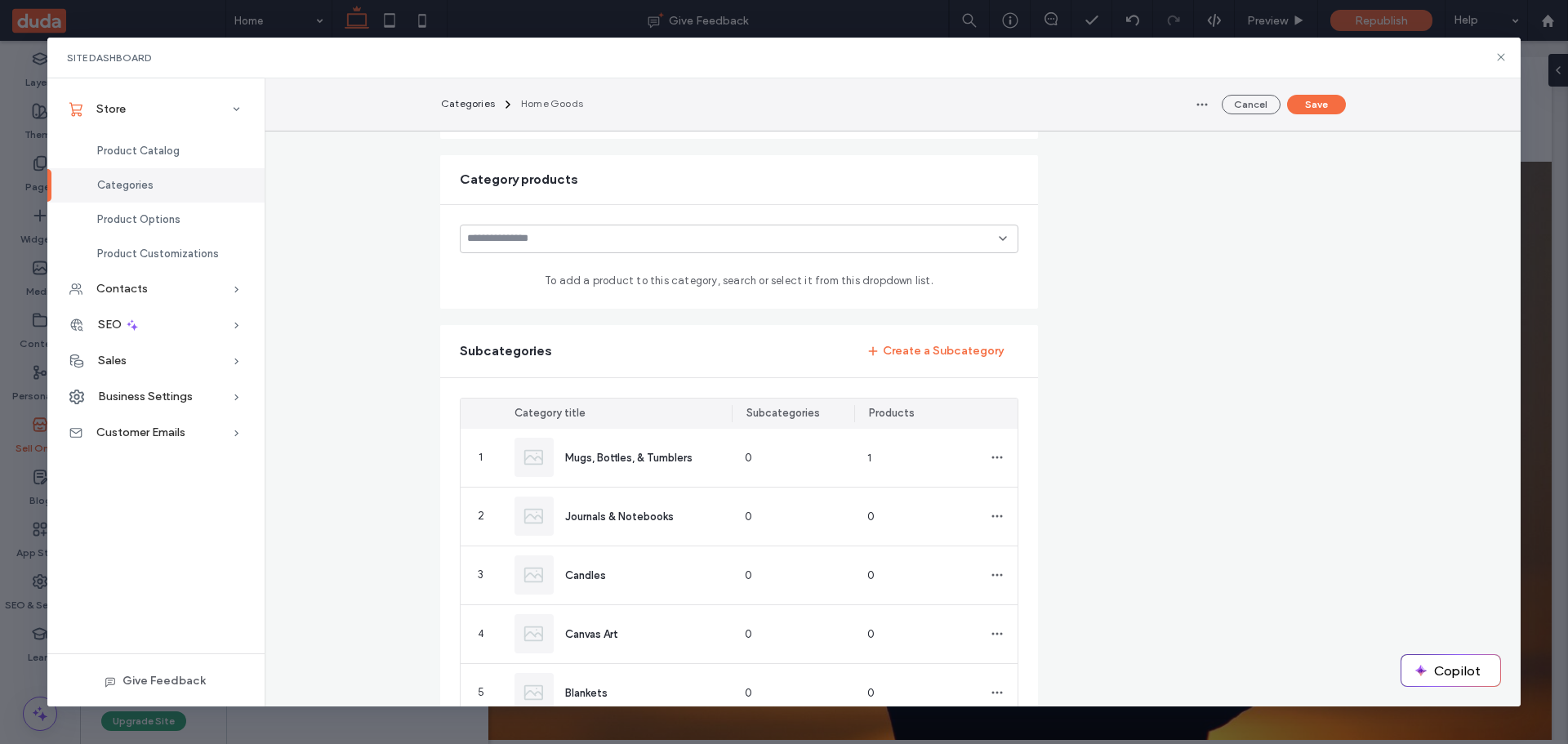
click at [594, 243] on input at bounding box center [732, 238] width 532 height 13
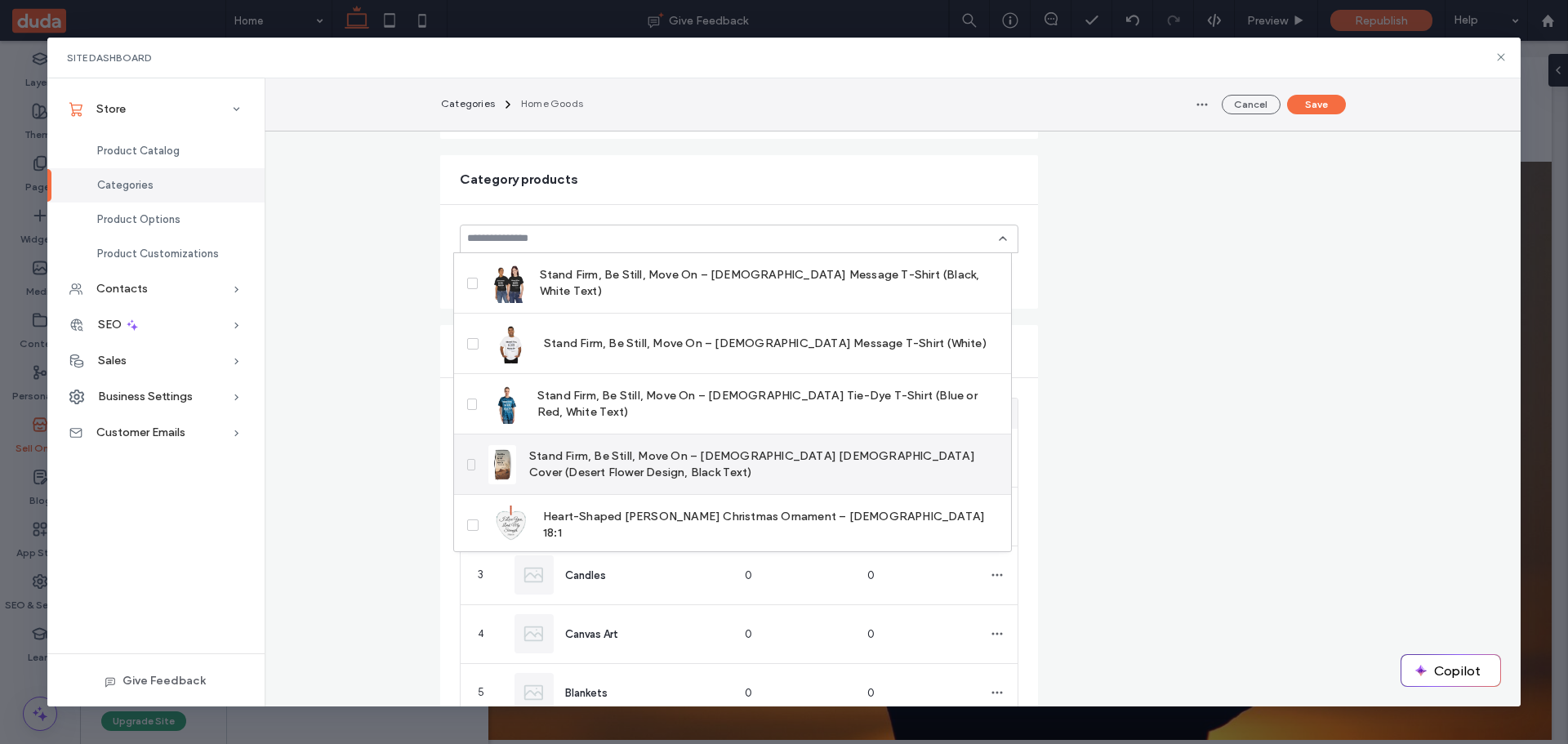
click at [656, 453] on span "Stand Firm, Be Still, Move On – [DEMOGRAPHIC_DATA] [DEMOGRAPHIC_DATA] Cover (De…" at bounding box center [763, 464] width 469 height 32
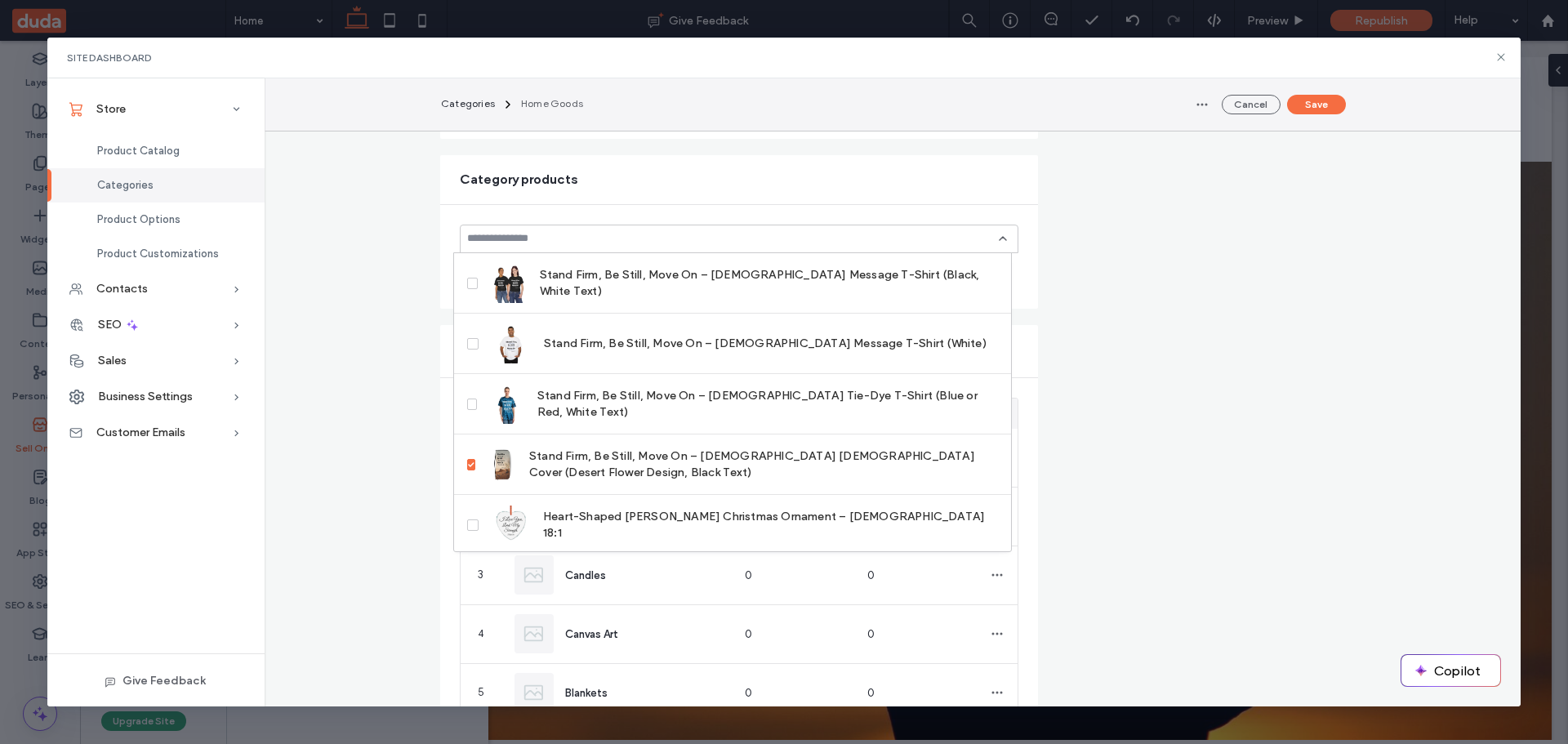
click at [353, 328] on div "**********" at bounding box center [893, 366] width 1257 height 1341
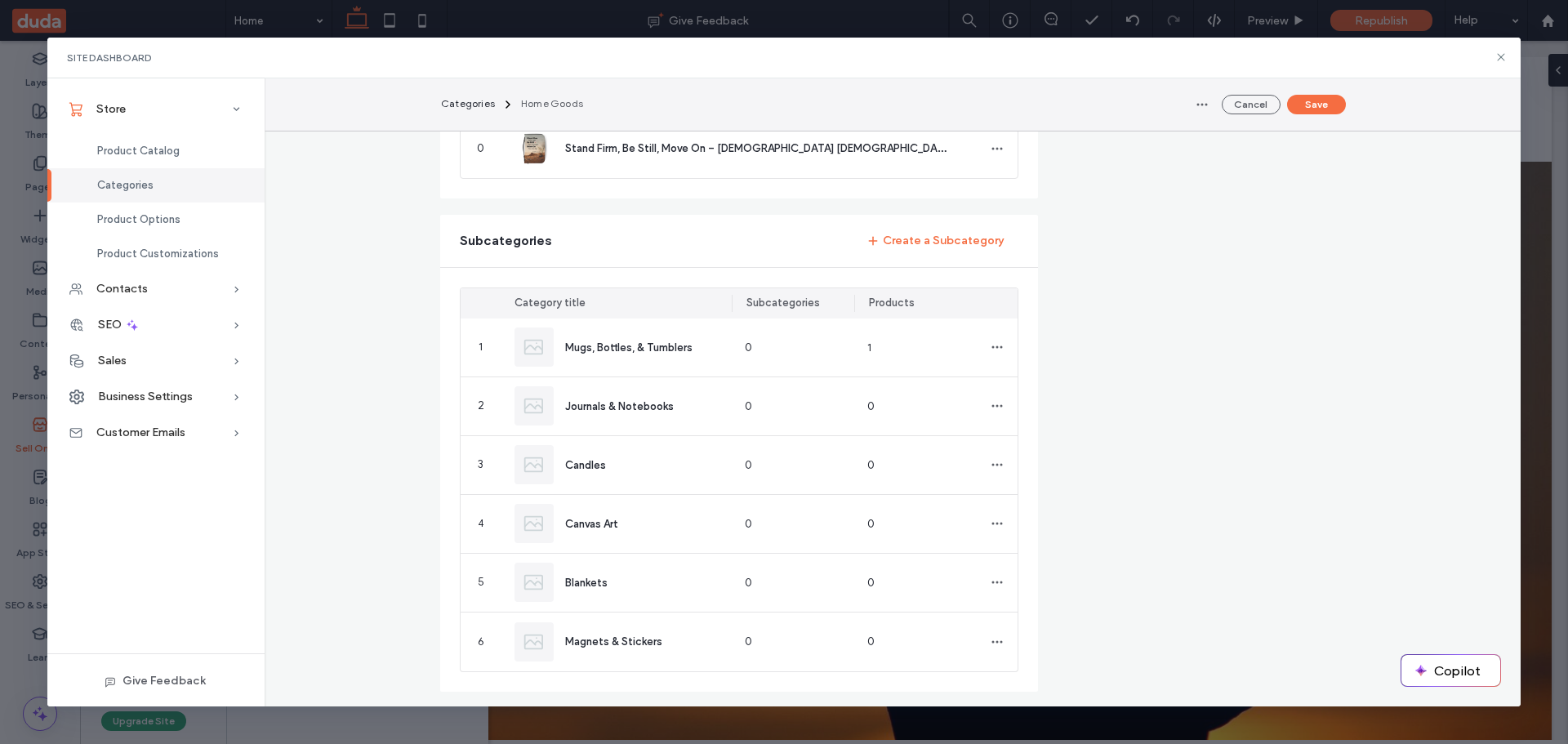
scroll to position [572, 0]
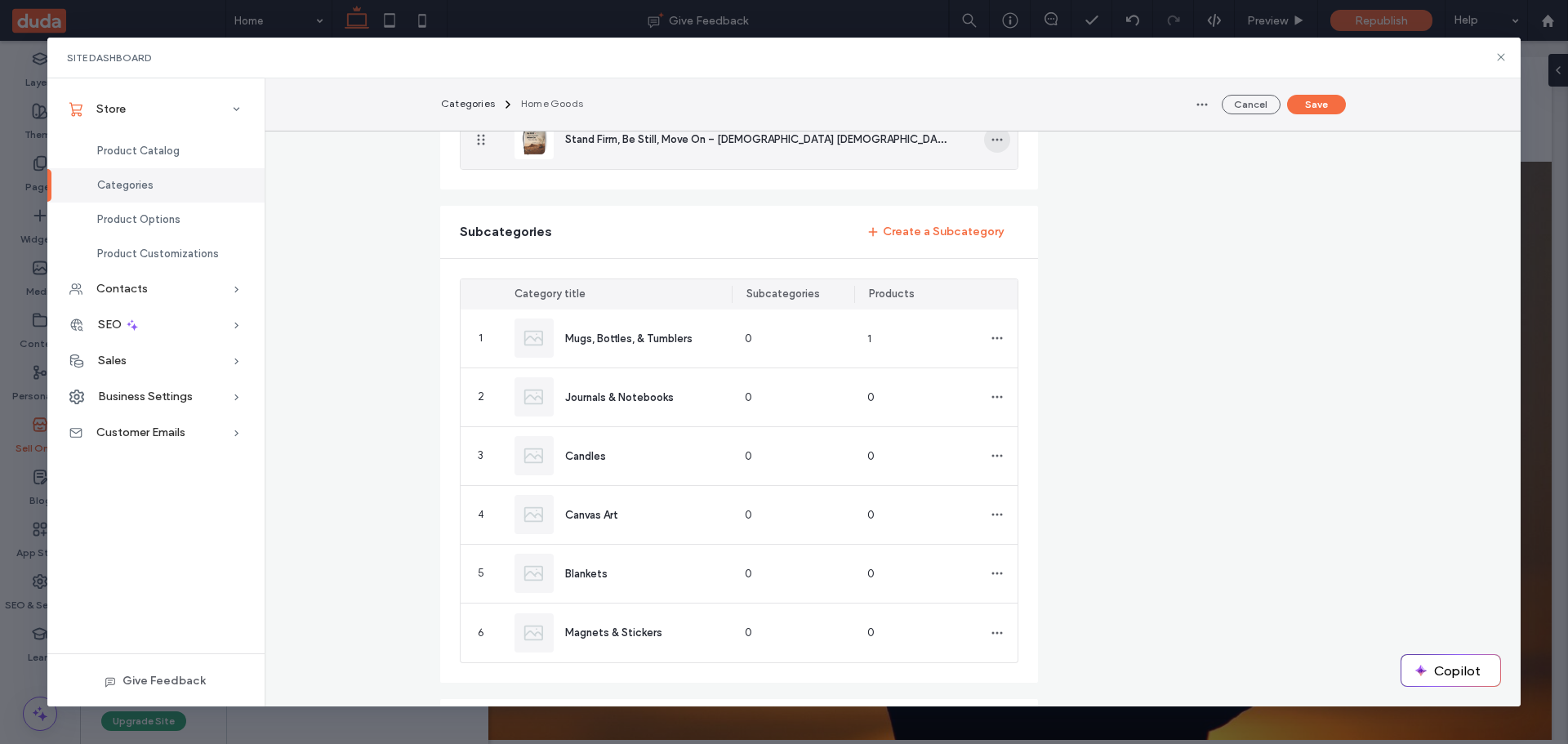
click at [990, 138] on icon "button" at bounding box center [996, 139] width 13 height 13
click at [1025, 184] on span "Remove from category" at bounding box center [1067, 182] width 113 height 17
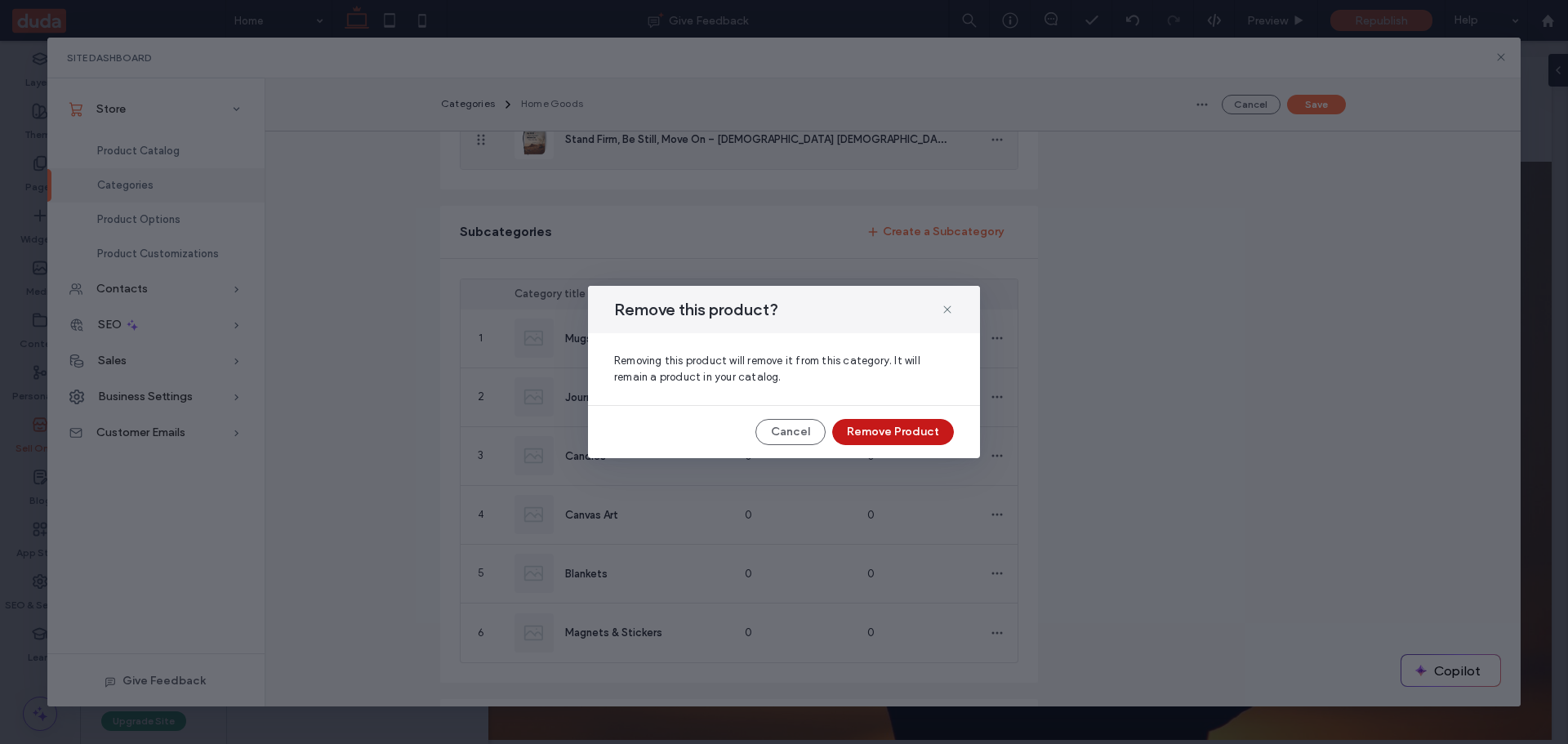
click at [876, 435] on button "Remove Product" at bounding box center [893, 432] width 122 height 27
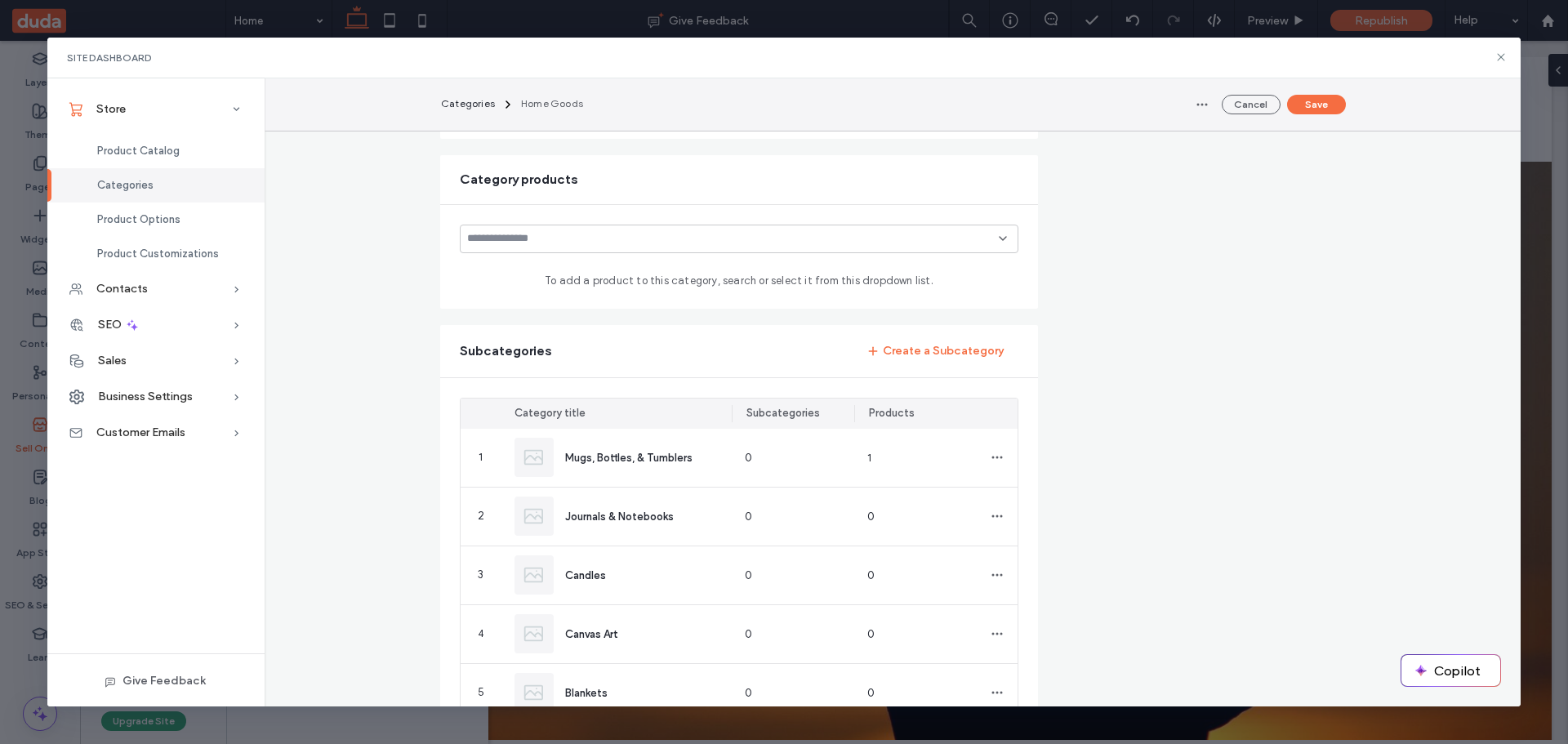
click at [880, 239] on input at bounding box center [732, 238] width 532 height 13
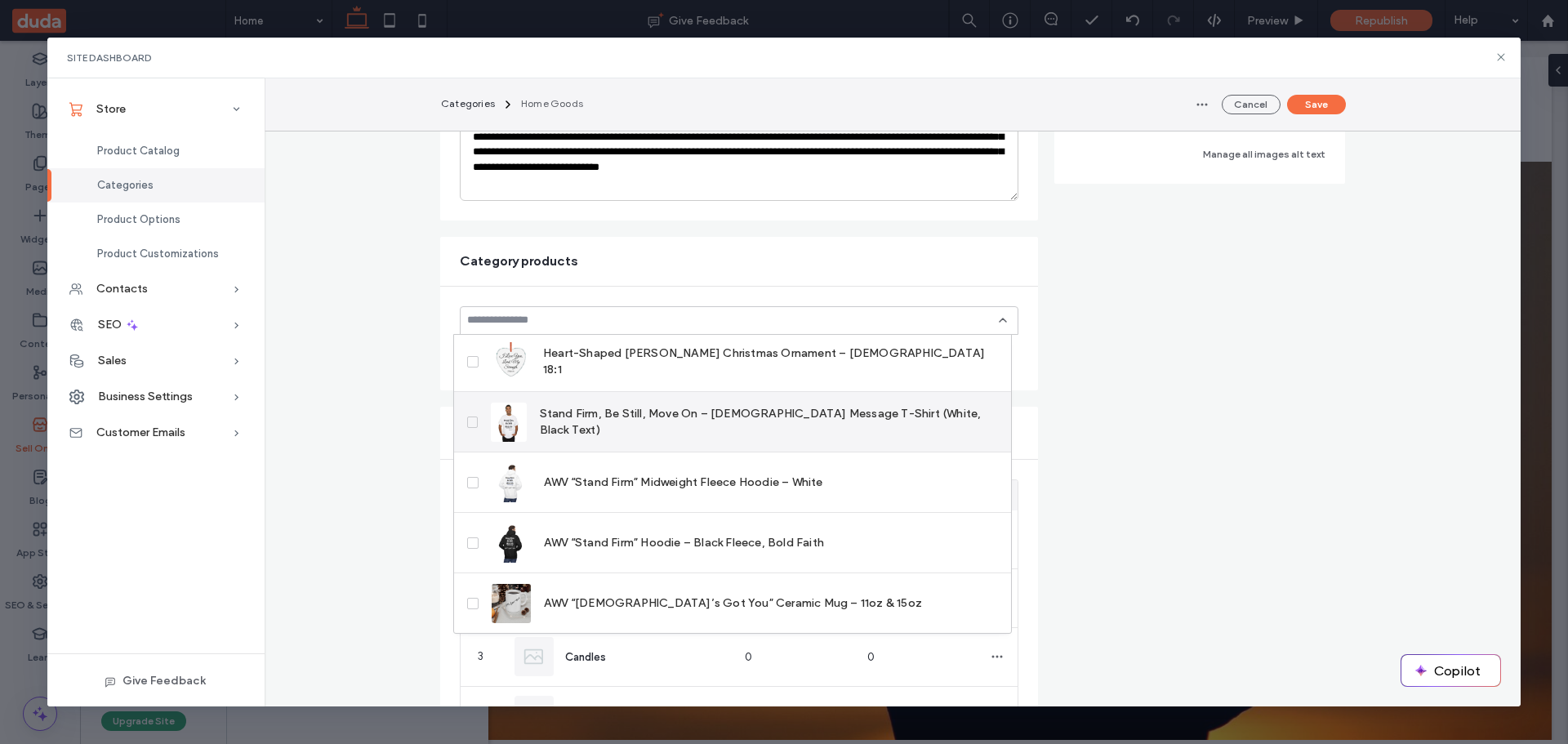
scroll to position [243, 0]
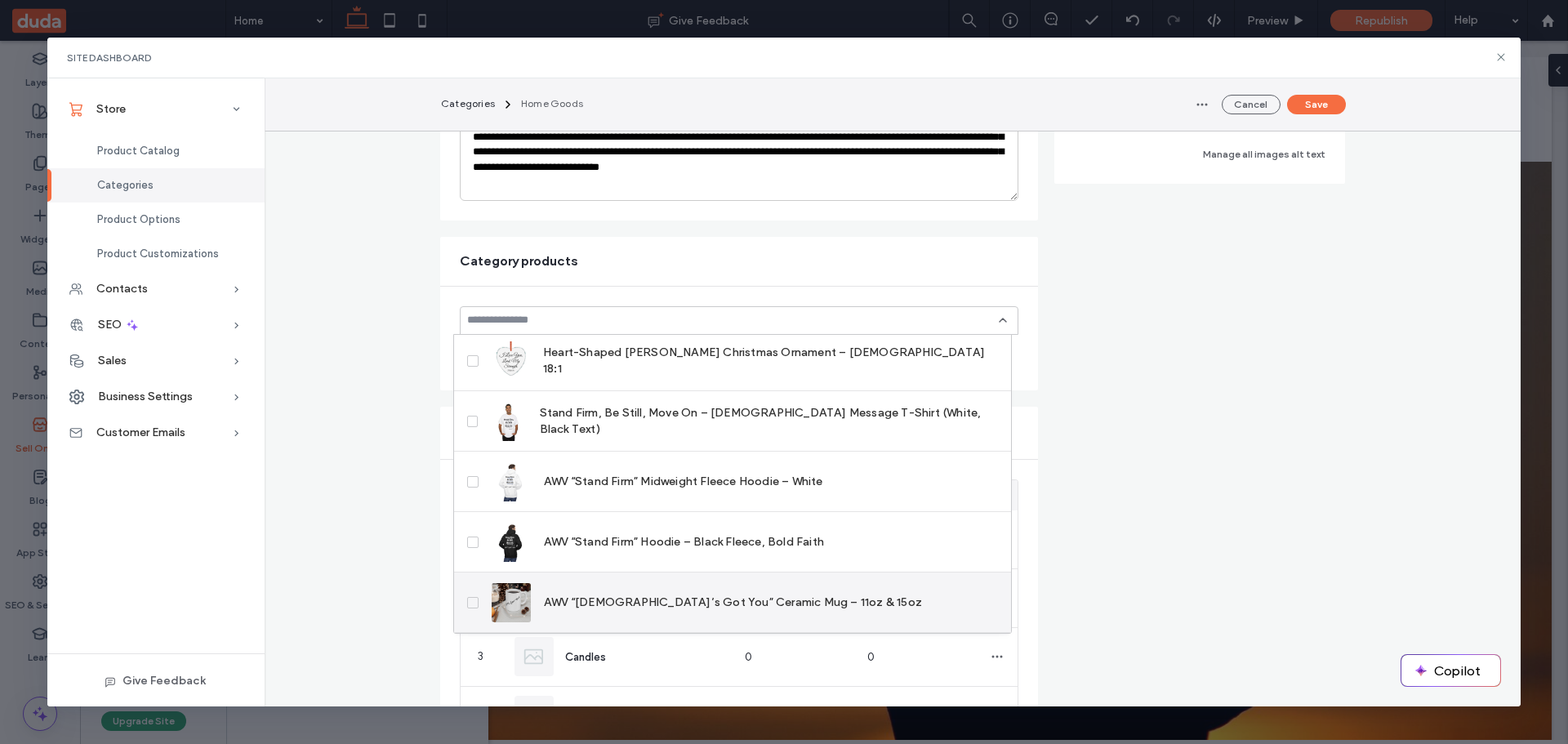
click at [715, 588] on div "AWV “[DEMOGRAPHIC_DATA]’s Got You” Ceramic Mug – 11oz & 15oz" at bounding box center [706, 602] width 430 height 39
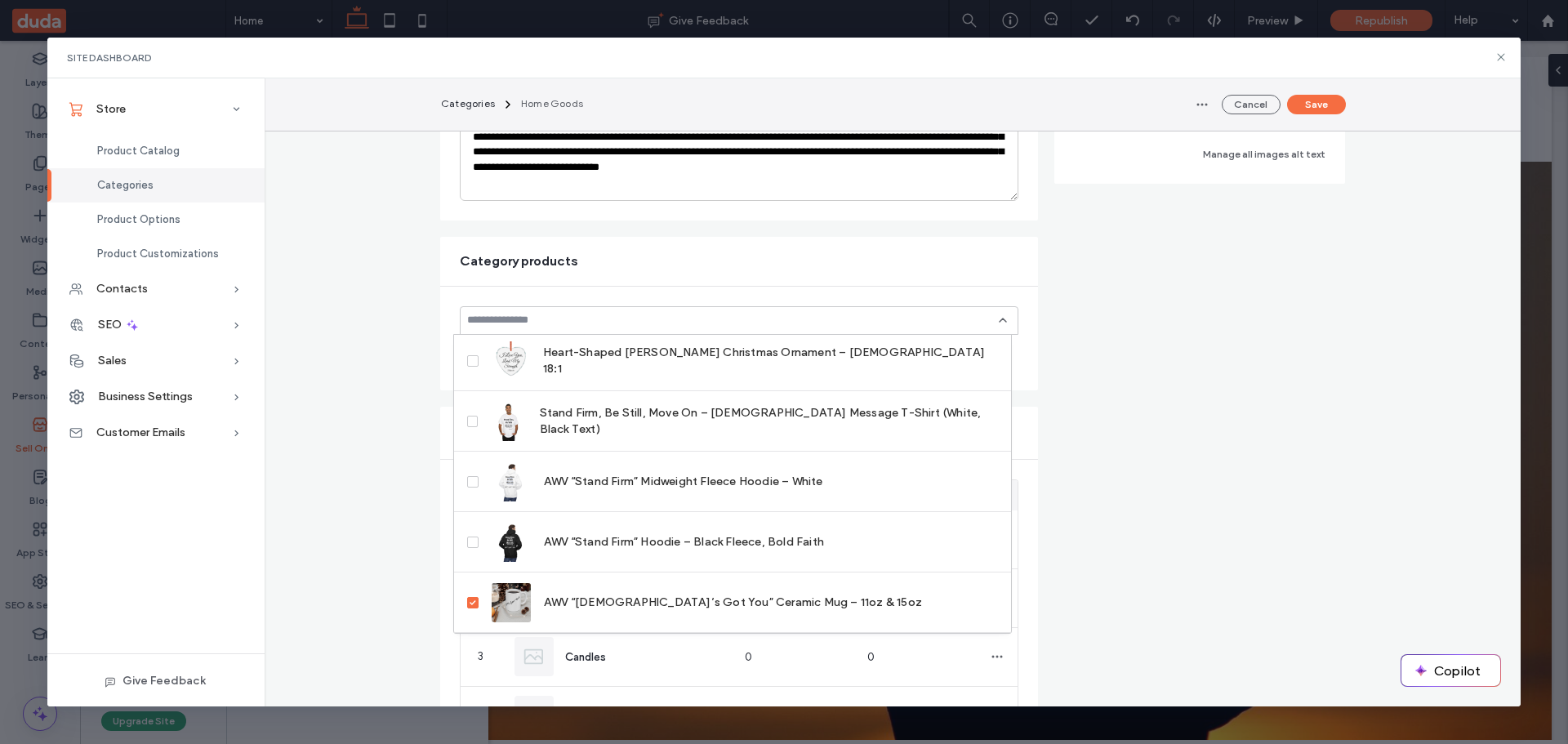
click at [1175, 401] on form "**********" at bounding box center [892, 494] width 905 height 1237
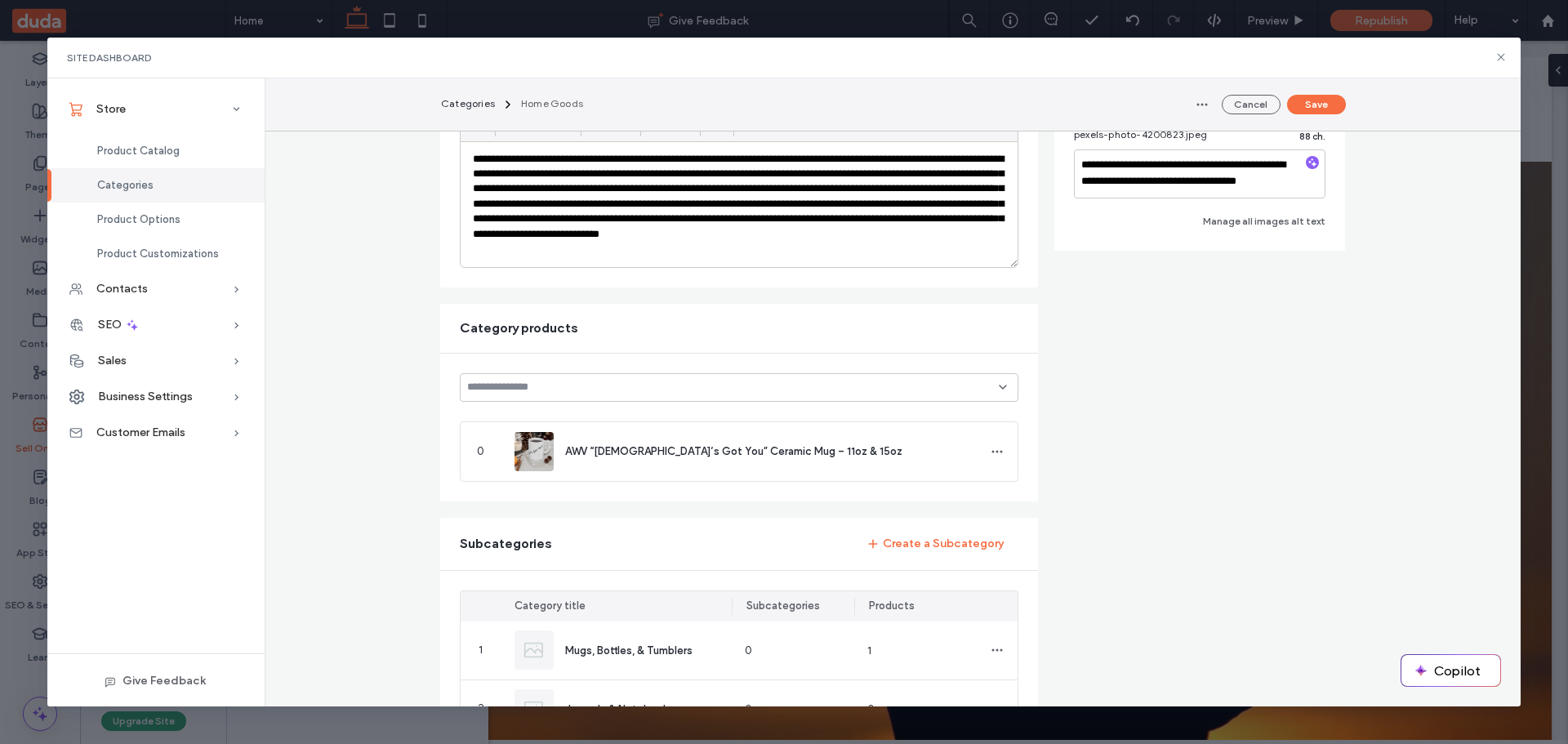
scroll to position [245, 0]
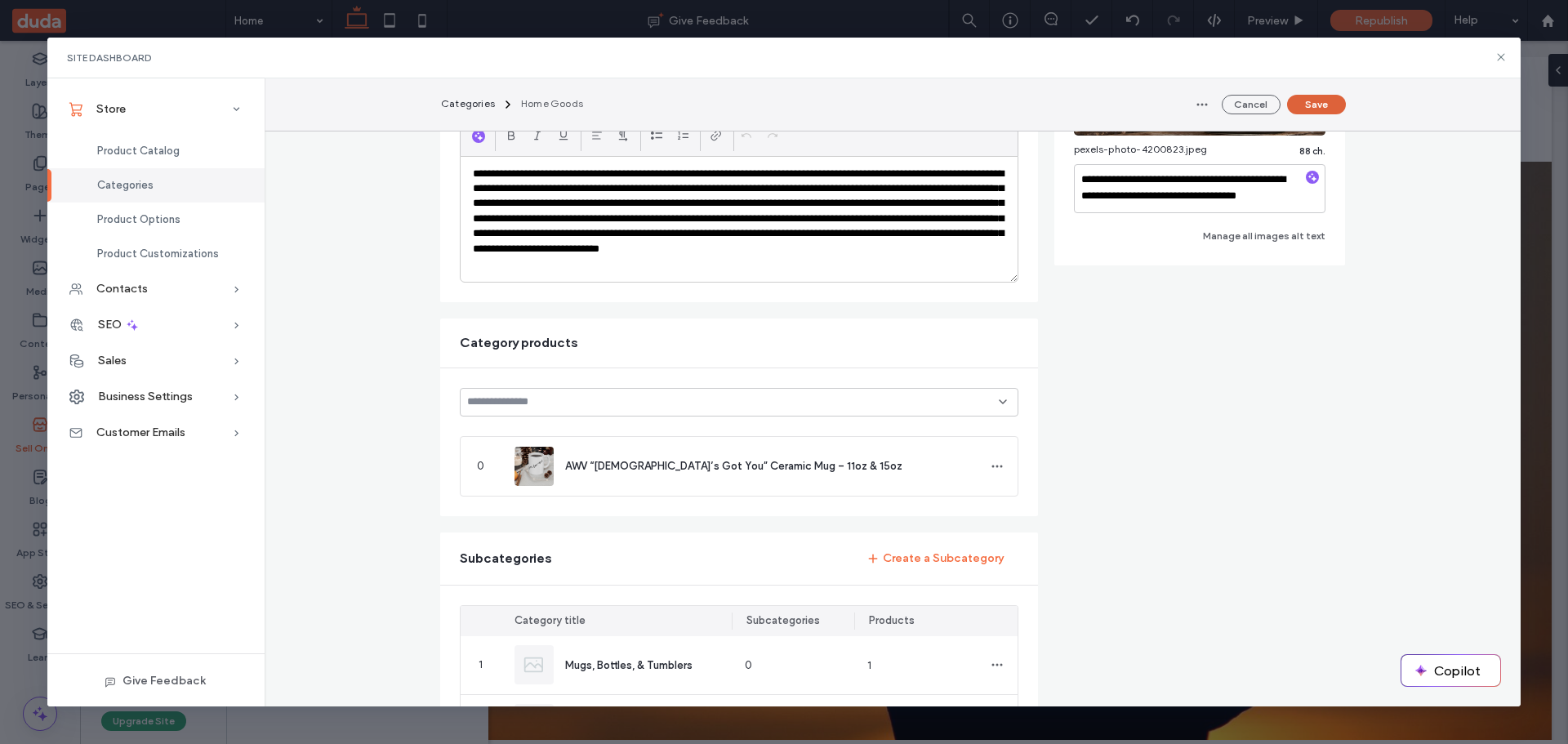
click at [1315, 98] on button "Save" at bounding box center [1316, 104] width 59 height 20
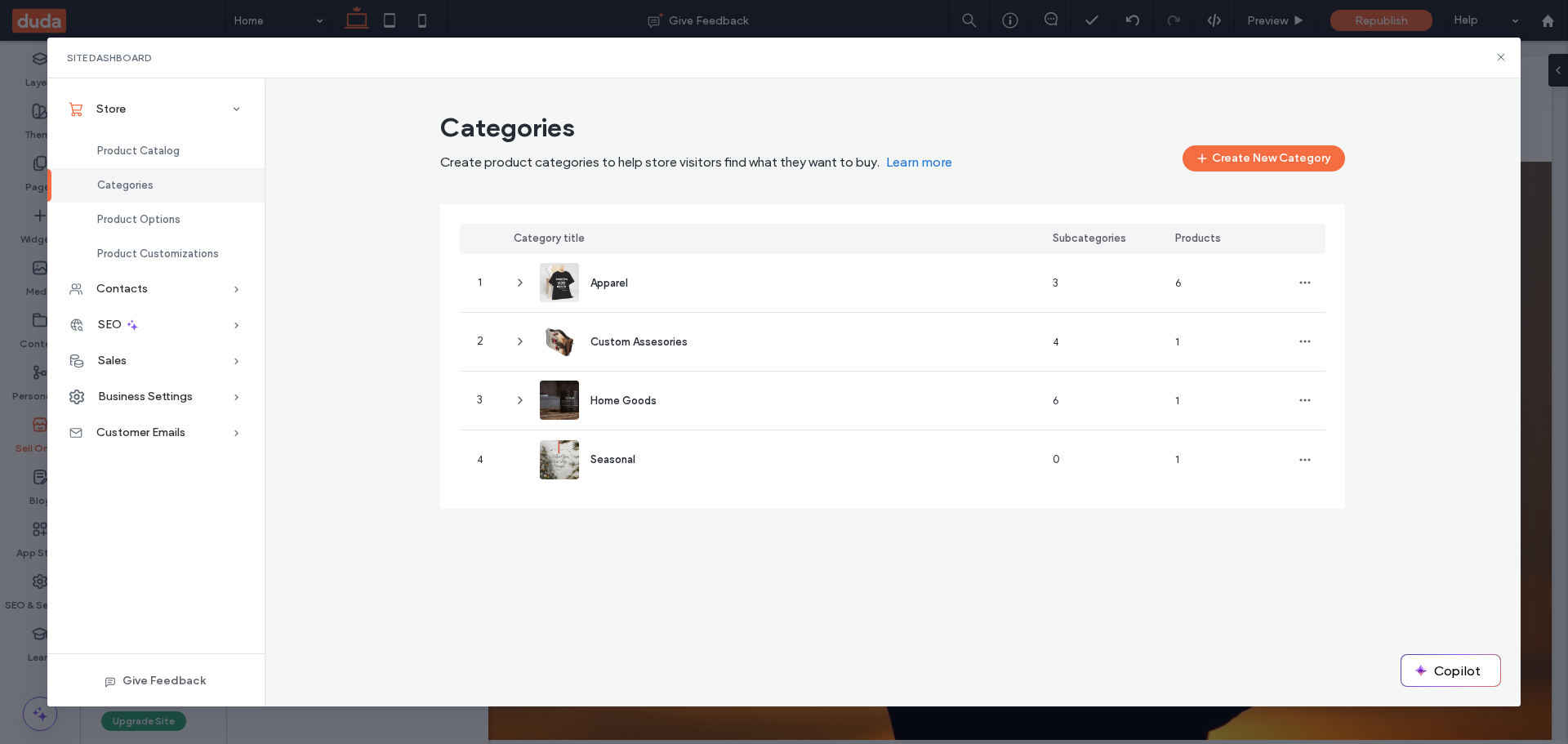
click at [944, 653] on div "Categories Create product categories to help store visitors find what they want…" at bounding box center [893, 393] width 1257 height 629
click at [960, 646] on div "Categories Create product categories to help store visitors find what they want…" at bounding box center [893, 393] width 1257 height 629
click at [1503, 57] on icon at bounding box center [1500, 56] width 13 height 13
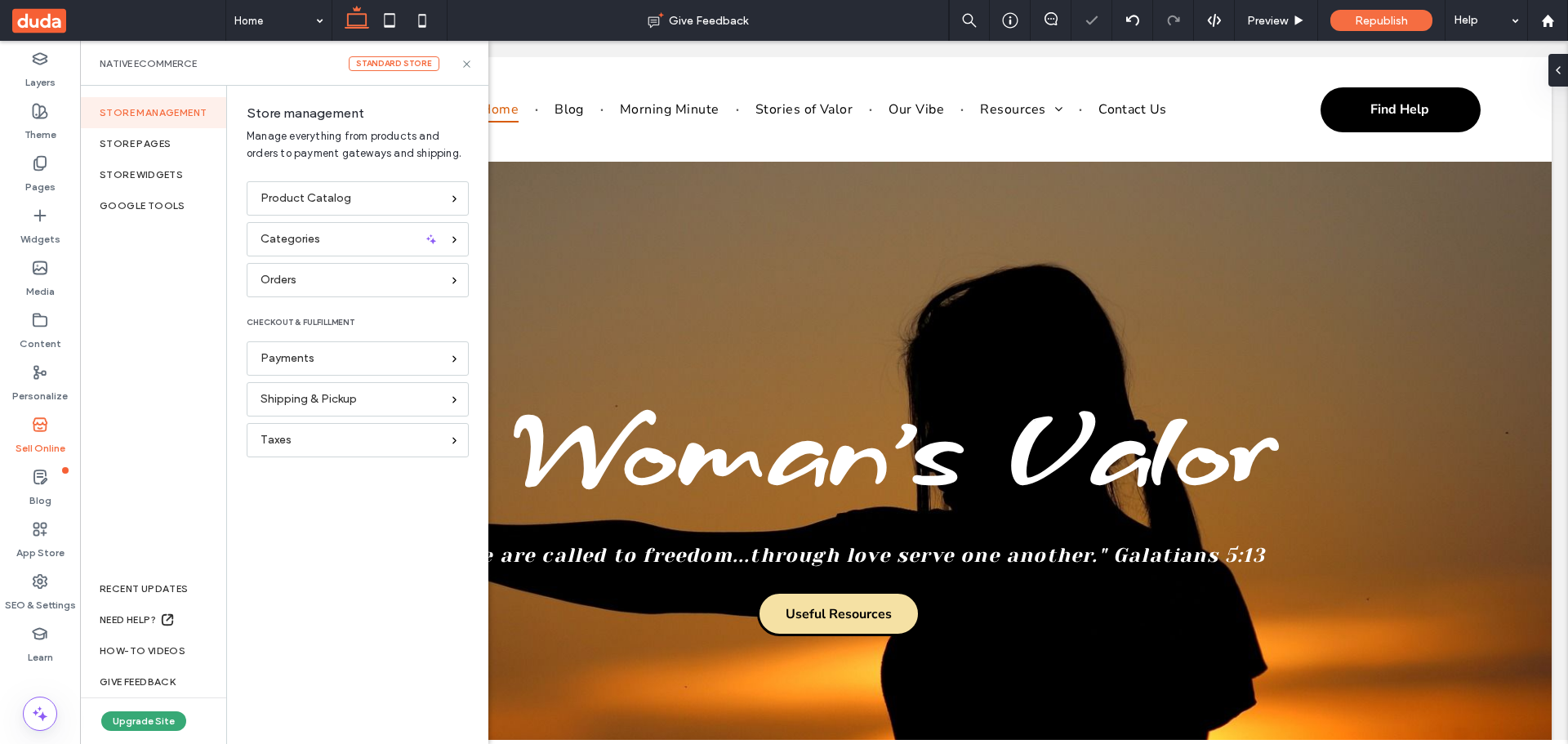
click at [323, 628] on div "Product Catalog Categories Orders CHECKOUT & FULFILLMENT Payments Shipping & Pi…" at bounding box center [353, 453] width 253 height 543
click at [299, 567] on div "Product Catalog Categories Orders CHECKOUT & FULFILLMENT Payments Shipping & Pi…" at bounding box center [353, 453] width 253 height 543
